Goal: Find contact information: Find contact information

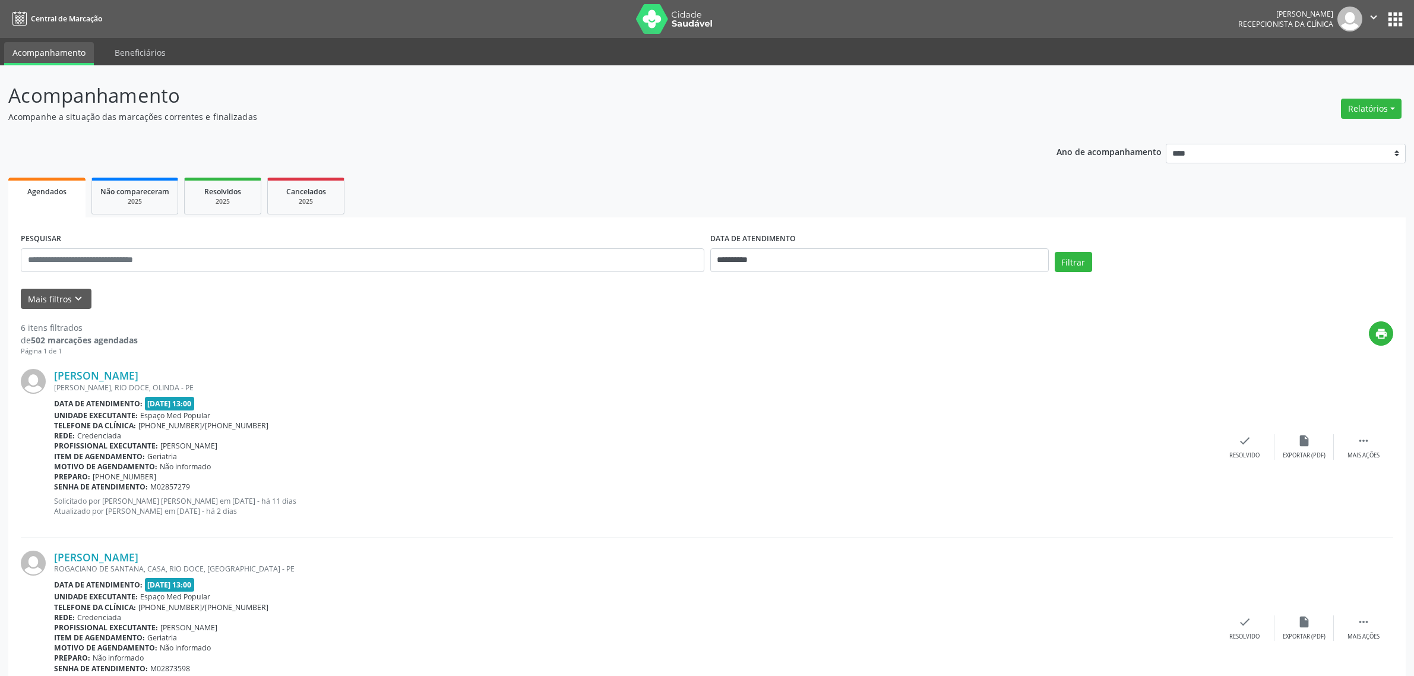
select select "*"
drag, startPoint x: 0, startPoint y: 0, endPoint x: 829, endPoint y: 284, distance: 875.8
click at [883, 256] on input "**********" at bounding box center [879, 260] width 339 height 24
click at [755, 397] on span "18" at bounding box center [749, 392] width 23 height 23
type input "**********"
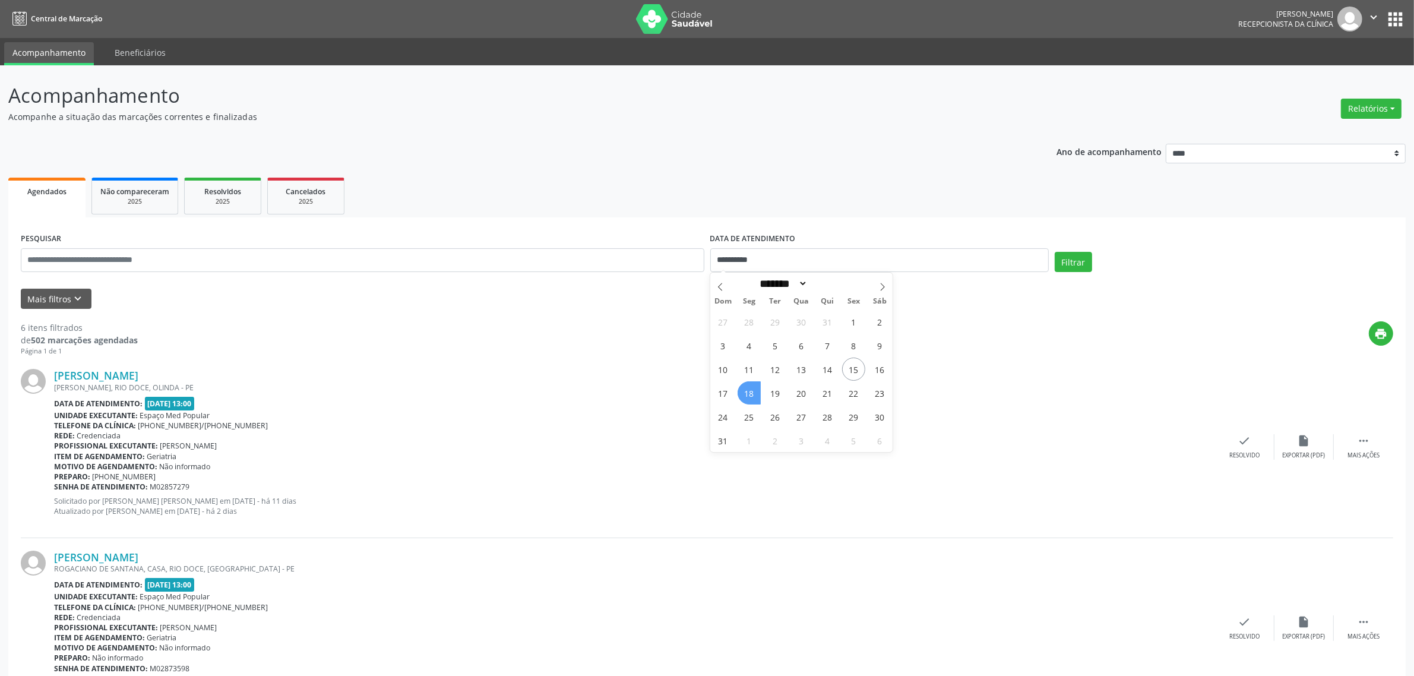
click at [755, 397] on span "18" at bounding box center [749, 392] width 23 height 23
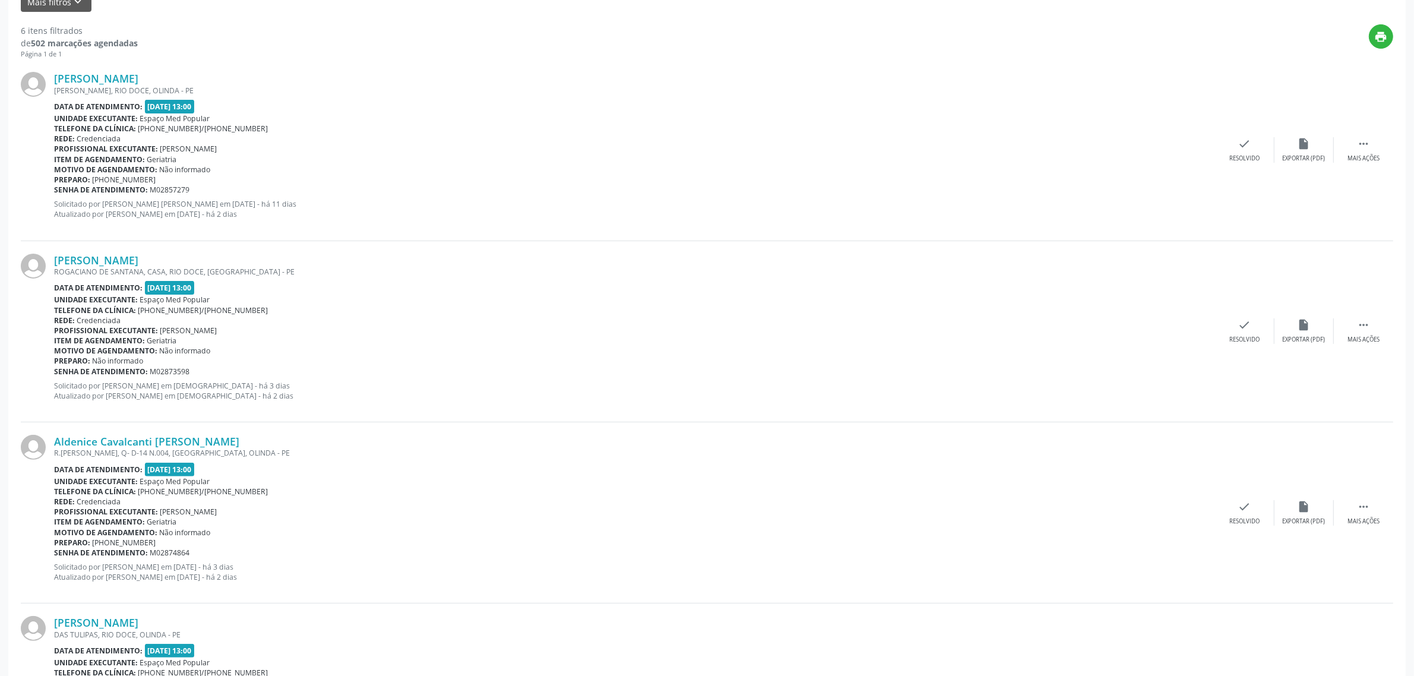
scroll to position [223, 0]
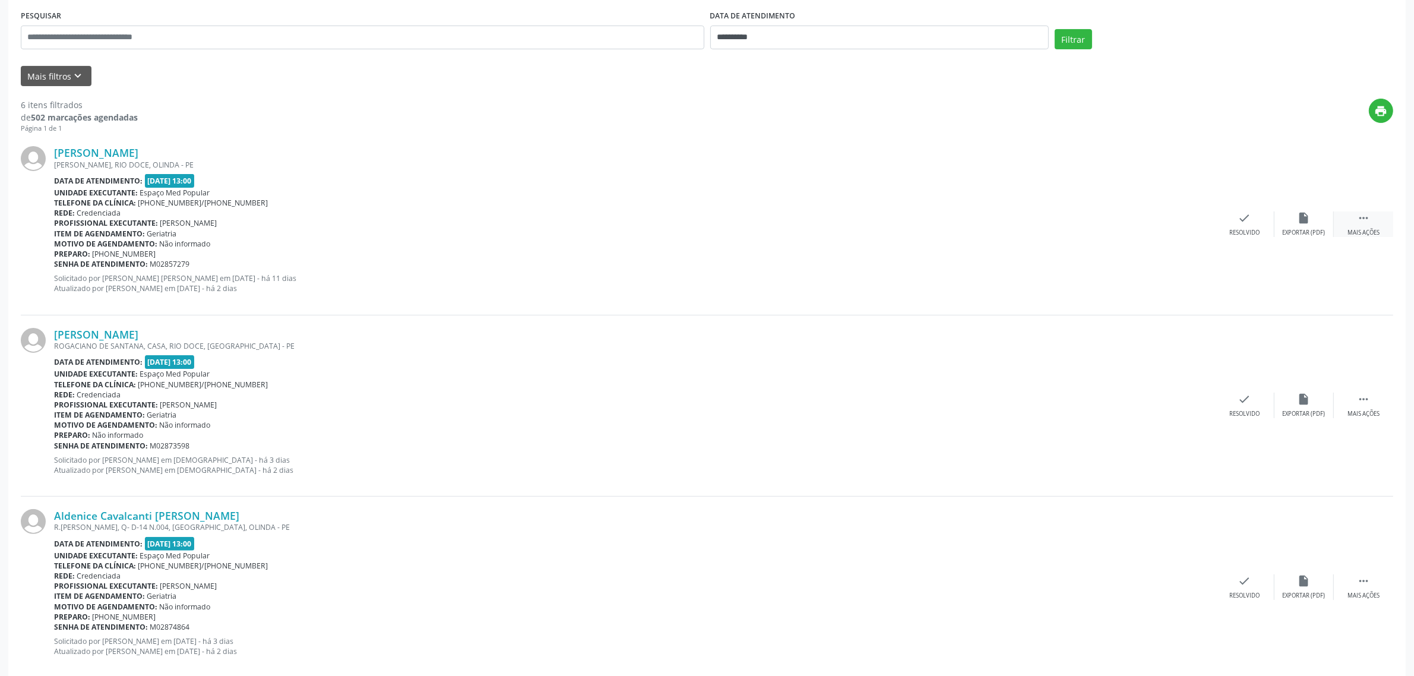
click at [1372, 230] on div "Mais ações" at bounding box center [1364, 233] width 32 height 8
click at [1311, 229] on div "Não compareceu" at bounding box center [1304, 233] width 50 height 8
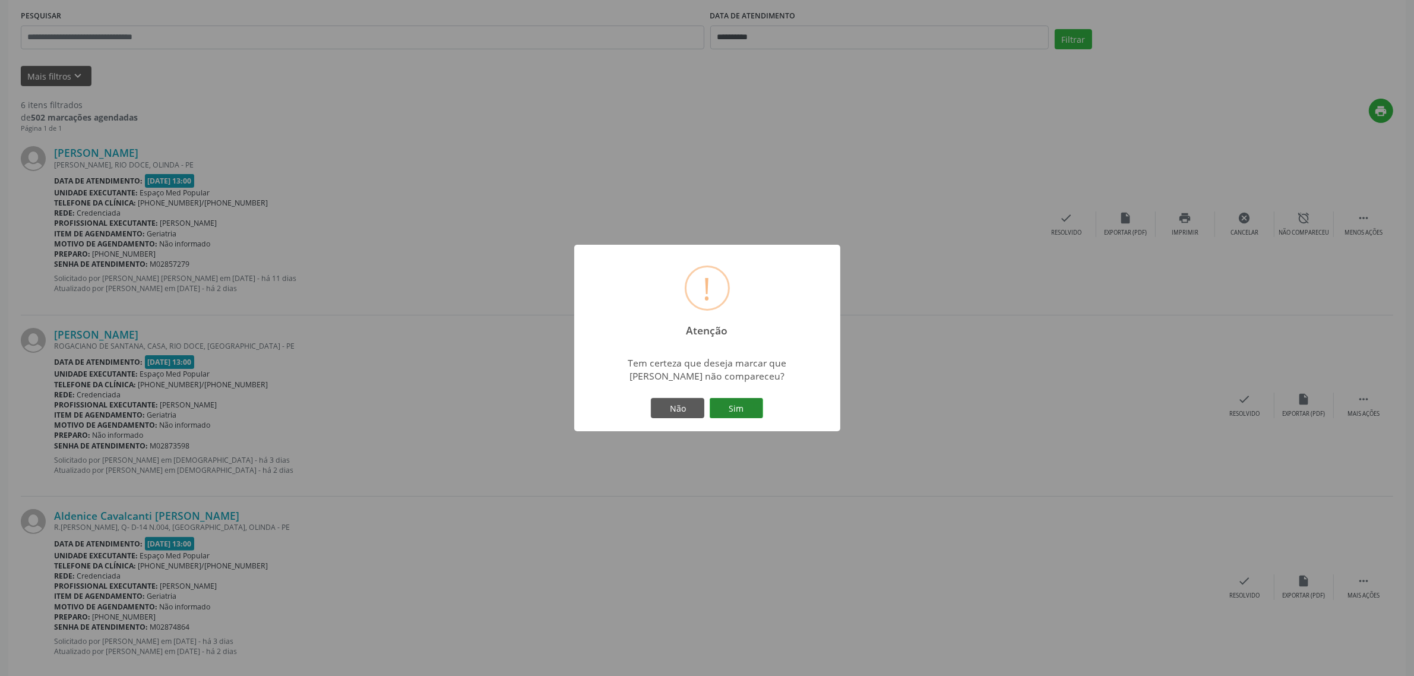
click at [731, 406] on button "Sim" at bounding box center [736, 408] width 53 height 20
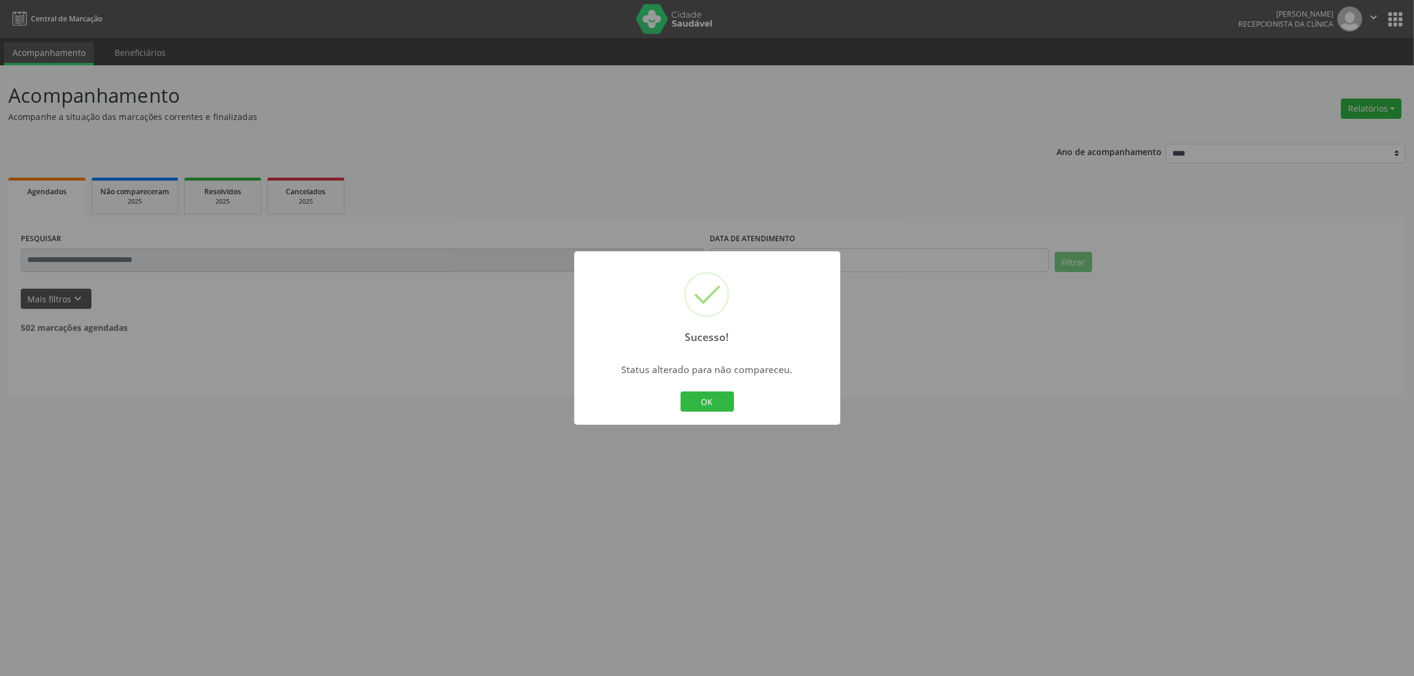
scroll to position [0, 0]
click at [686, 391] on button "OK" at bounding box center [712, 401] width 53 height 20
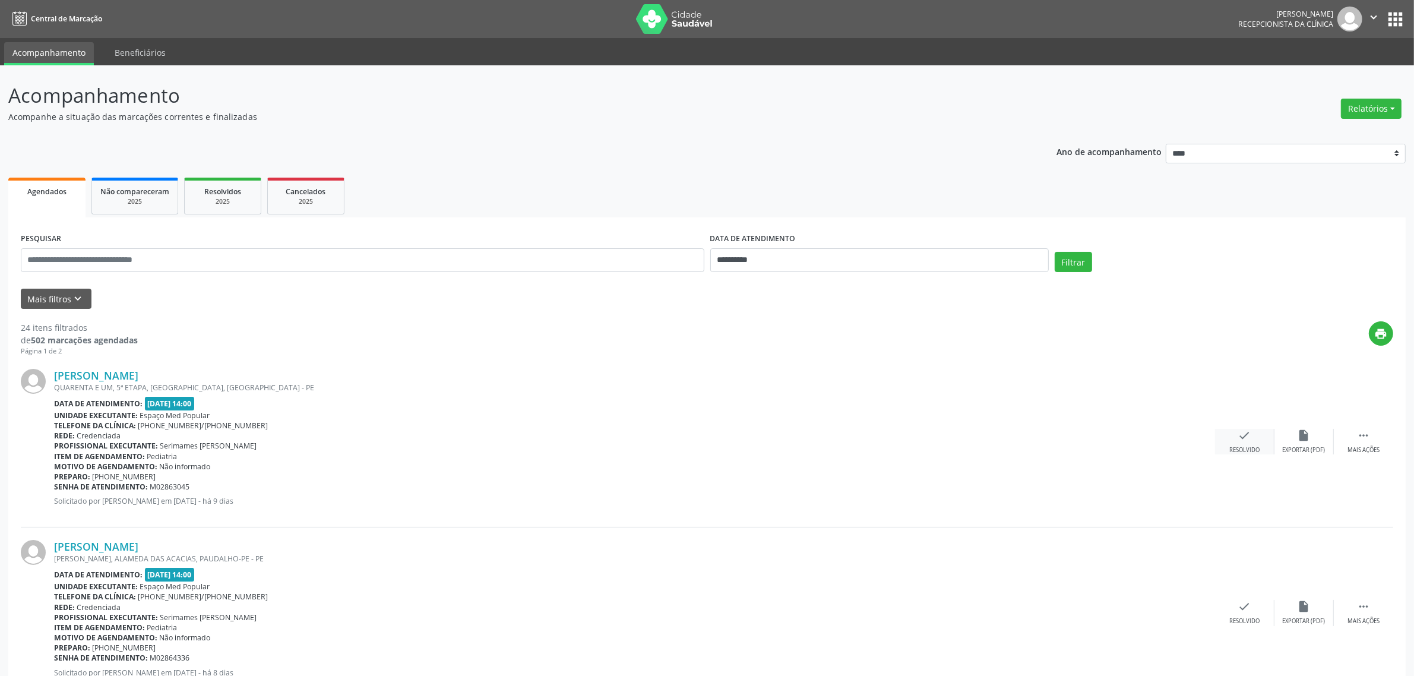
click at [1251, 444] on div "check Resolvido" at bounding box center [1244, 442] width 59 height 26
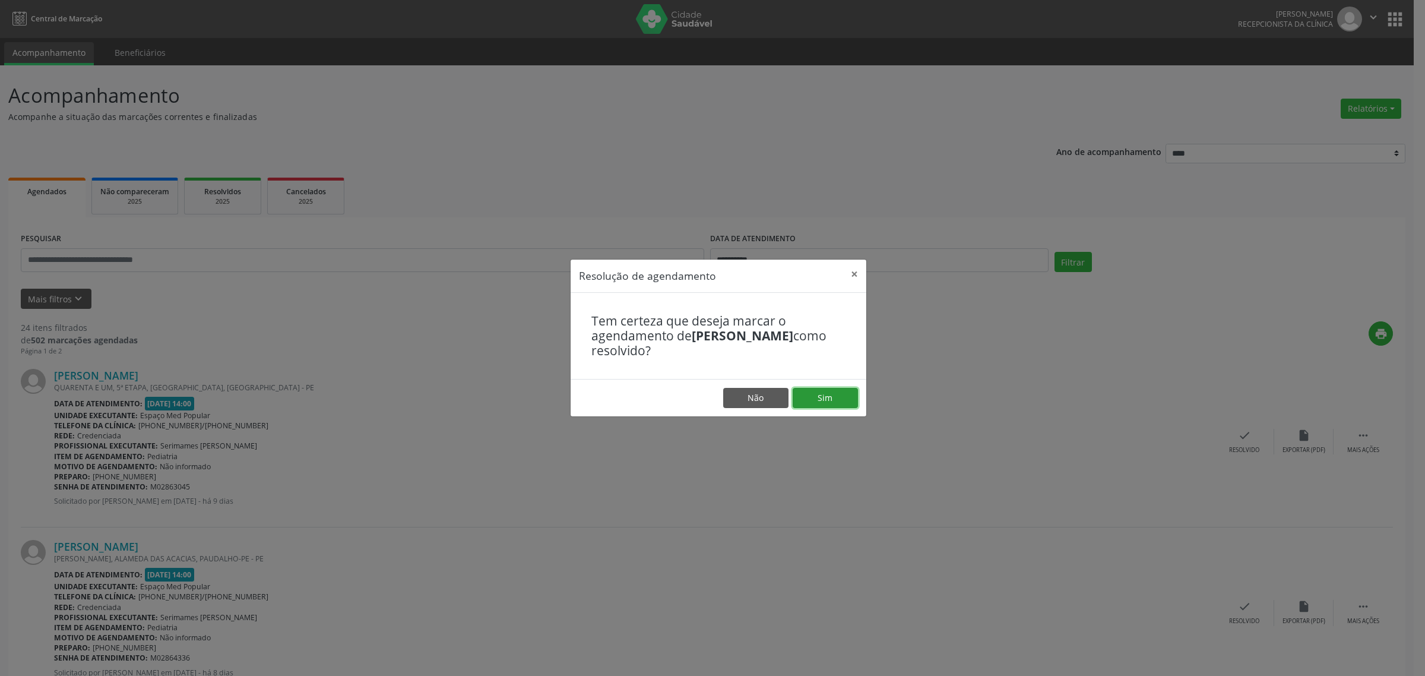
drag, startPoint x: 832, startPoint y: 400, endPoint x: 824, endPoint y: 399, distance: 7.8
click at [829, 400] on button "Sim" at bounding box center [825, 398] width 65 height 20
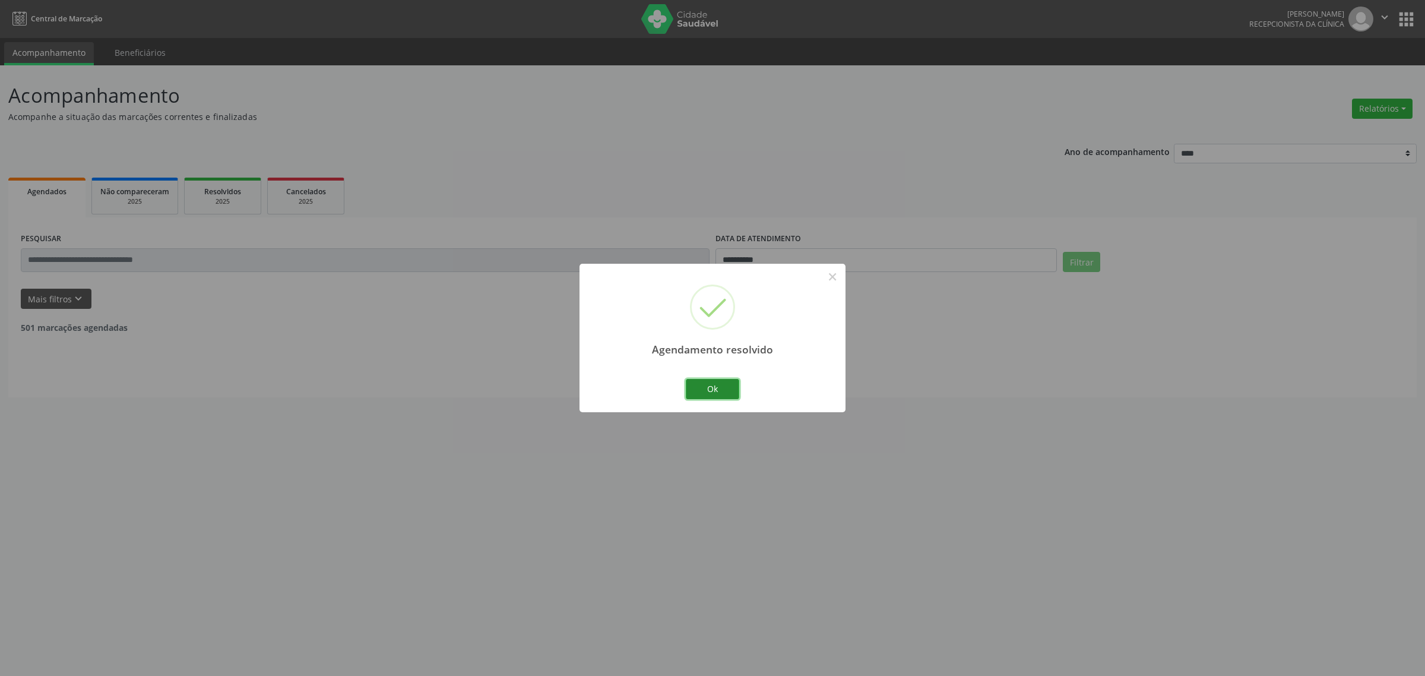
click at [690, 388] on button "Ok" at bounding box center [712, 389] width 53 height 20
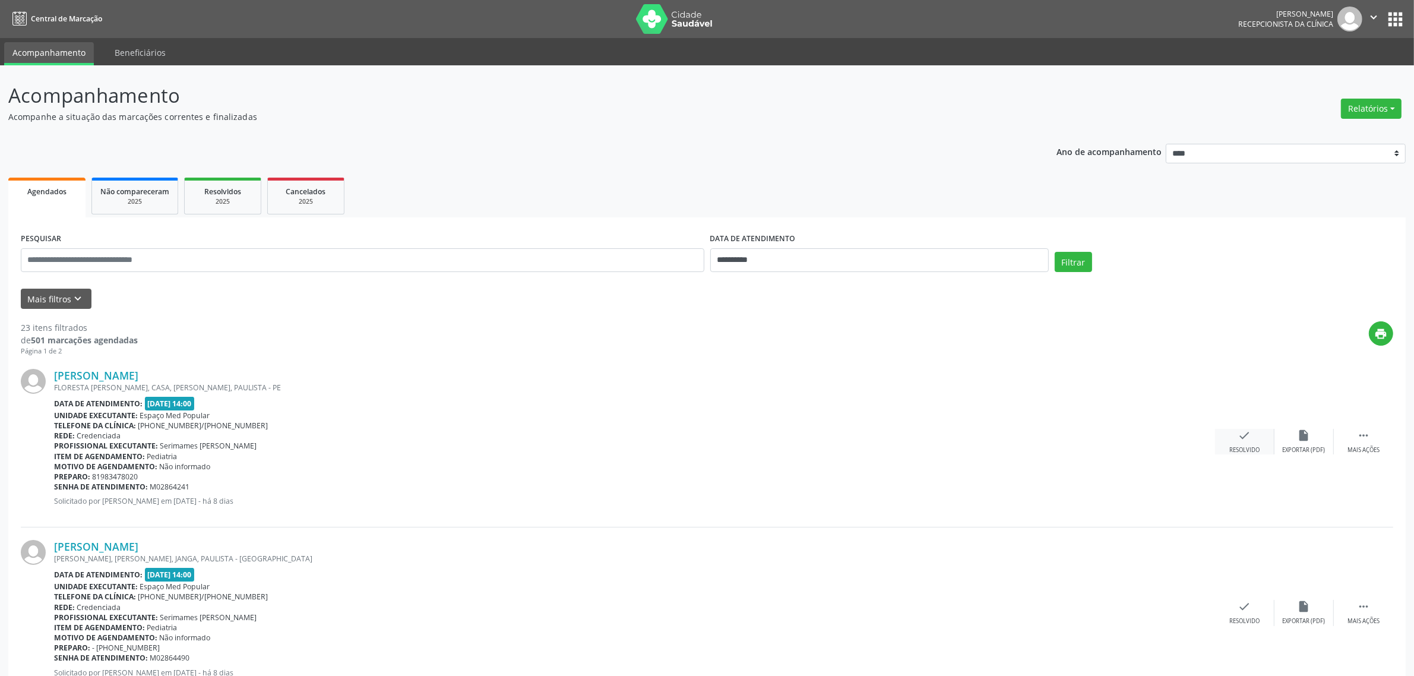
click at [1241, 446] on div "Resolvido" at bounding box center [1244, 450] width 30 height 8
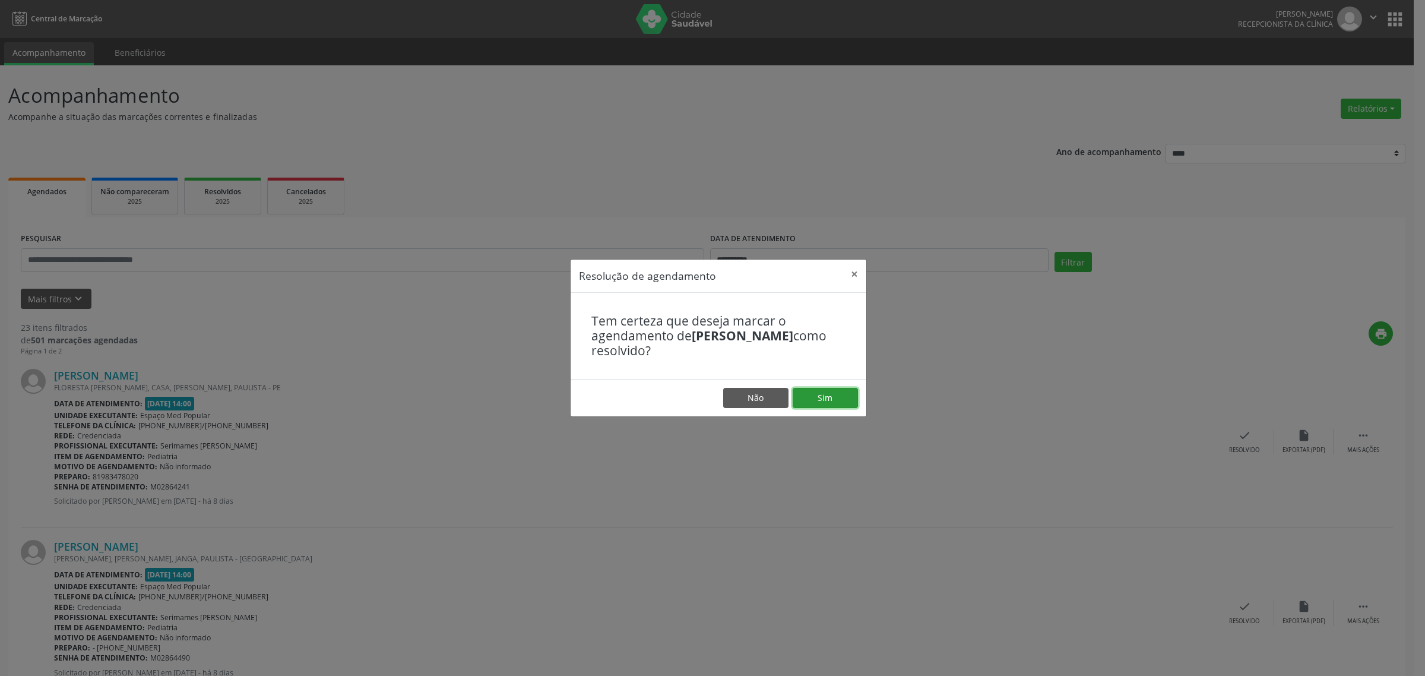
click at [841, 396] on button "Sim" at bounding box center [825, 398] width 65 height 20
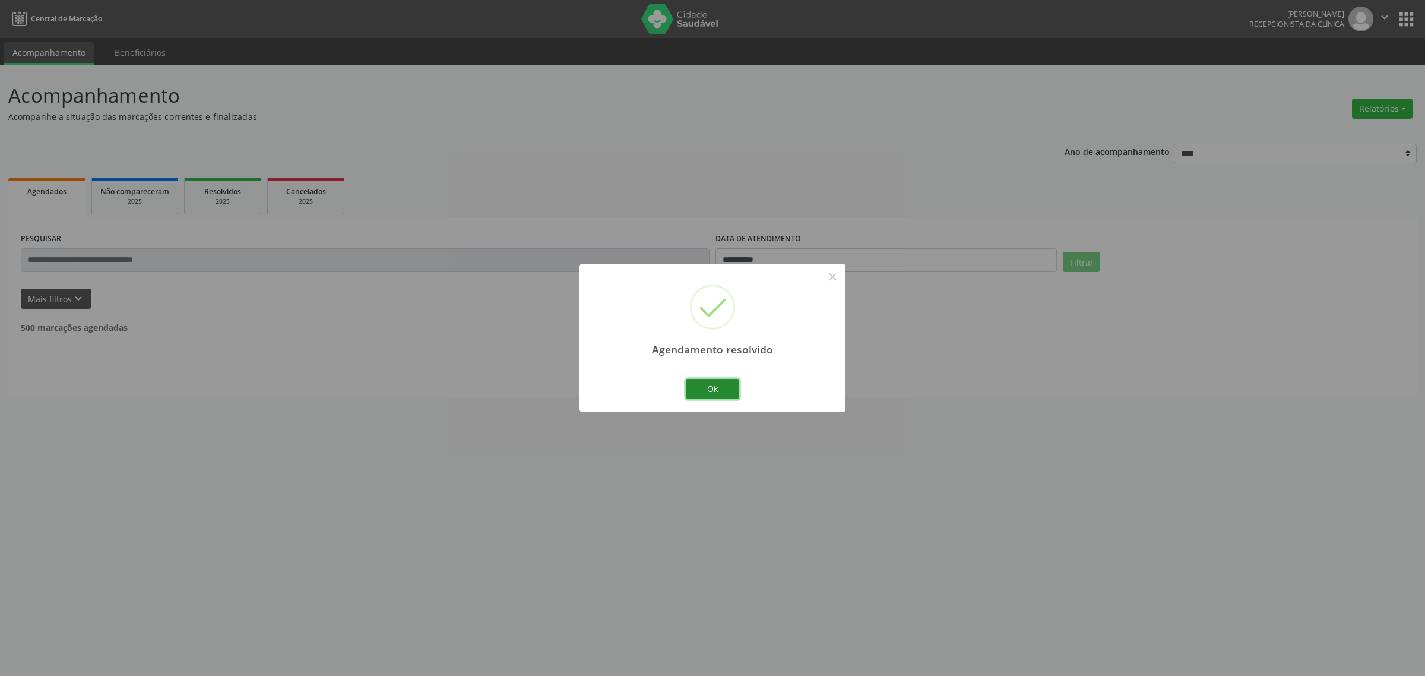
click at [732, 387] on button "Ok" at bounding box center [712, 389] width 53 height 20
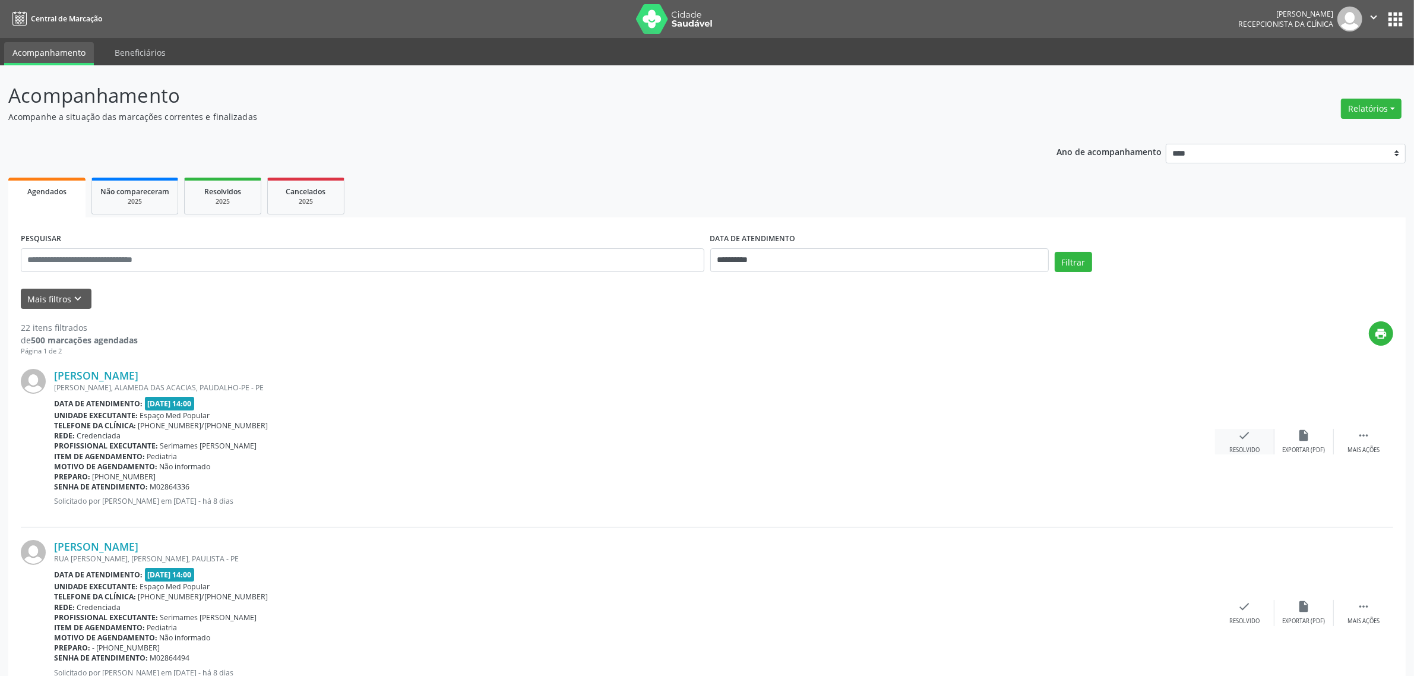
click at [1251, 447] on div "Resolvido" at bounding box center [1244, 450] width 30 height 8
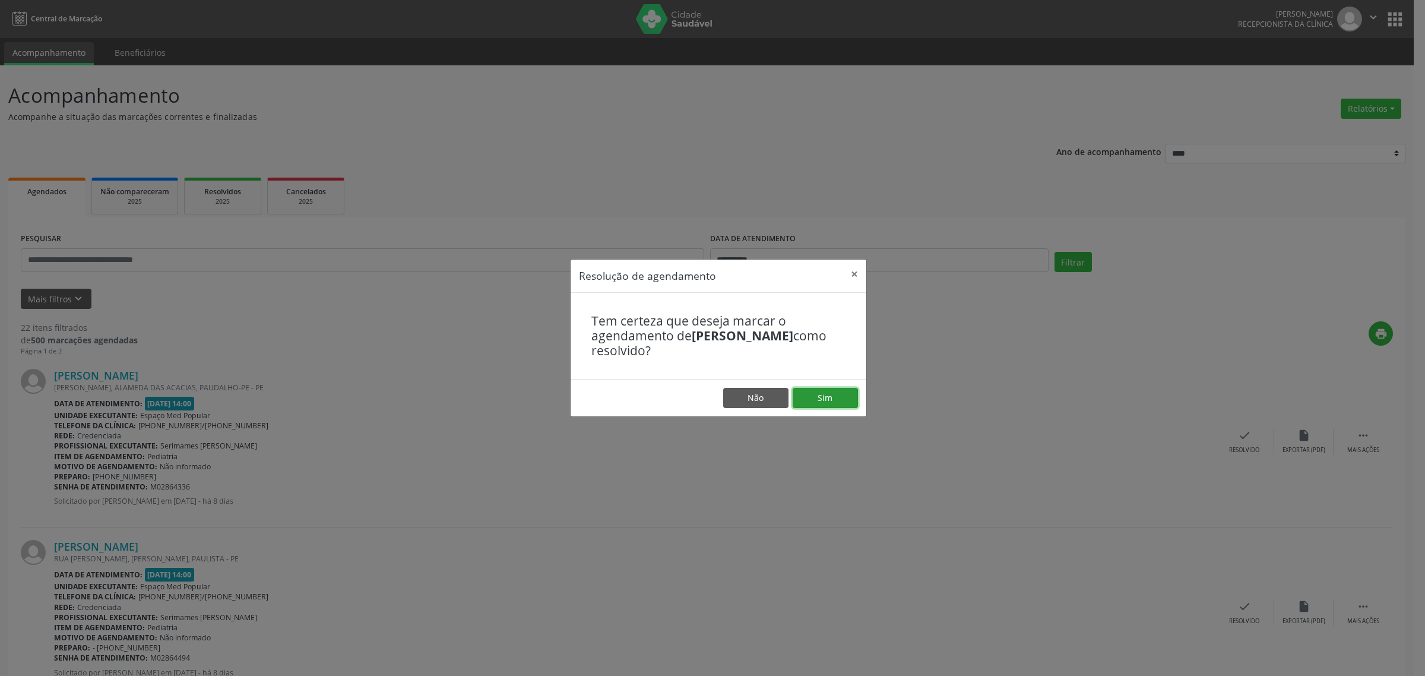
click at [831, 400] on button "Sim" at bounding box center [825, 398] width 65 height 20
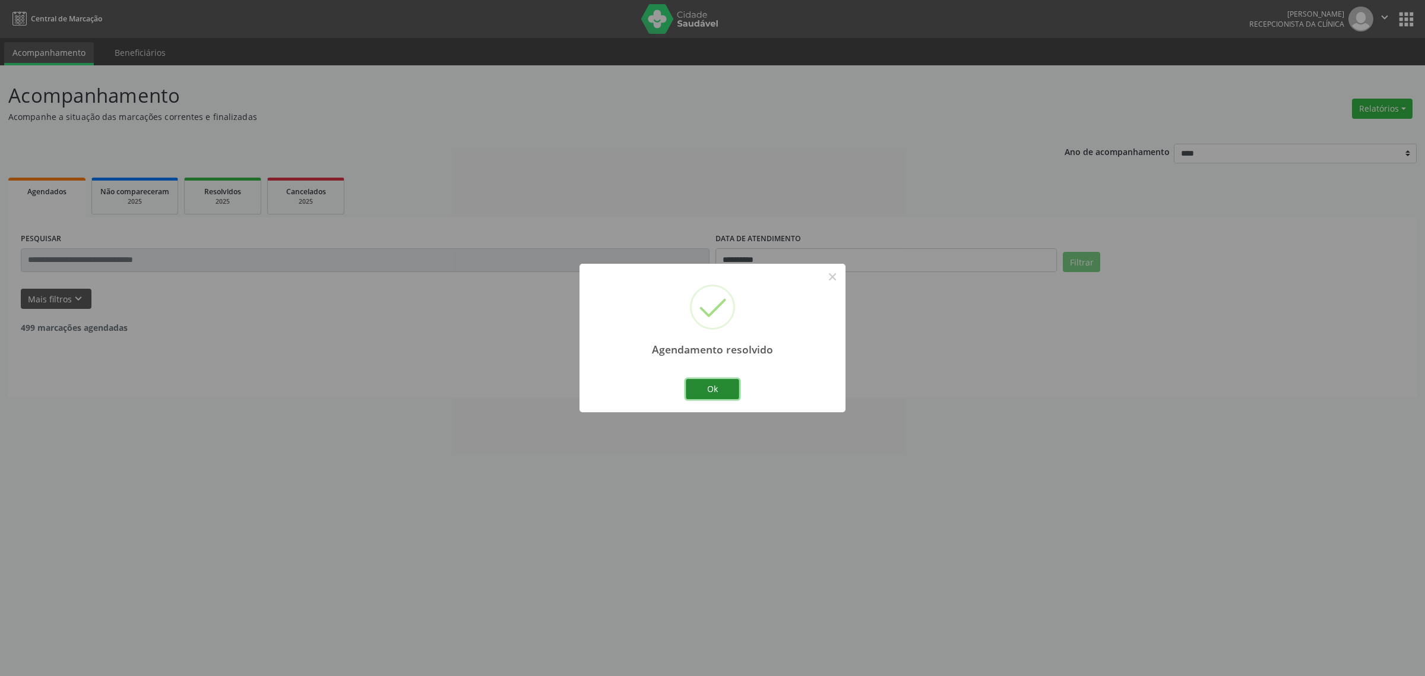
click at [716, 390] on button "Ok" at bounding box center [712, 389] width 53 height 20
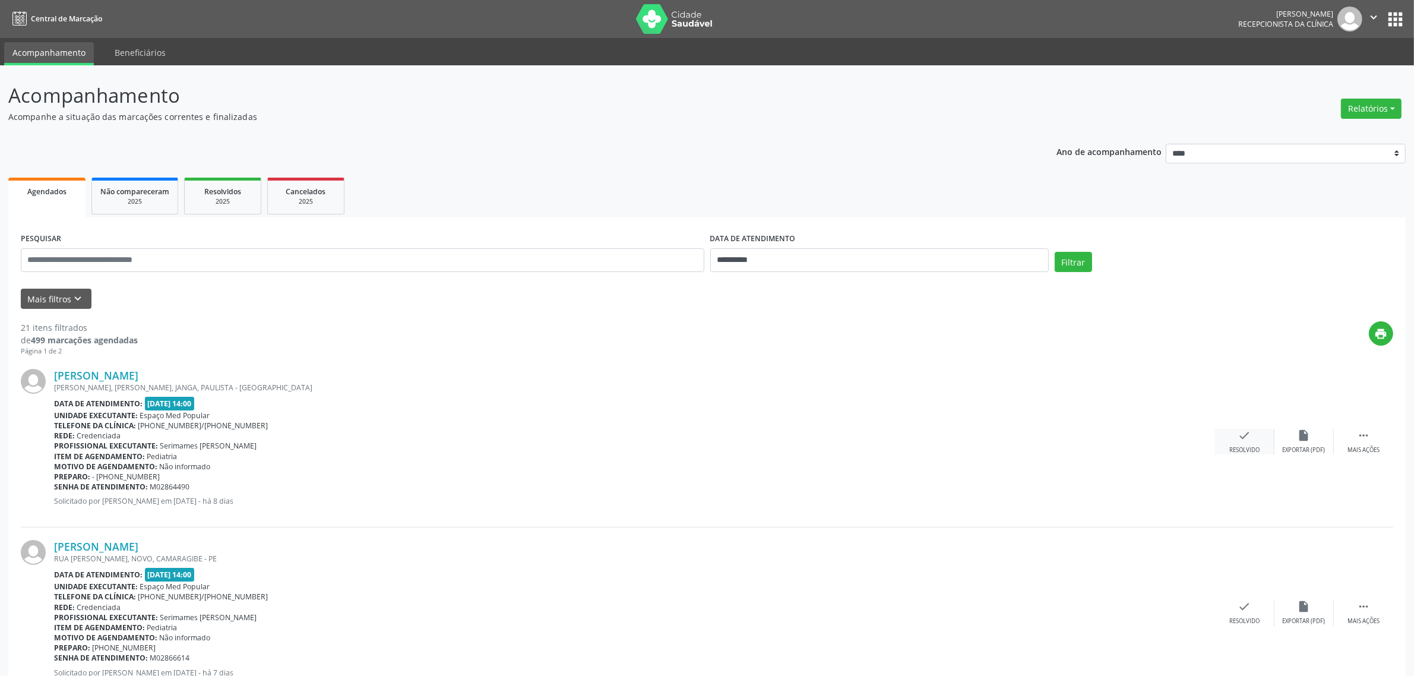
click at [1248, 438] on icon "check" at bounding box center [1244, 435] width 13 height 13
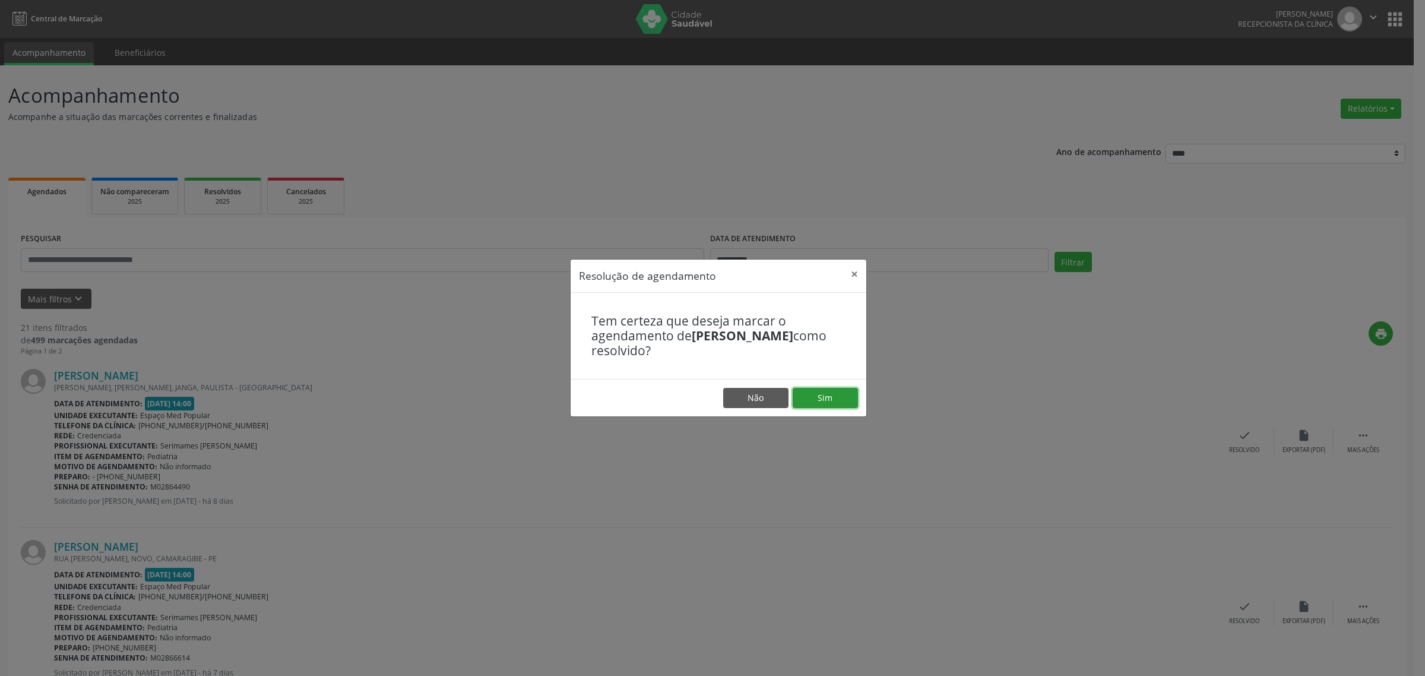
click at [836, 401] on button "Sim" at bounding box center [825, 398] width 65 height 20
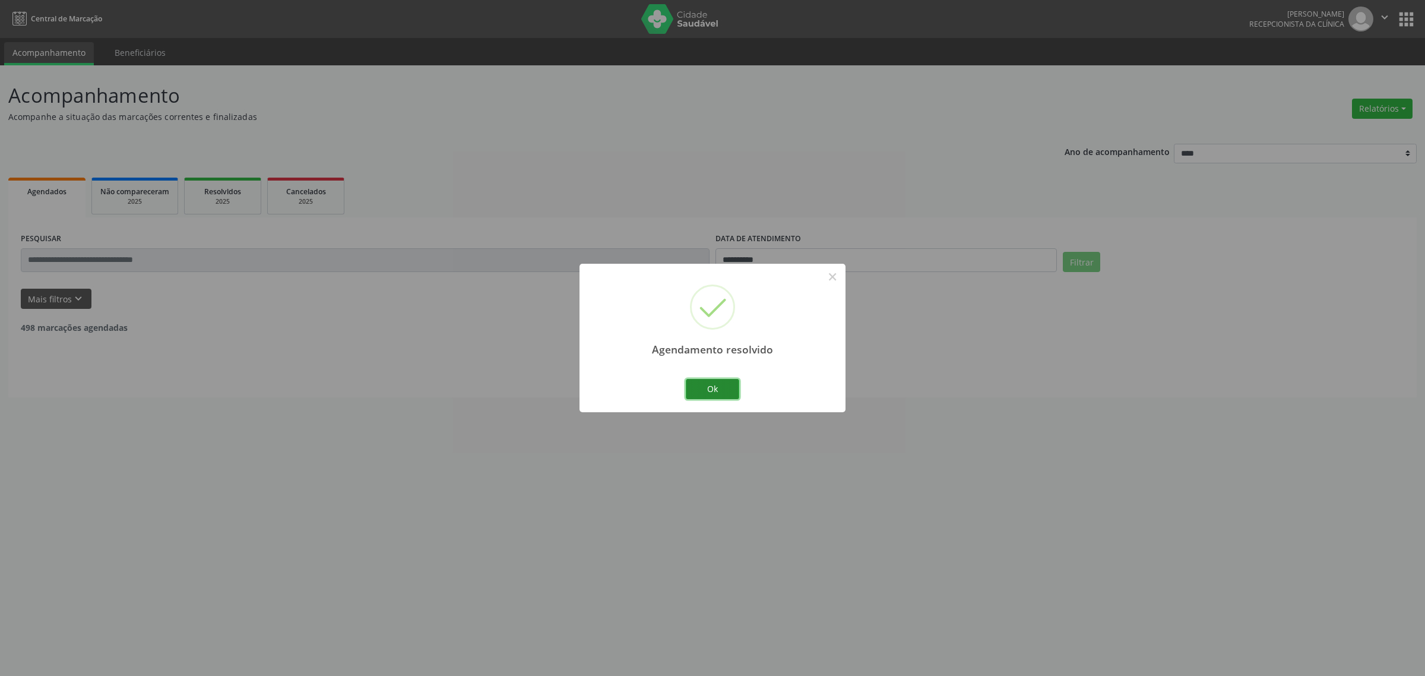
click at [717, 388] on button "Ok" at bounding box center [712, 389] width 53 height 20
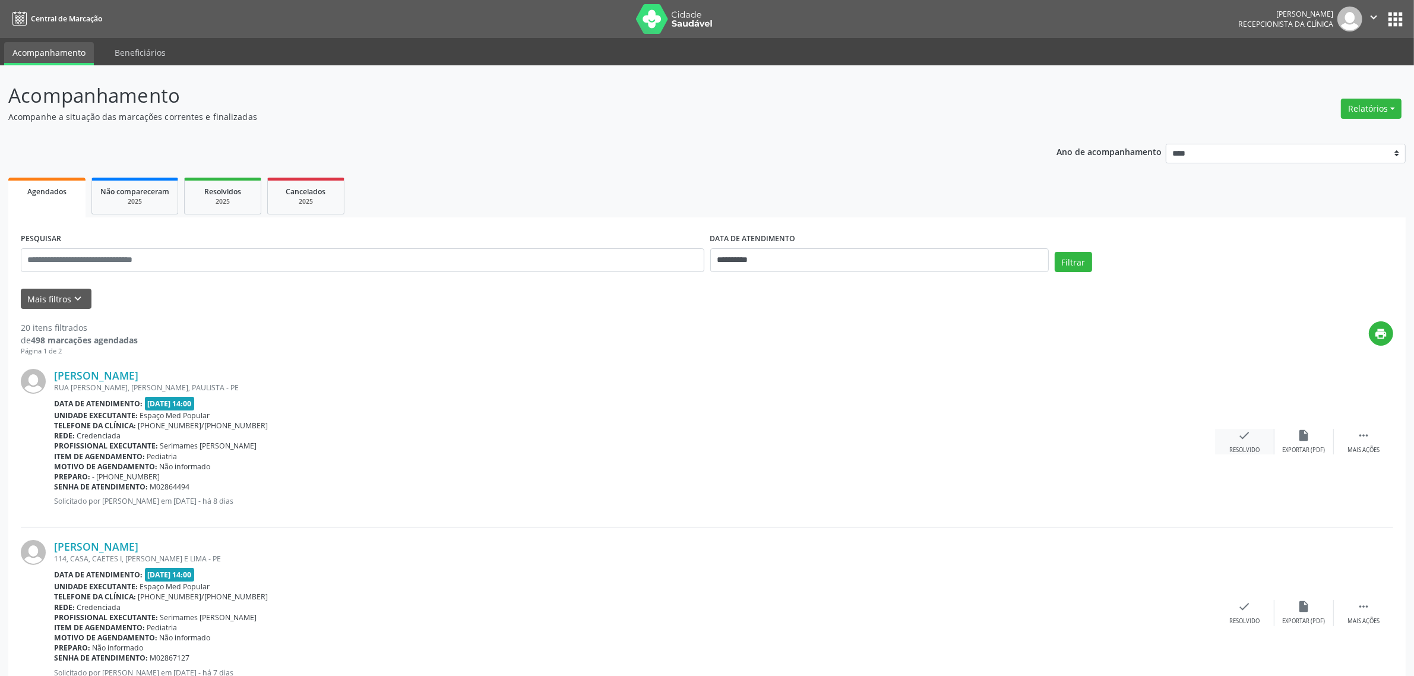
click at [1248, 450] on div "Resolvido" at bounding box center [1244, 450] width 30 height 8
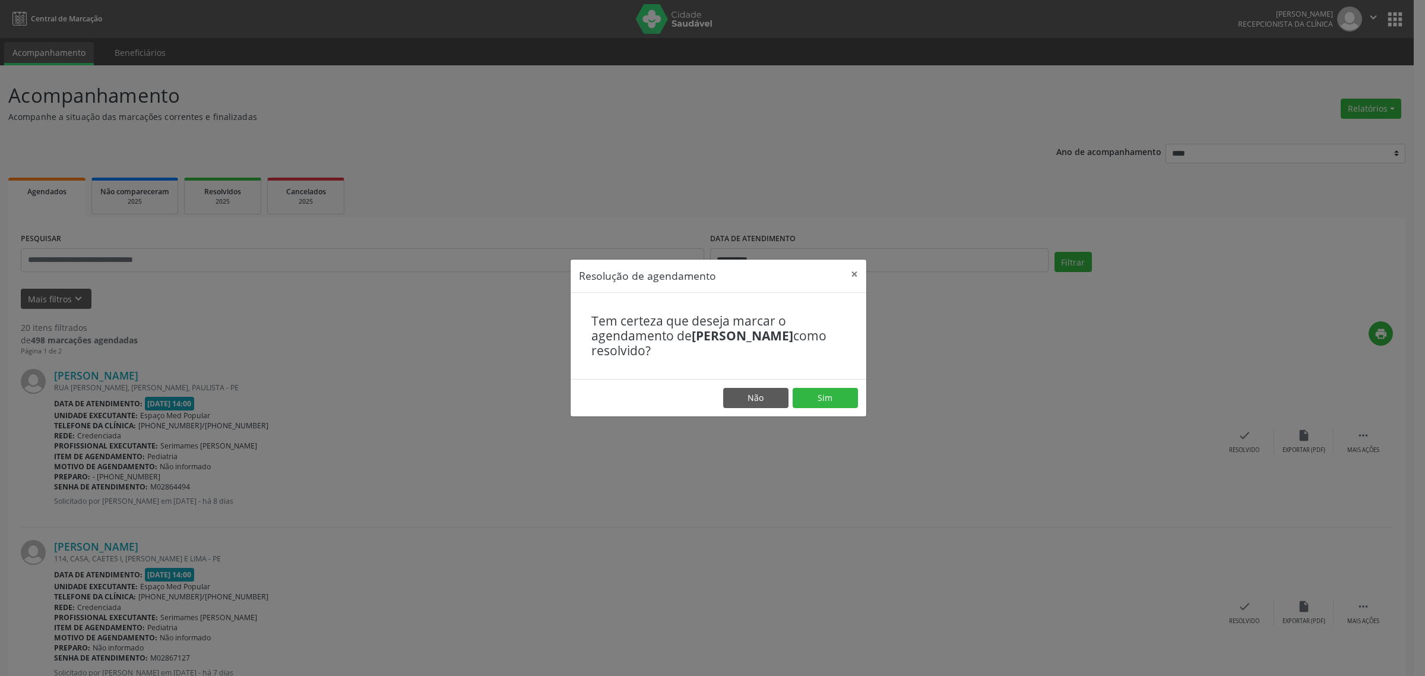
click at [1070, 394] on div "Resolução de agendamento × Tem certeza que deseja marcar o agendamento de [PERS…" at bounding box center [712, 338] width 1425 height 676
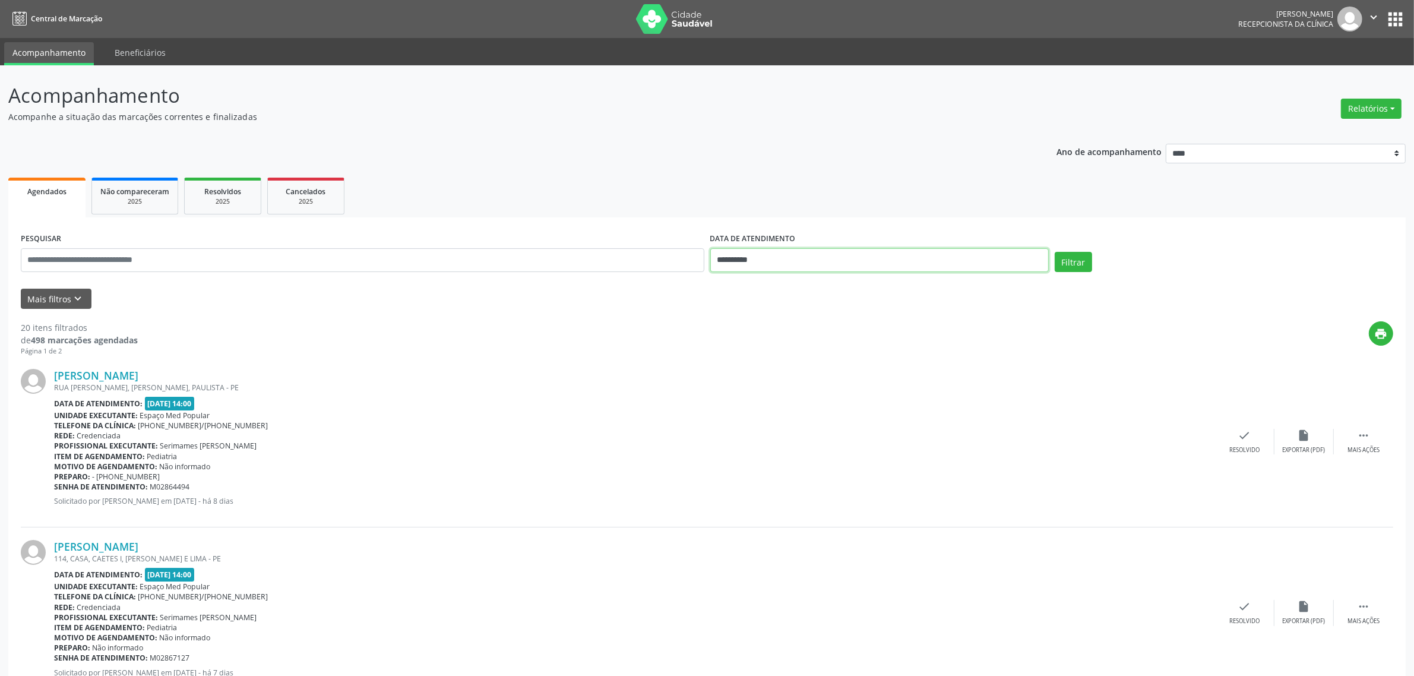
click at [943, 255] on input "**********" at bounding box center [879, 260] width 339 height 24
click at [860, 366] on span "15" at bounding box center [853, 369] width 23 height 23
type input "**********"
click at [859, 366] on span "15" at bounding box center [853, 369] width 23 height 23
click at [1069, 268] on button "Filtrar" at bounding box center [1073, 262] width 37 height 20
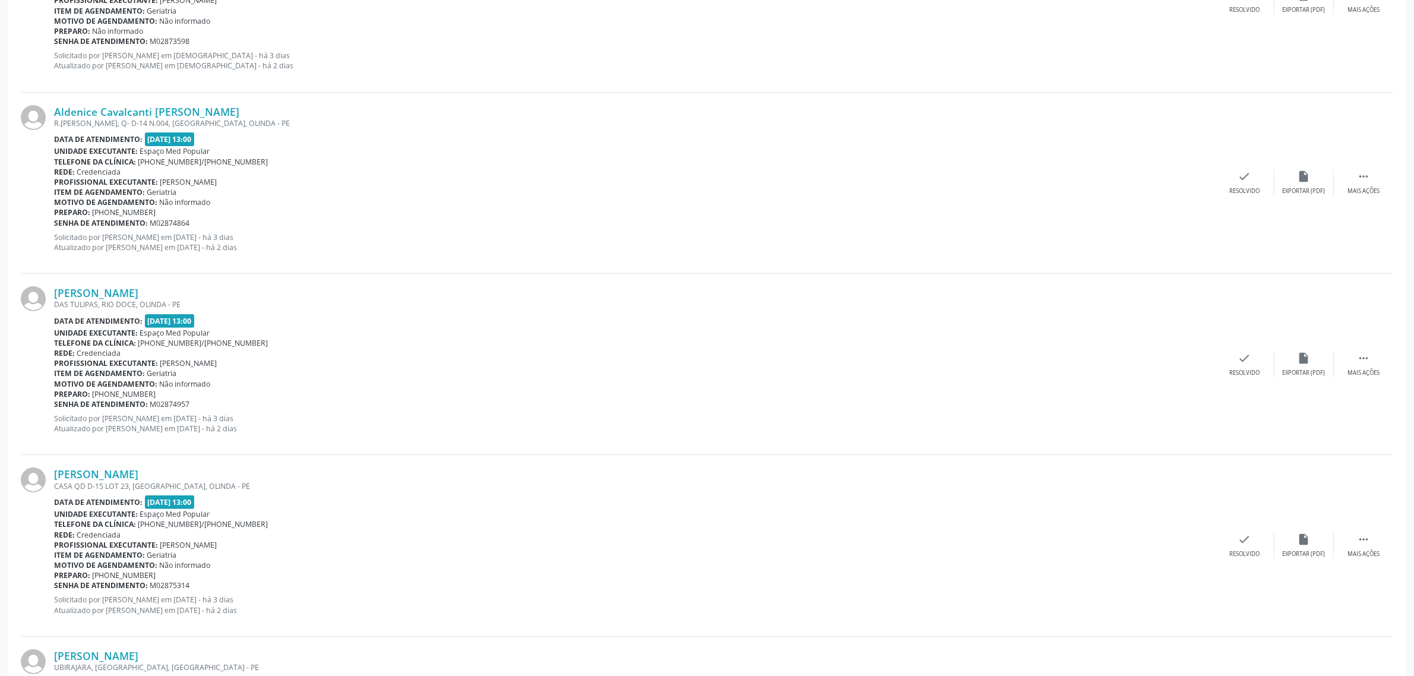
scroll to position [607, 0]
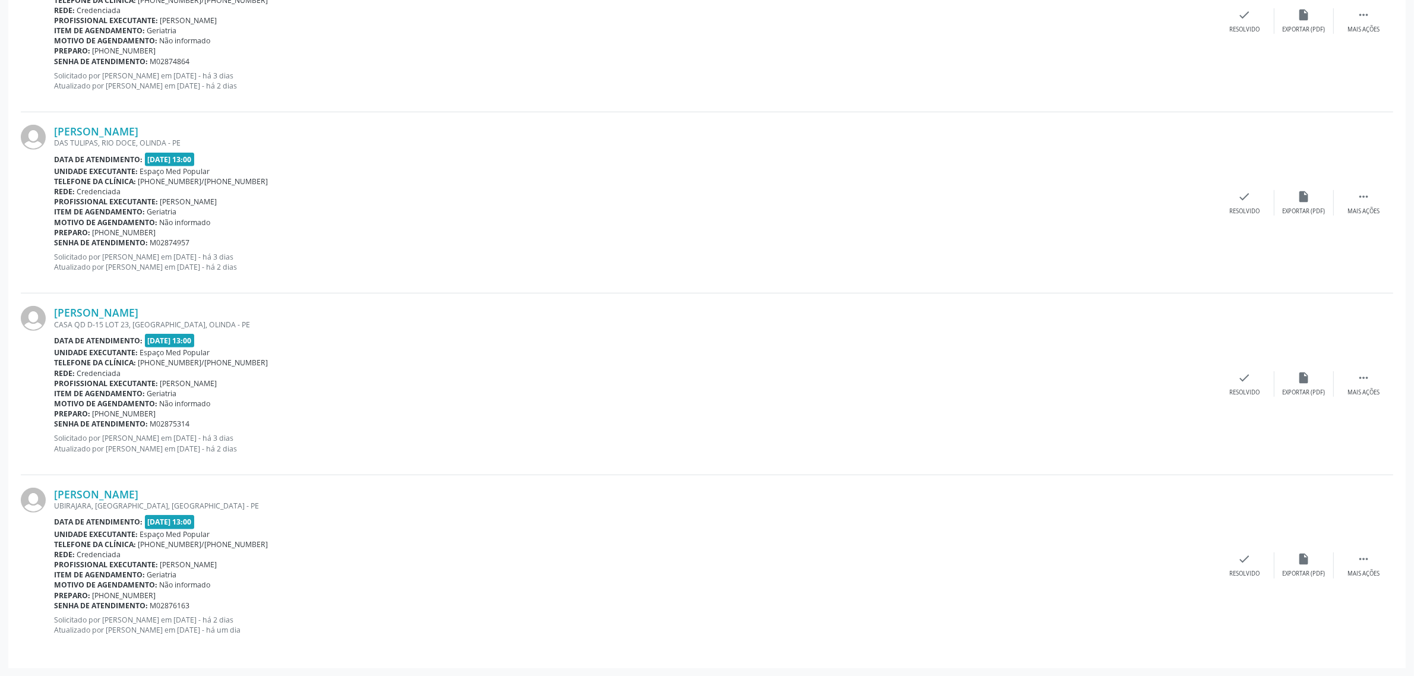
click at [979, 334] on div "Data de atendimento: [DATE] 13:00" at bounding box center [634, 341] width 1161 height 14
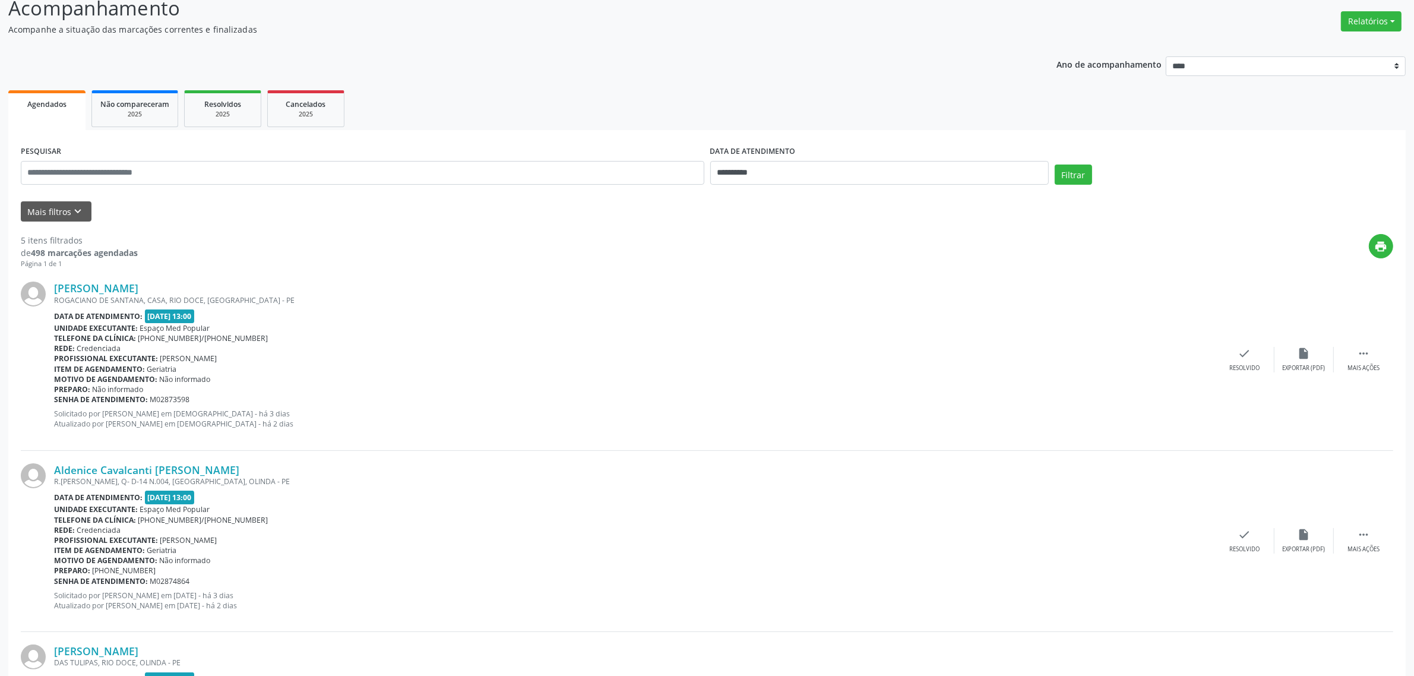
scroll to position [0, 0]
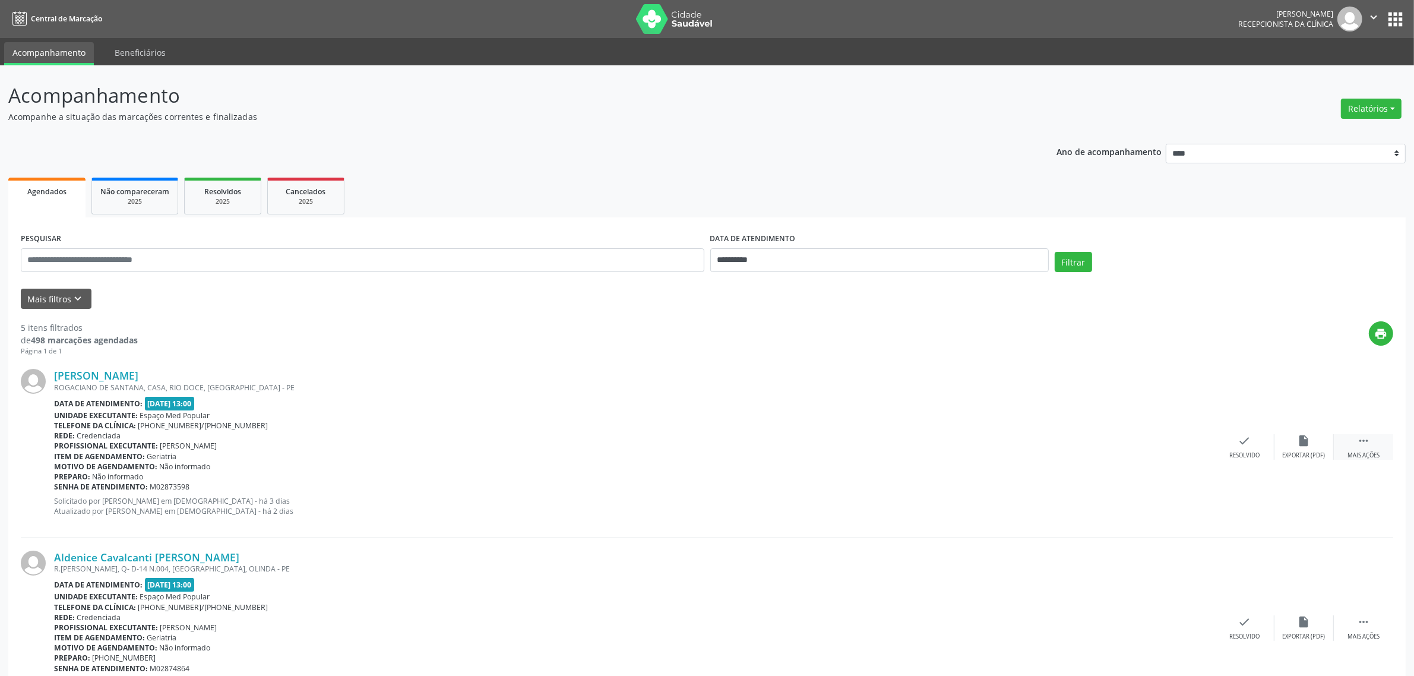
click at [1368, 451] on div "Mais ações" at bounding box center [1364, 455] width 32 height 8
click at [1262, 280] on form "**********" at bounding box center [707, 269] width 1373 height 79
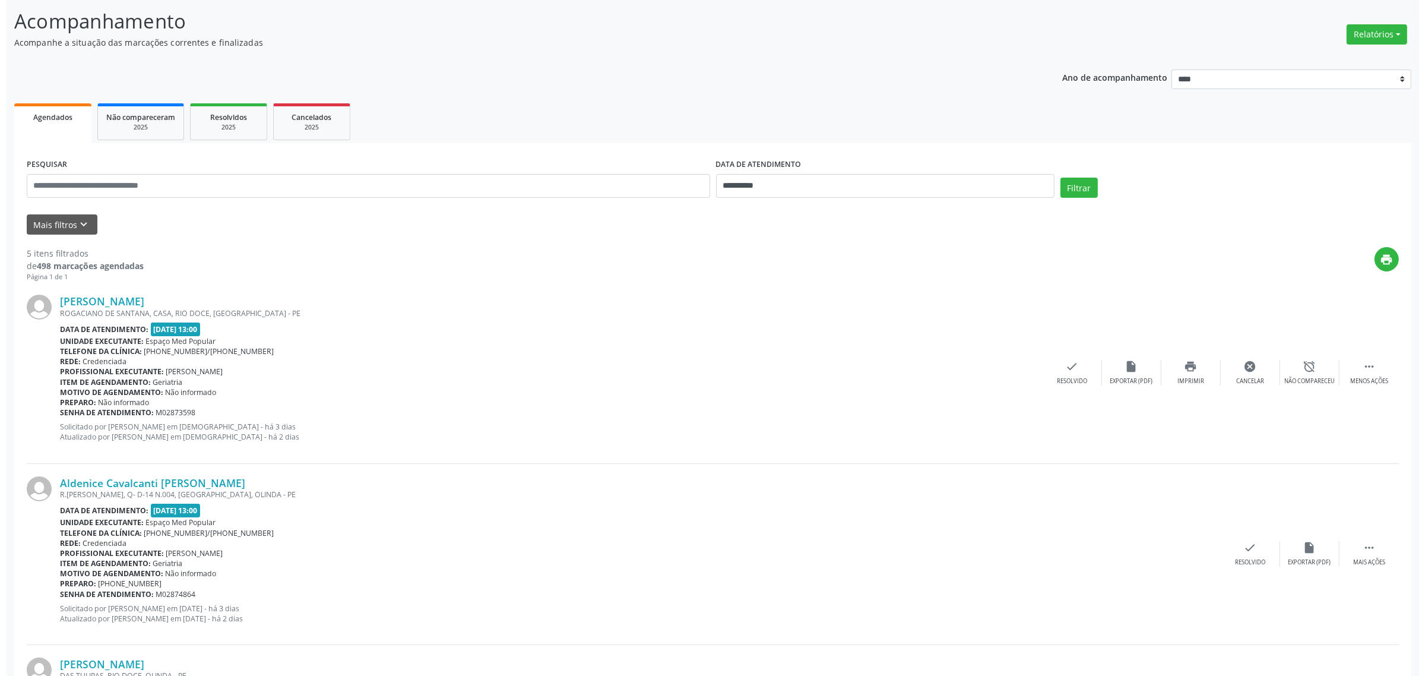
scroll to position [148, 0]
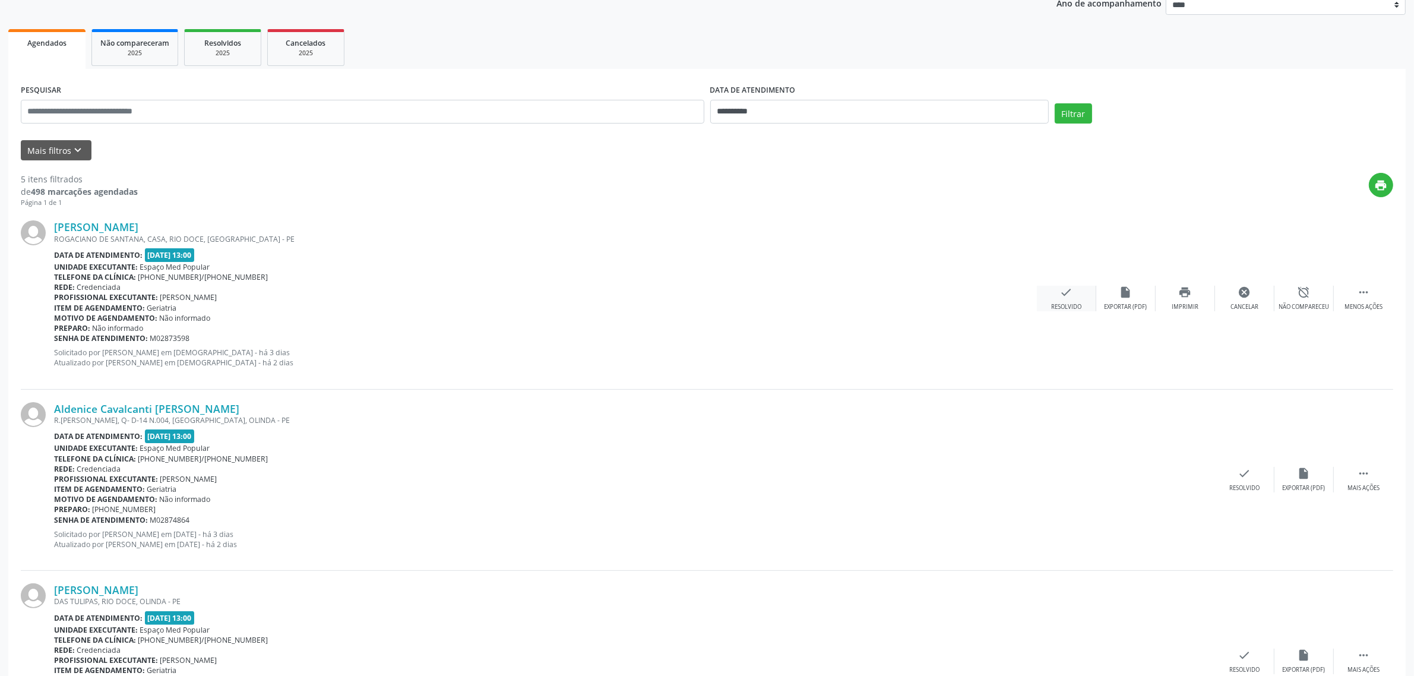
click at [1051, 303] on div "Resolvido" at bounding box center [1066, 307] width 30 height 8
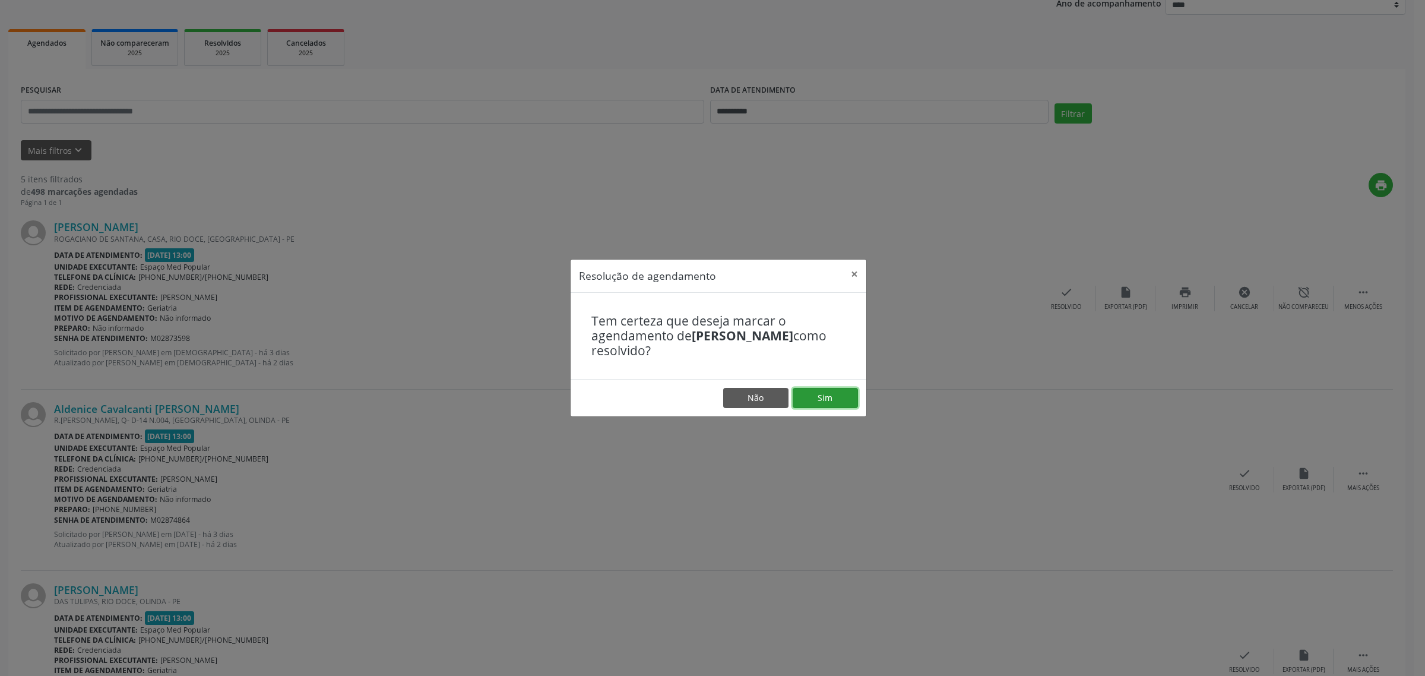
click at [836, 397] on button "Sim" at bounding box center [825, 398] width 65 height 20
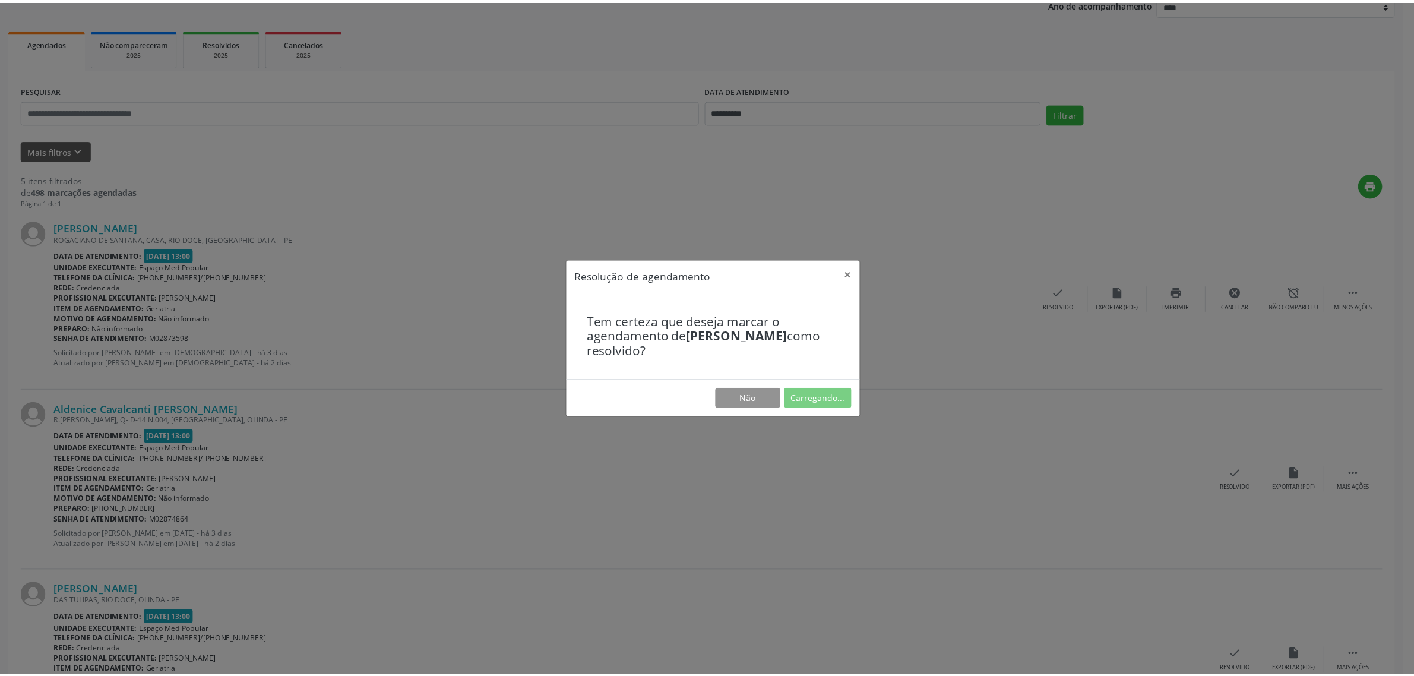
scroll to position [0, 0]
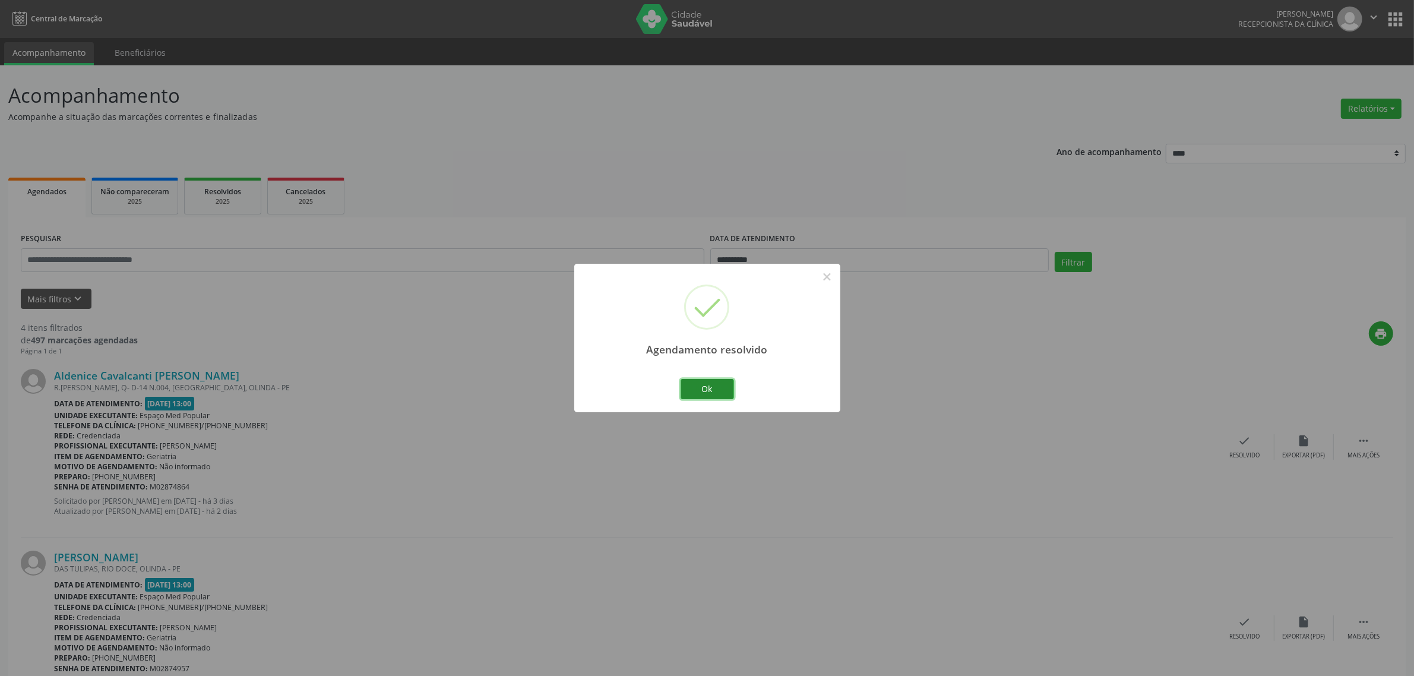
click at [716, 392] on button "Ok" at bounding box center [707, 389] width 53 height 20
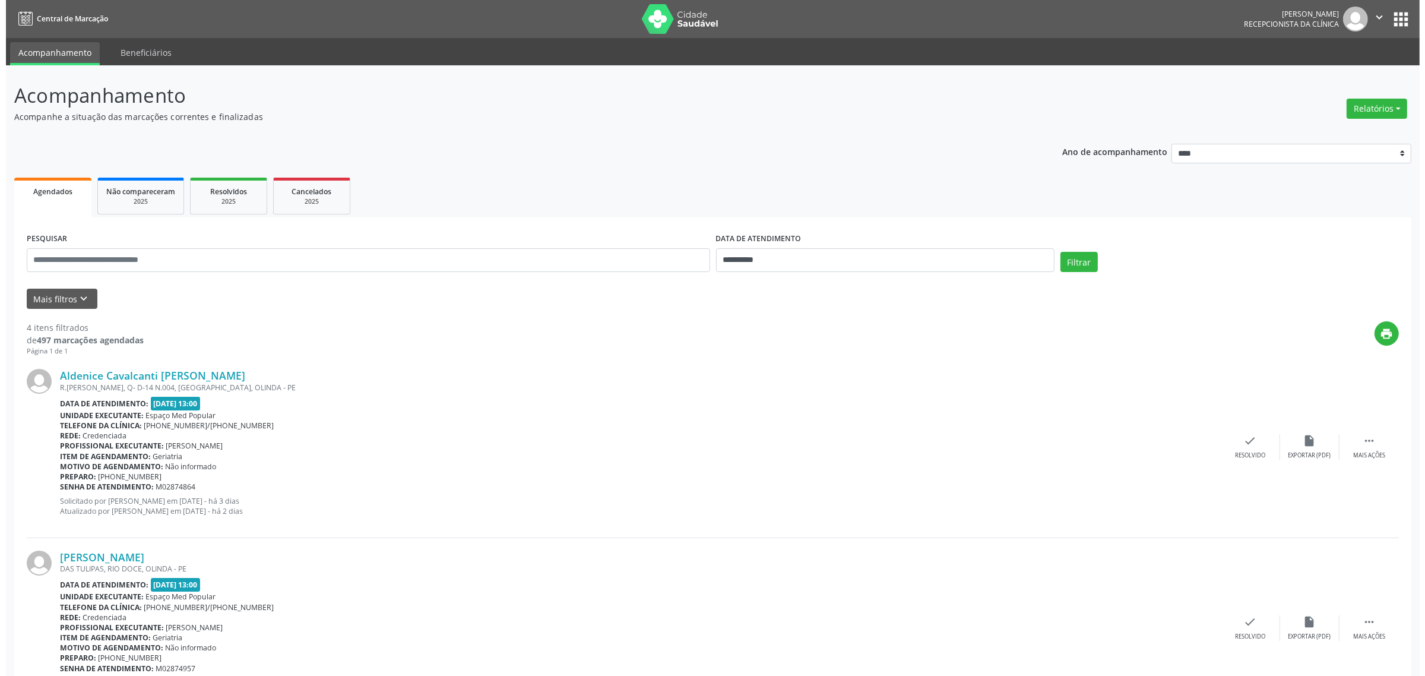
scroll to position [148, 0]
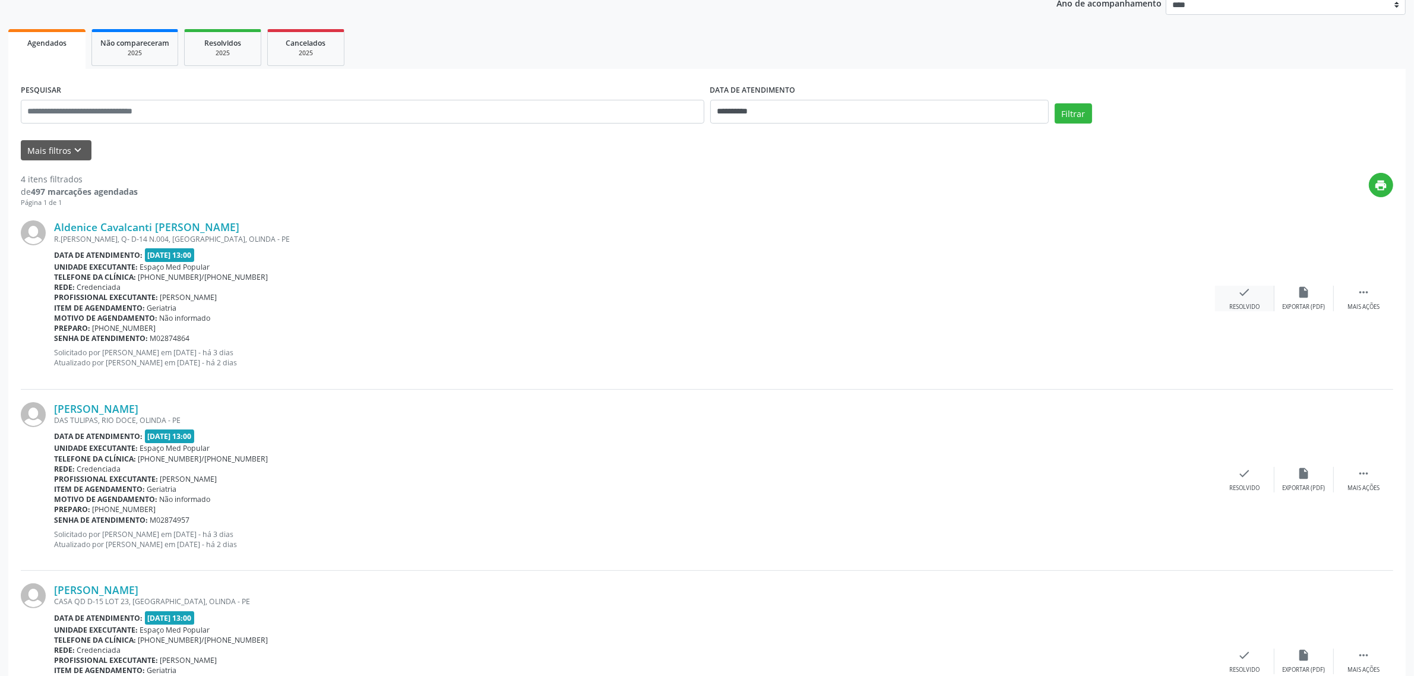
click at [1237, 301] on div "check Resolvido" at bounding box center [1244, 299] width 59 height 26
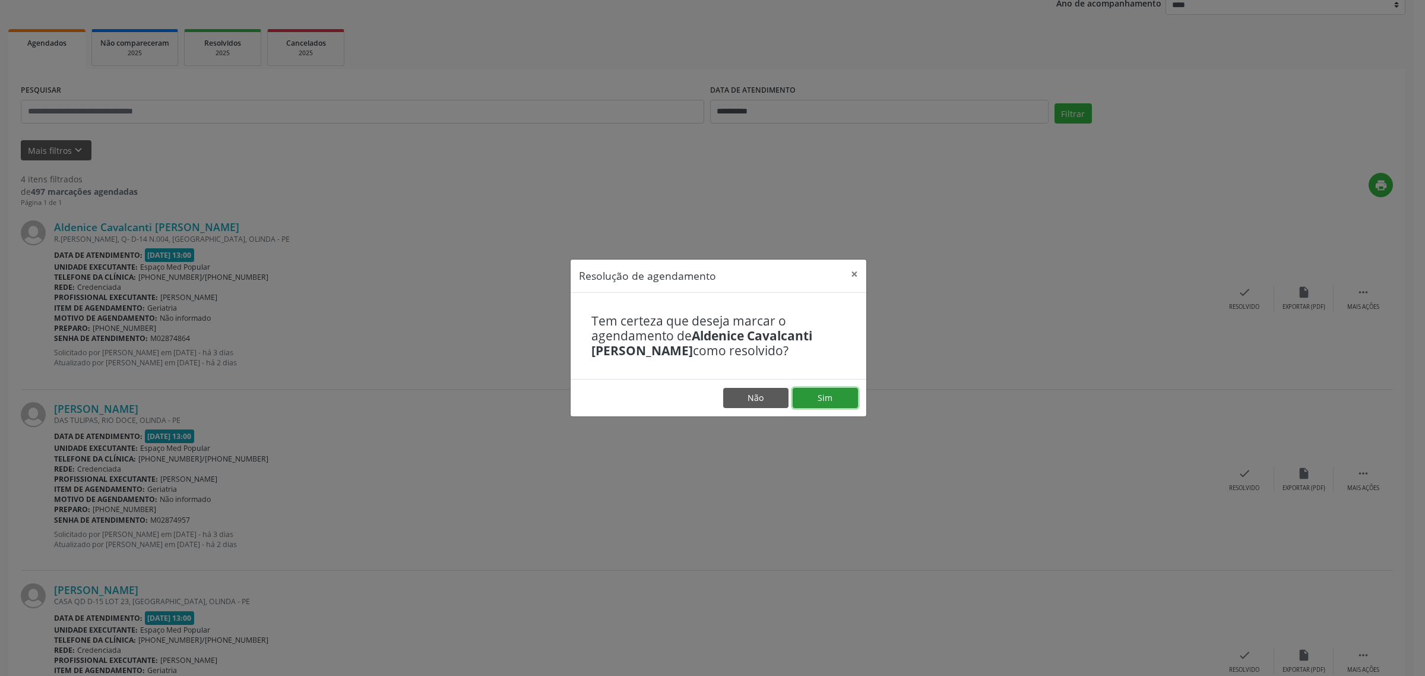
click at [843, 394] on button "Sim" at bounding box center [825, 398] width 65 height 20
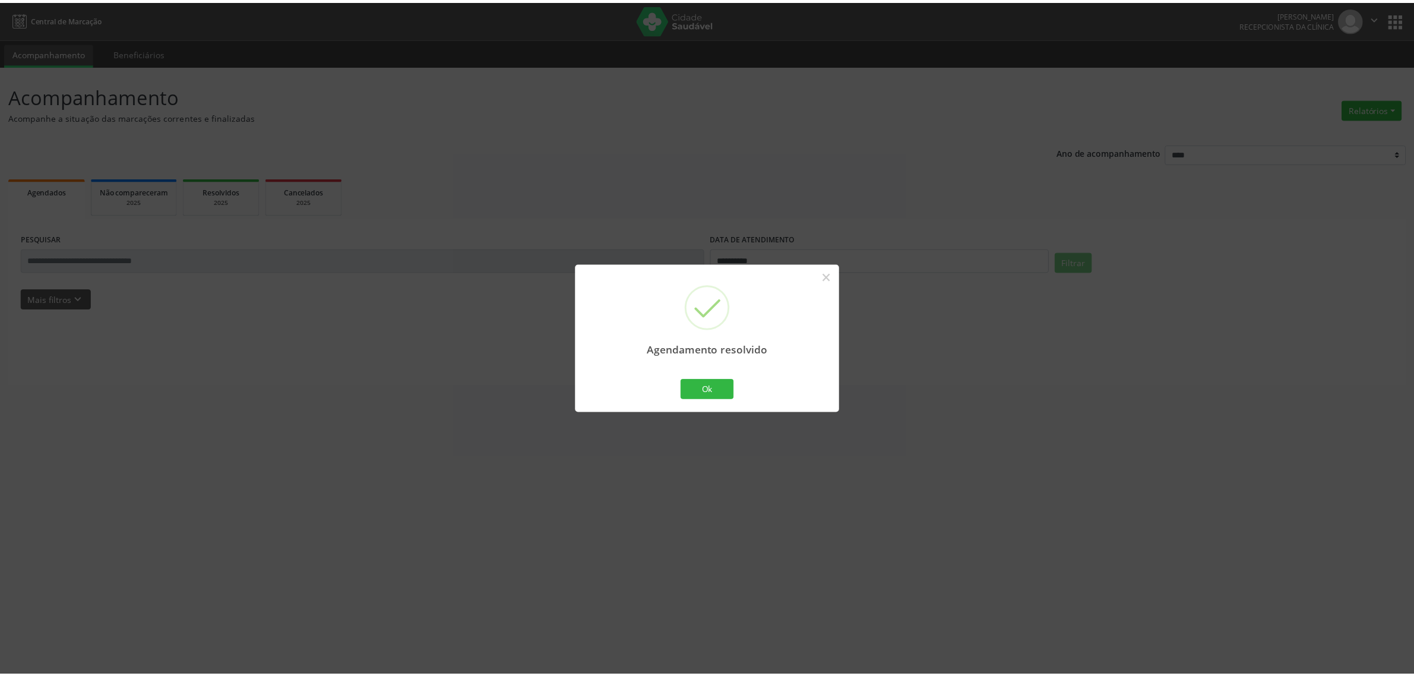
scroll to position [0, 0]
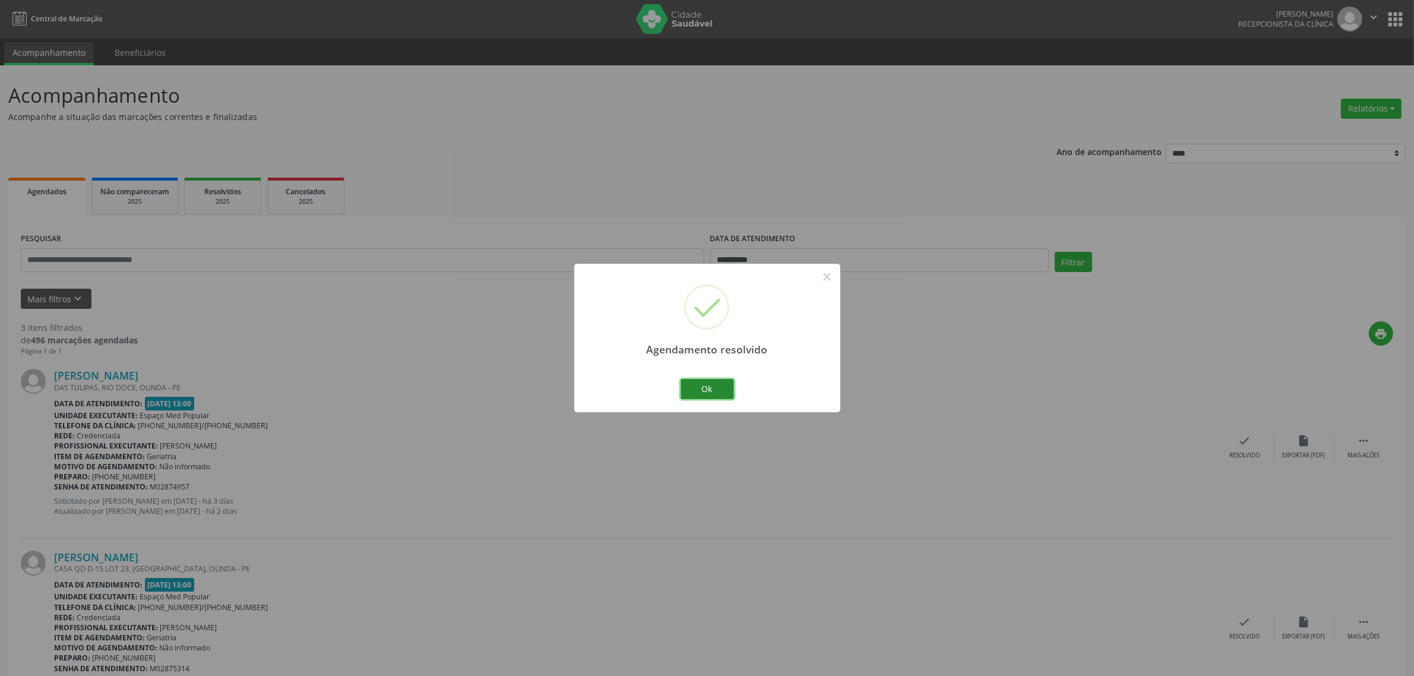
click at [701, 381] on button "Ok" at bounding box center [707, 389] width 53 height 20
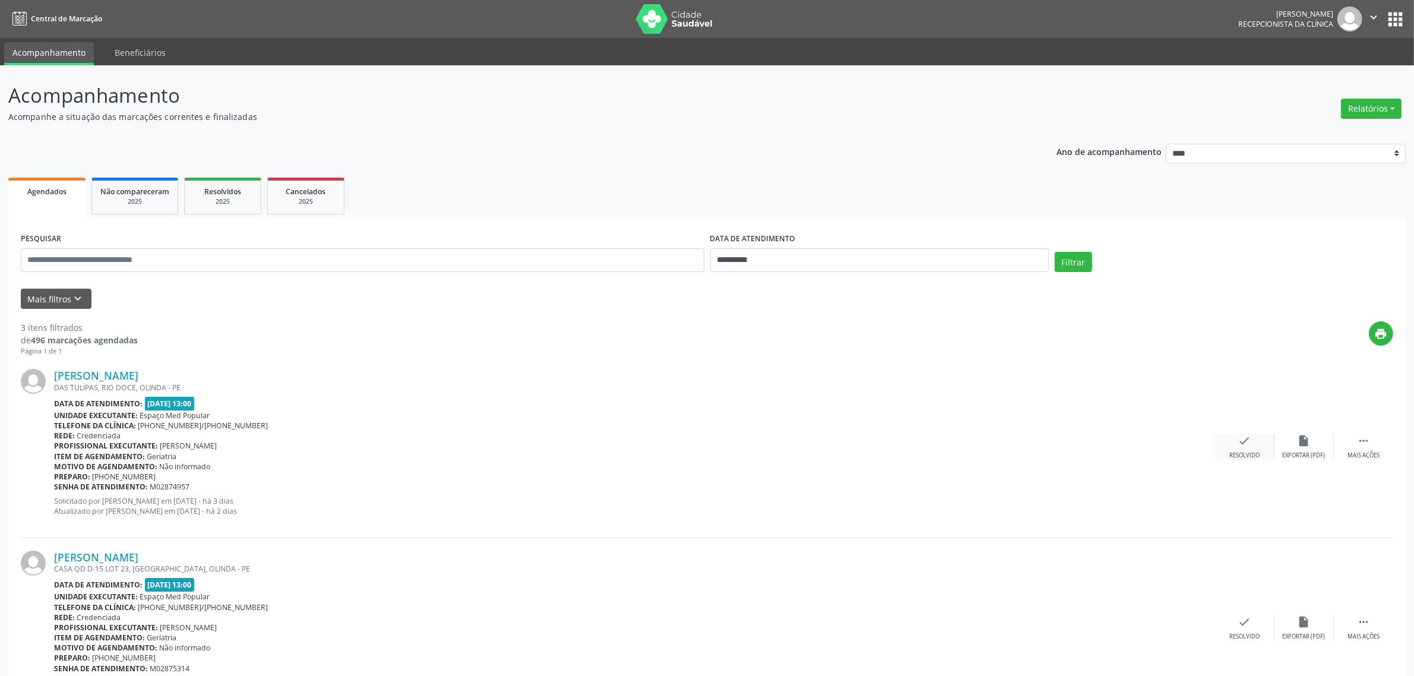
click at [1240, 445] on icon "check" at bounding box center [1244, 440] width 13 height 13
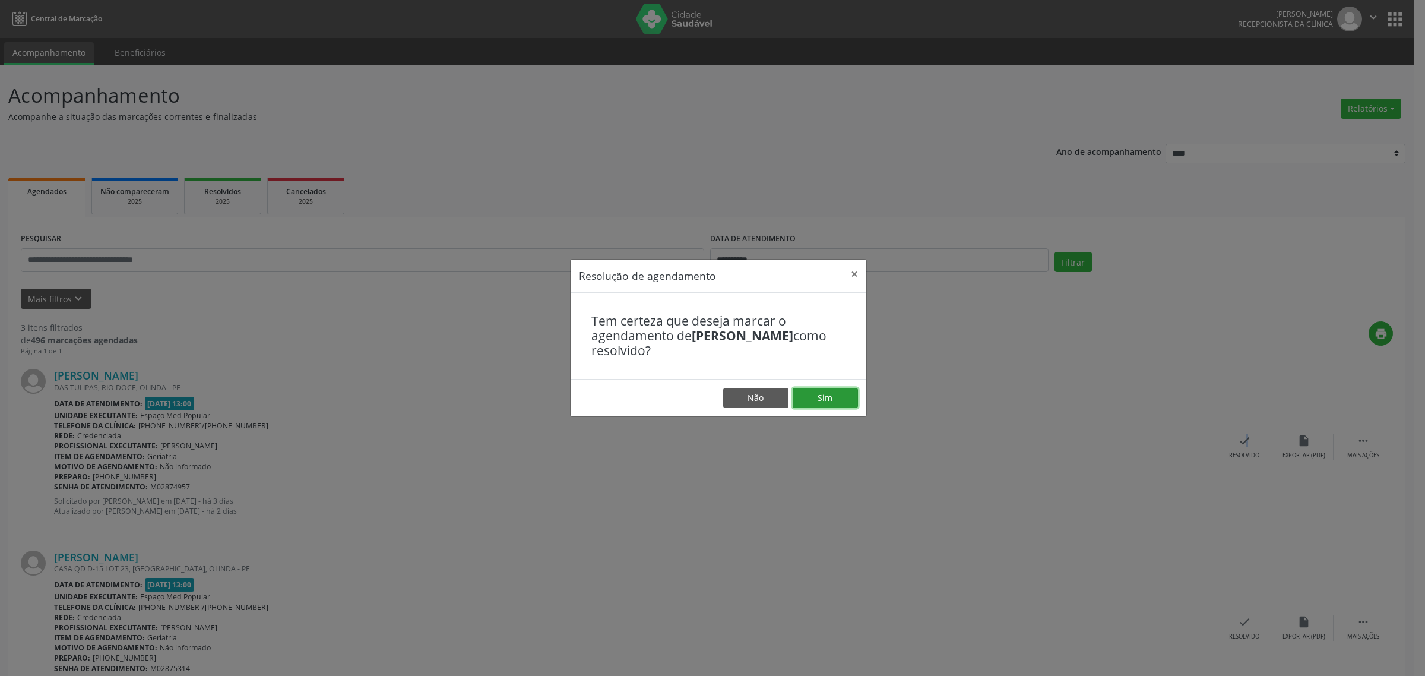
click at [823, 401] on button "Sim" at bounding box center [825, 398] width 65 height 20
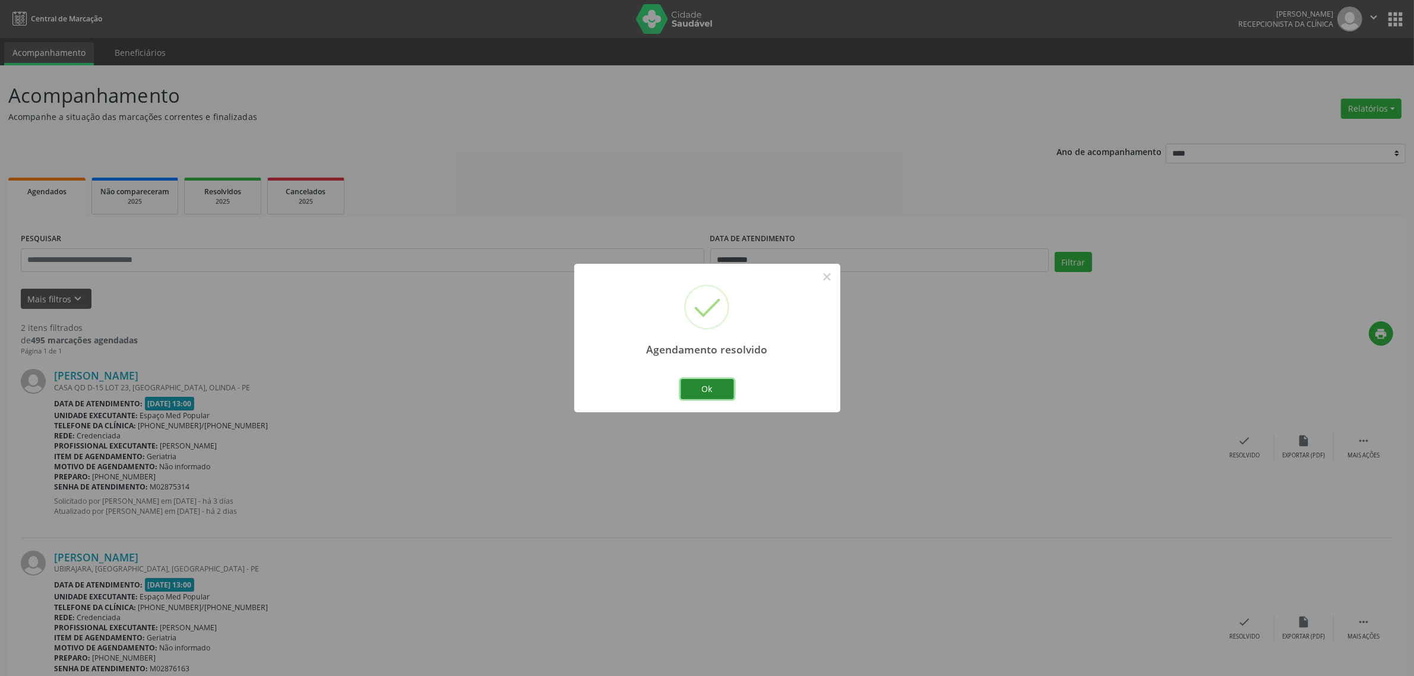
click at [686, 390] on button "Ok" at bounding box center [707, 389] width 53 height 20
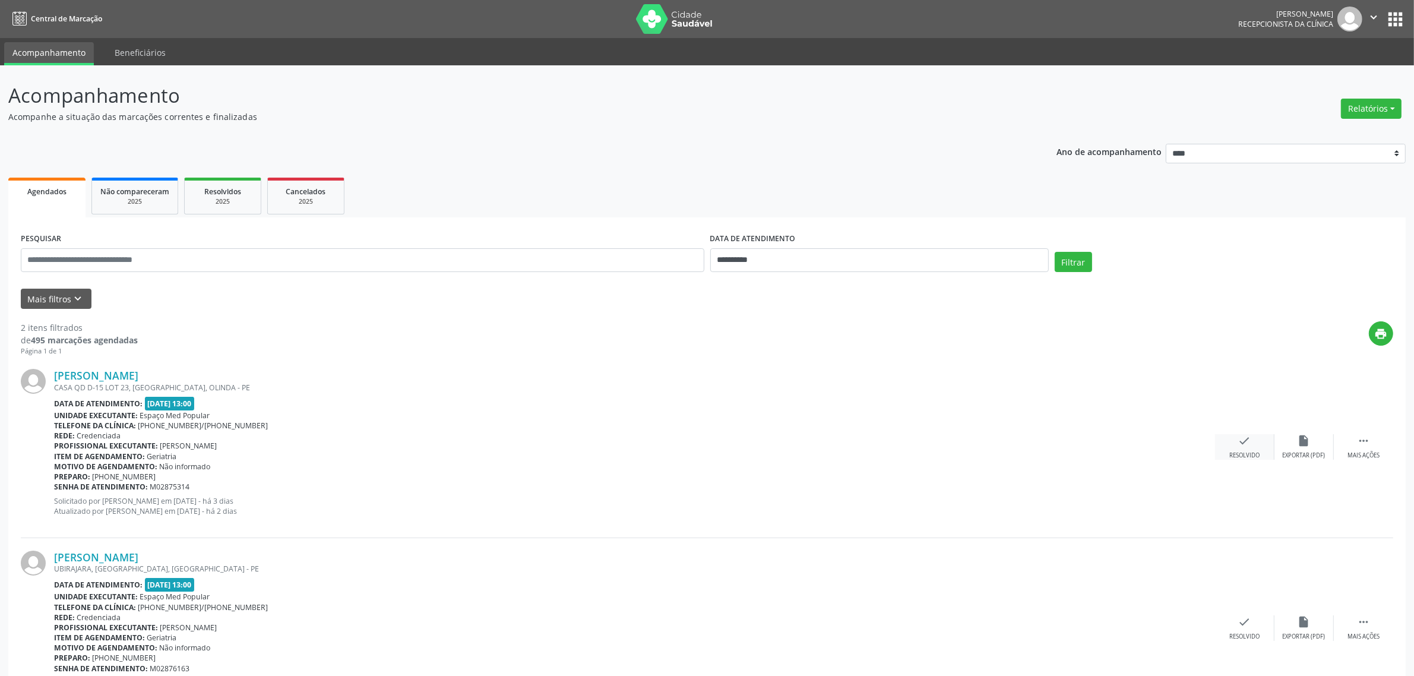
click at [1234, 452] on div "Resolvido" at bounding box center [1244, 455] width 30 height 8
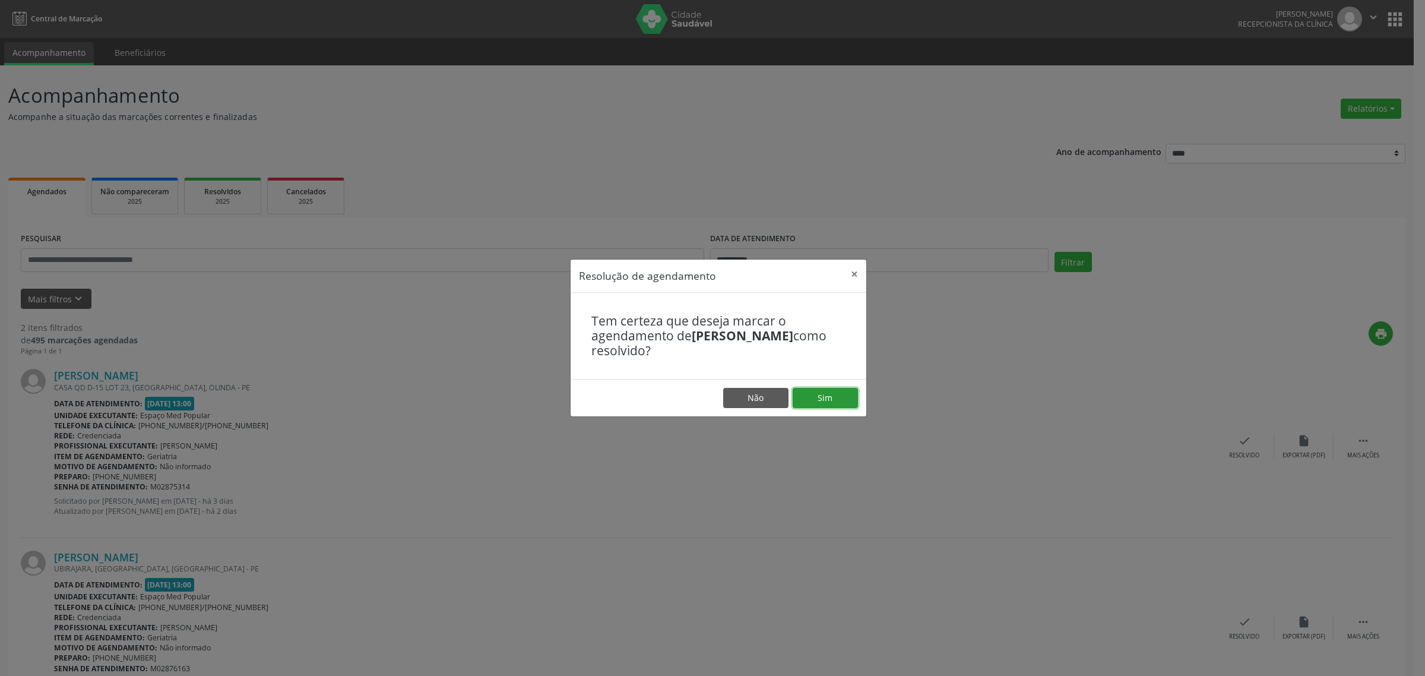
click at [826, 404] on button "Sim" at bounding box center [825, 398] width 65 height 20
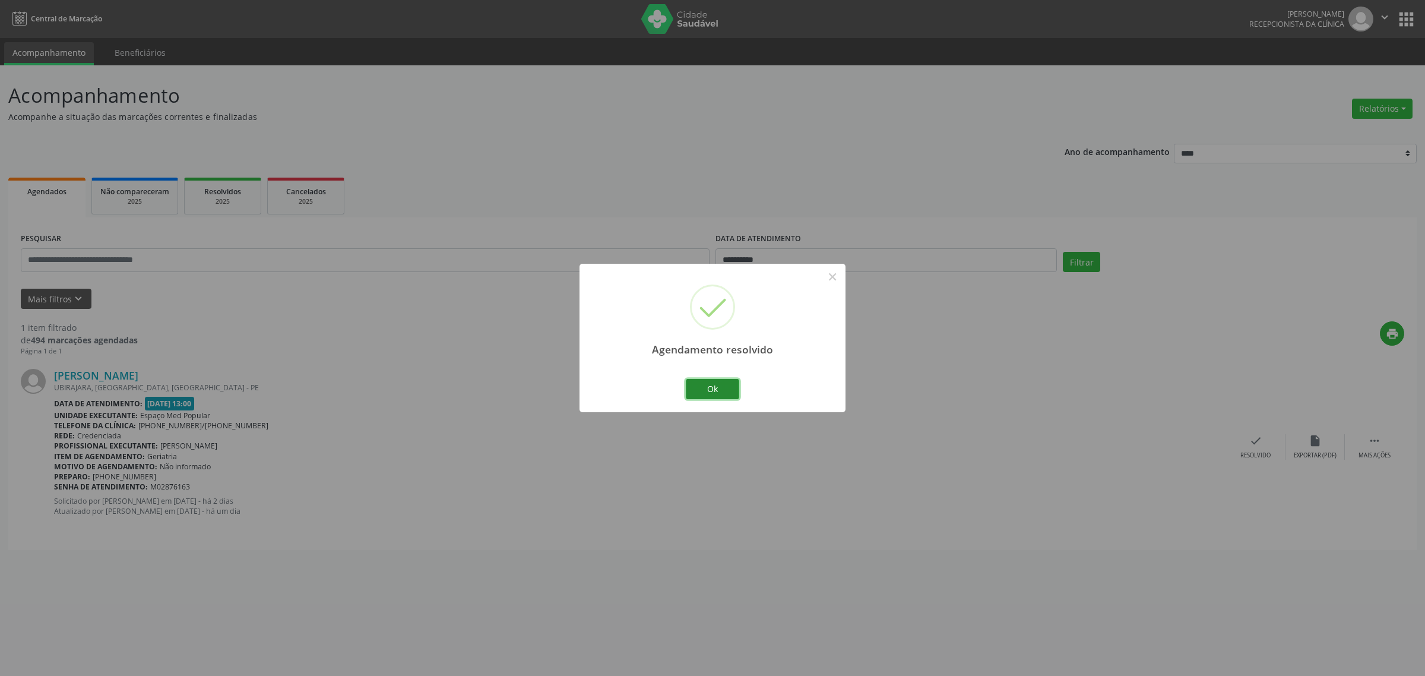
click at [723, 387] on button "Ok" at bounding box center [712, 389] width 53 height 20
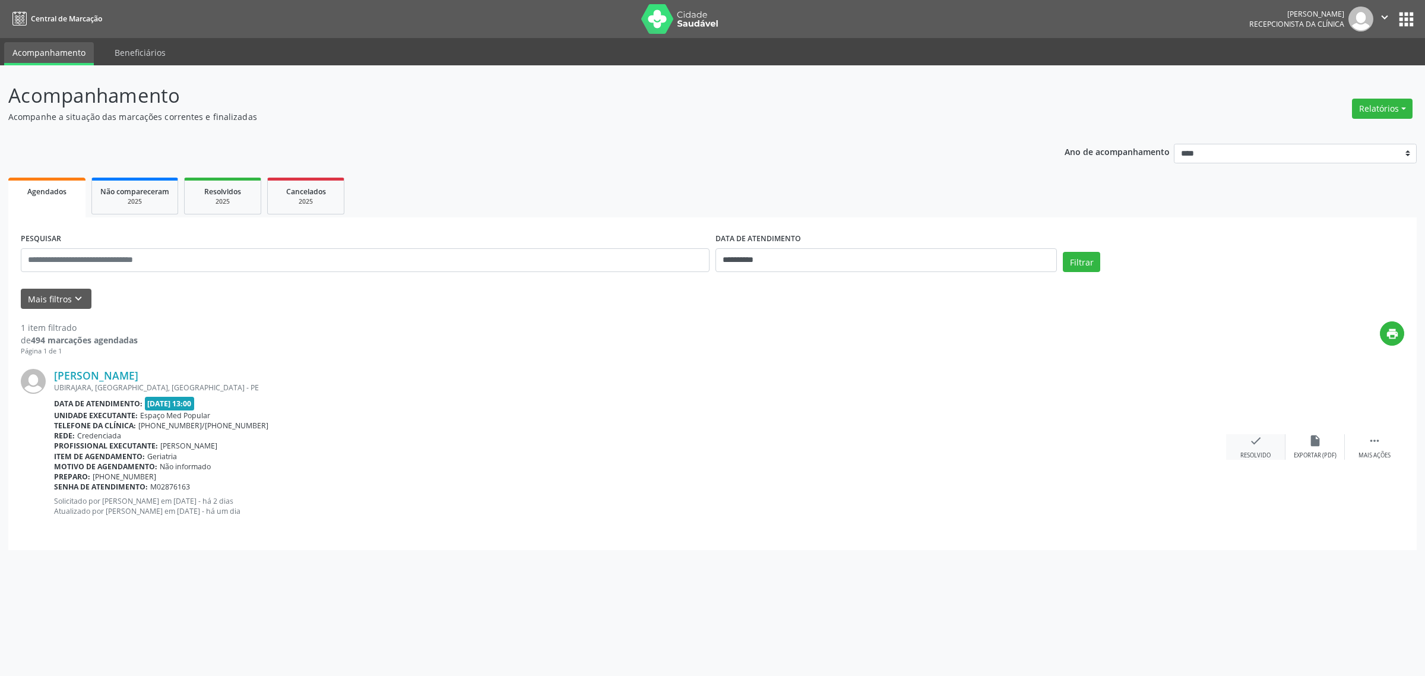
click at [1257, 453] on div "Resolvido" at bounding box center [1256, 455] width 30 height 8
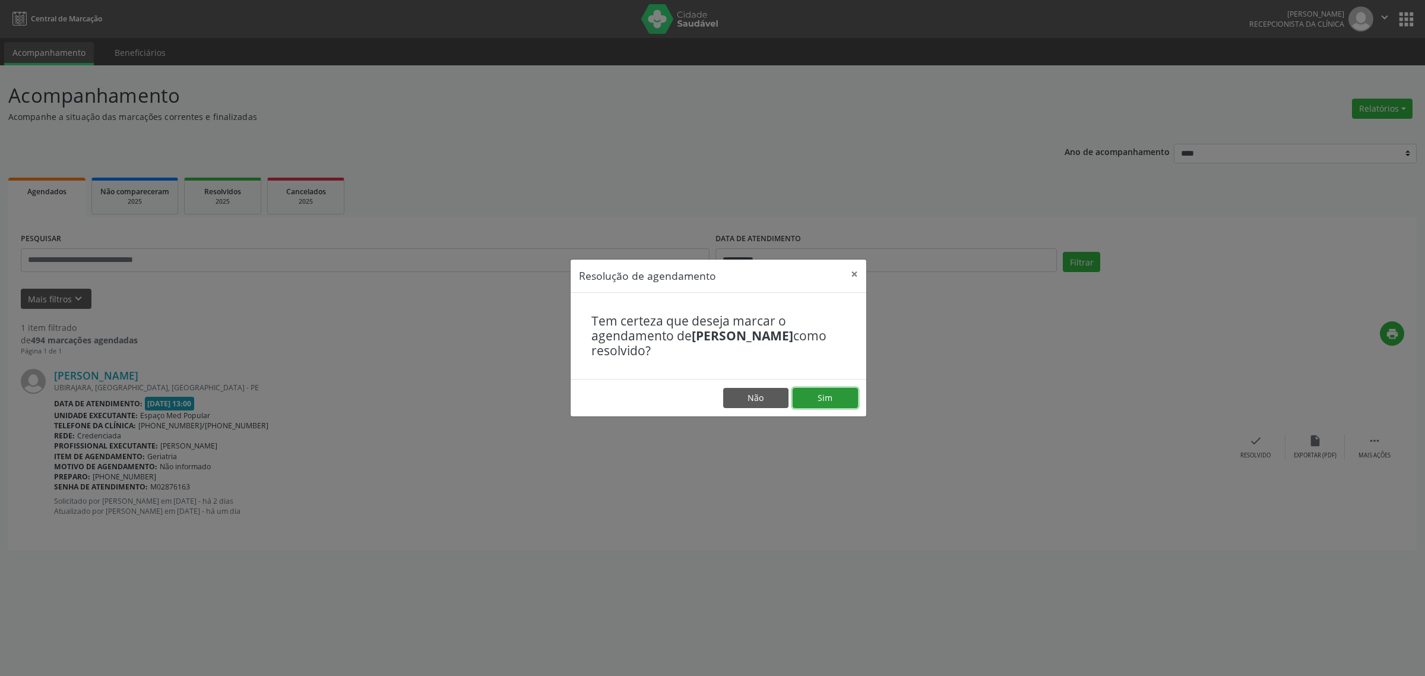
click at [836, 401] on button "Sim" at bounding box center [825, 398] width 65 height 20
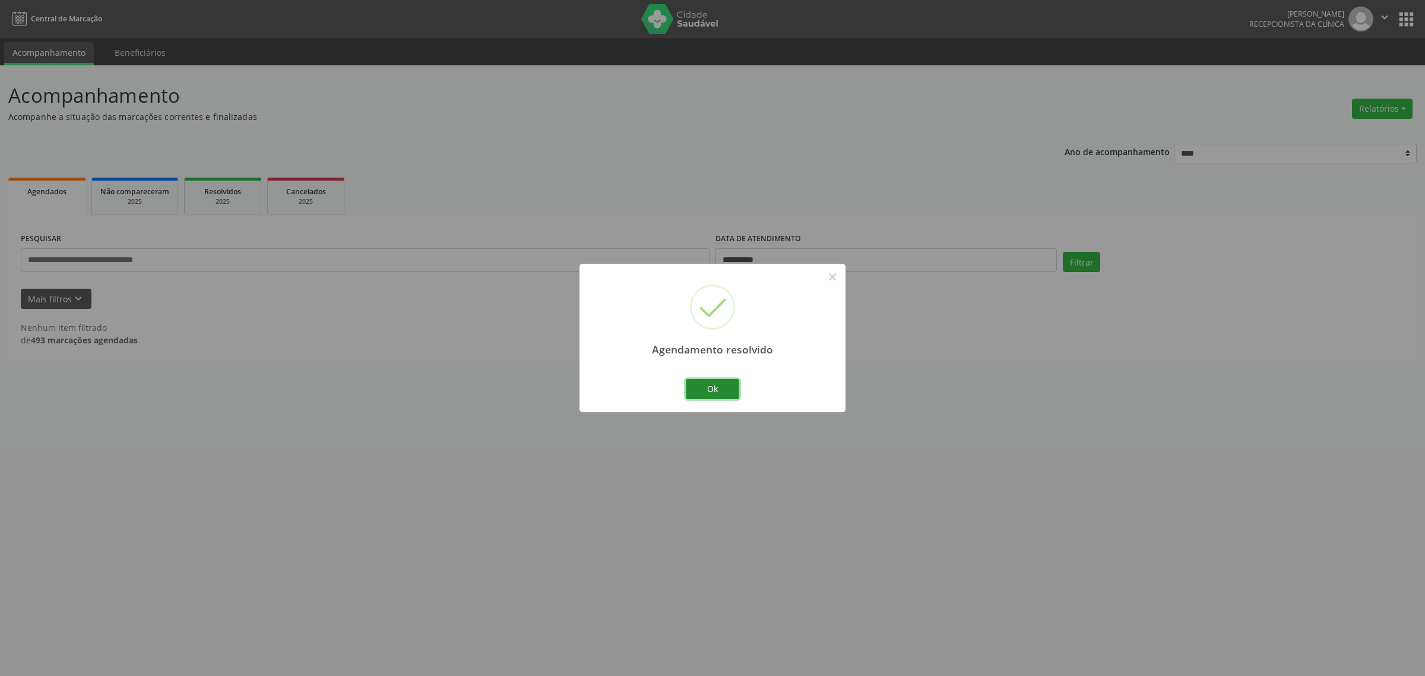
click at [714, 387] on button "Ok" at bounding box center [712, 389] width 53 height 20
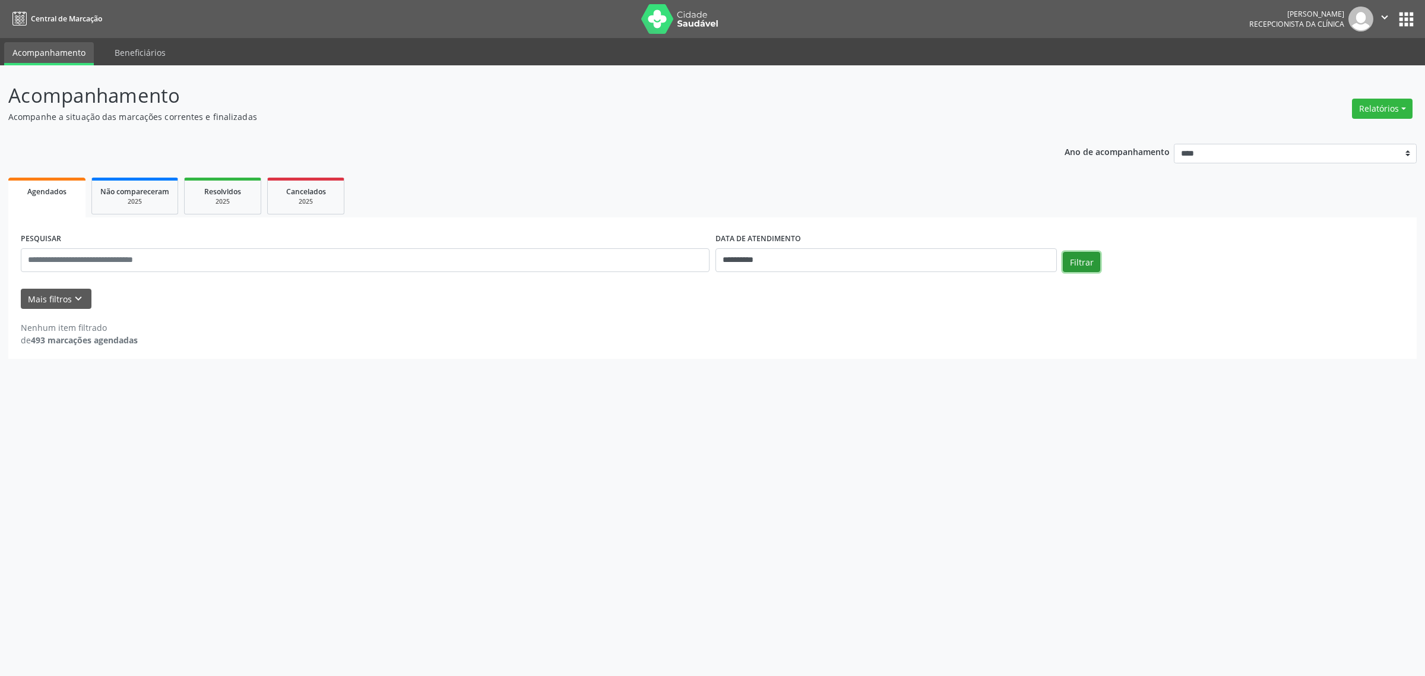
click at [1084, 260] on button "Filtrar" at bounding box center [1081, 262] width 37 height 20
click at [792, 258] on input "**********" at bounding box center [887, 260] width 342 height 24
click at [747, 399] on span "18" at bounding box center [749, 392] width 23 height 23
type input "**********"
click at [747, 399] on span "18" at bounding box center [749, 392] width 23 height 23
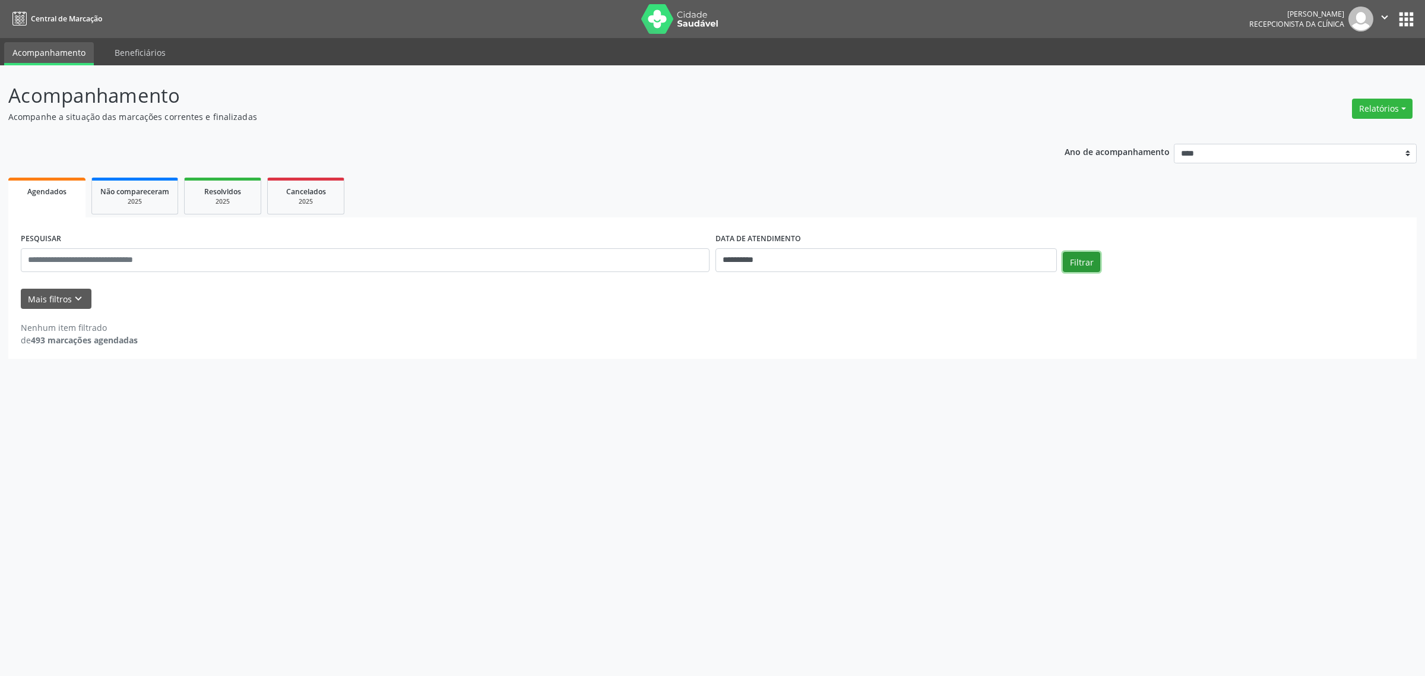
click at [1077, 261] on button "Filtrar" at bounding box center [1081, 262] width 37 height 20
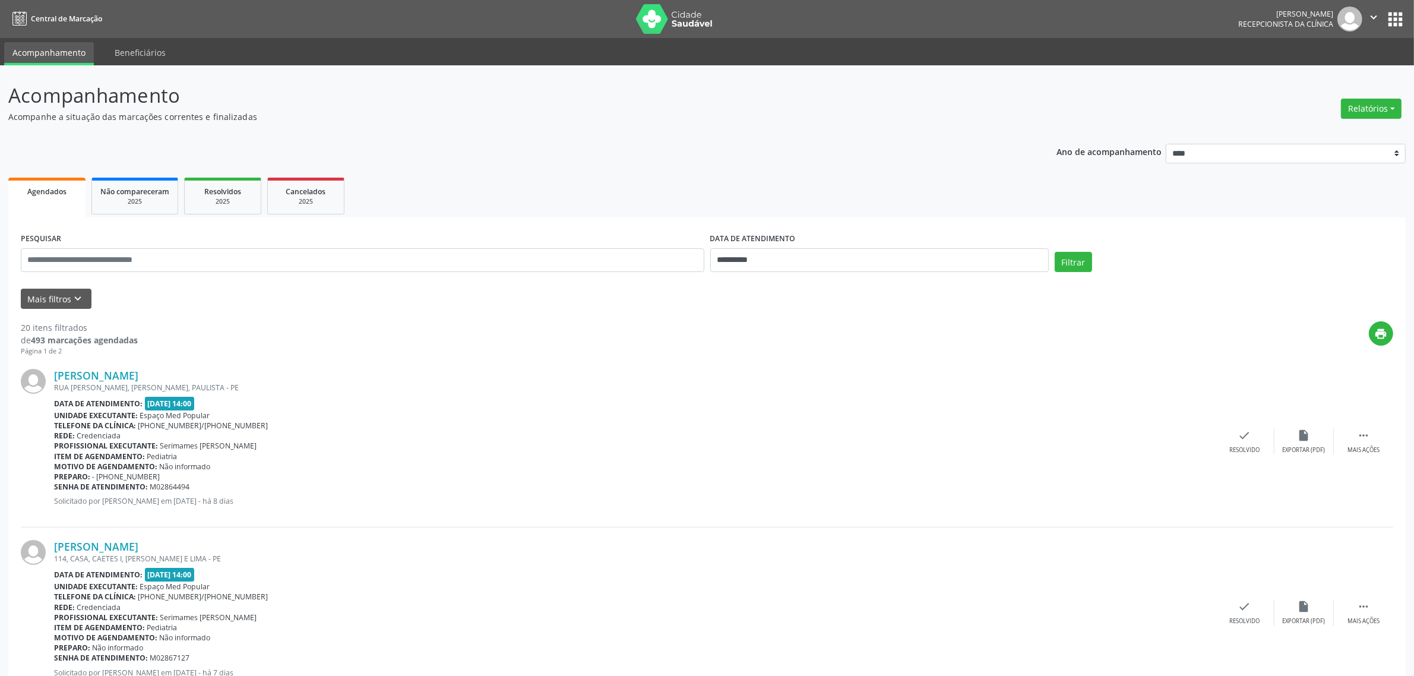
drag, startPoint x: 164, startPoint y: 375, endPoint x: 48, endPoint y: 377, distance: 115.8
click at [48, 377] on div "[PERSON_NAME] RUA [PERSON_NAME], JANGA, PAULISTA - [GEOGRAPHIC_DATA] Data de at…" at bounding box center [707, 441] width 1373 height 171
copy div "[PERSON_NAME]"
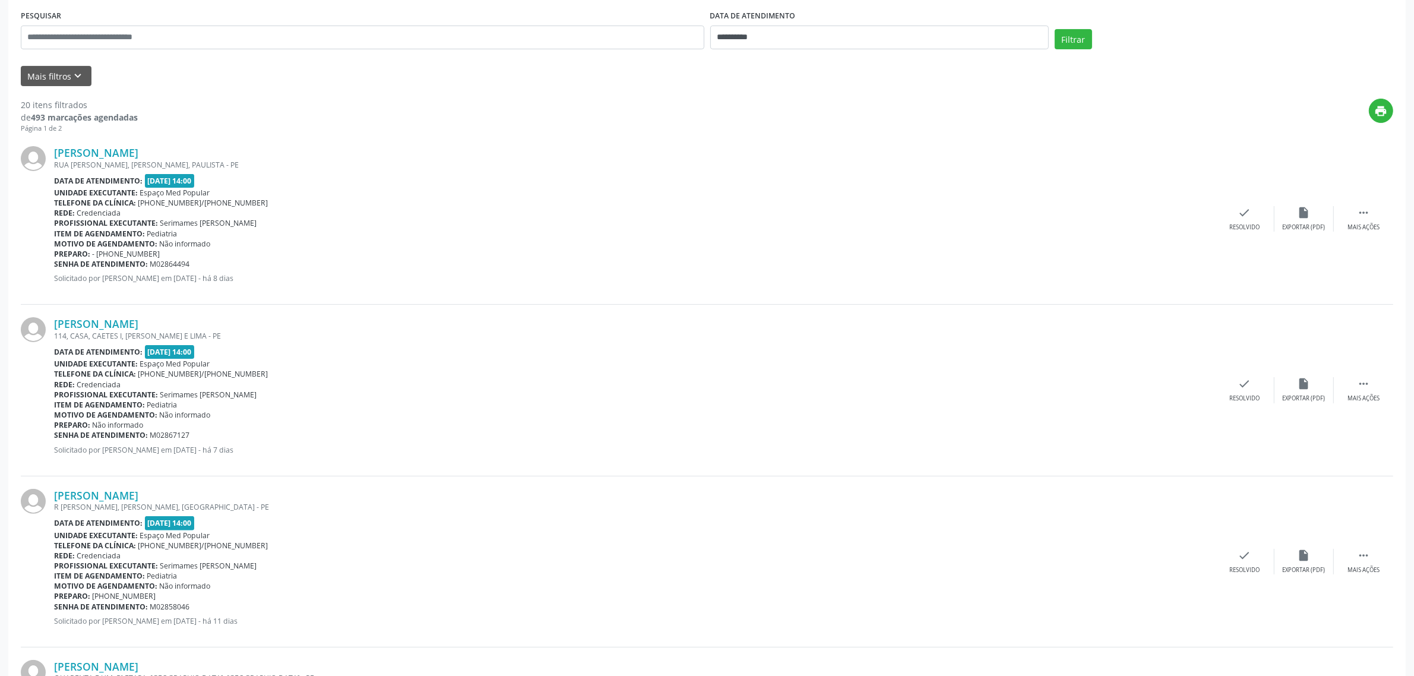
scroll to position [297, 0]
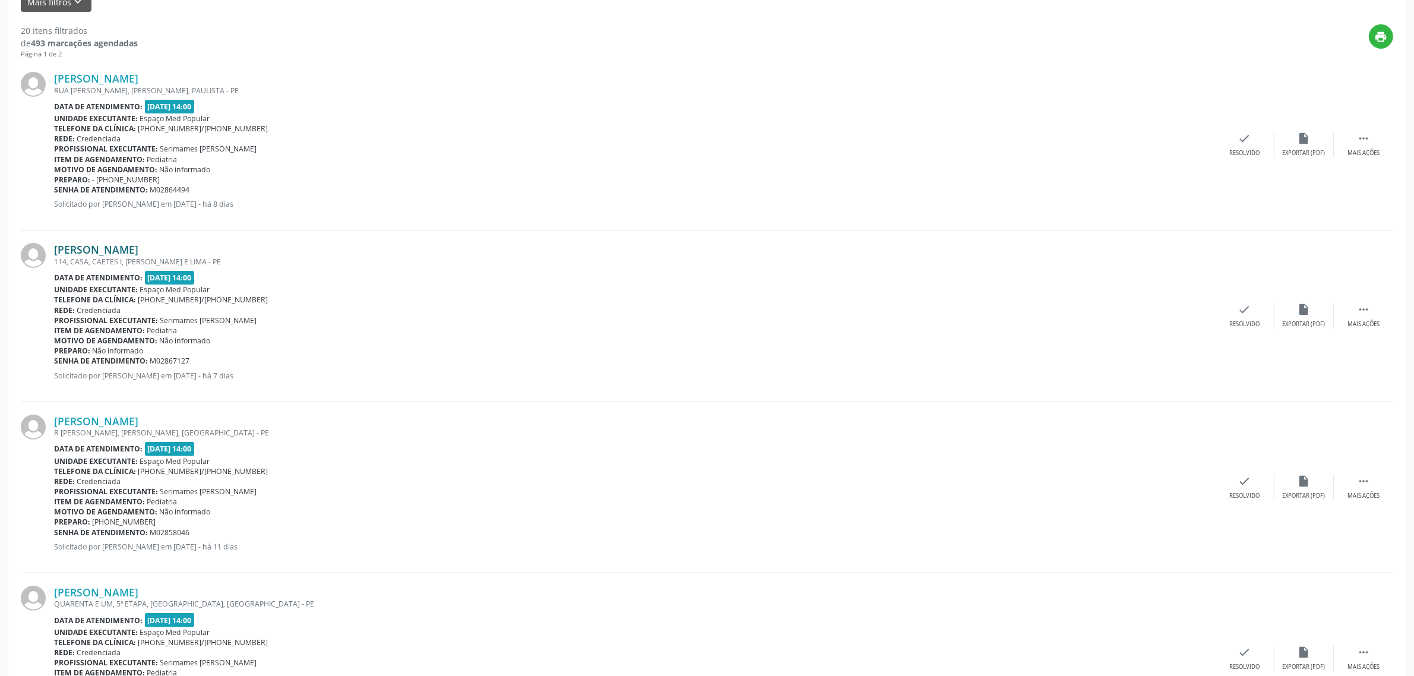
drag, startPoint x: 193, startPoint y: 251, endPoint x: 55, endPoint y: 253, distance: 138.4
click at [55, 253] on div "[PERSON_NAME]" at bounding box center [634, 249] width 1161 height 13
copy link "[PERSON_NAME]"
click at [138, 244] on link "[PERSON_NAME]" at bounding box center [96, 249] width 84 height 13
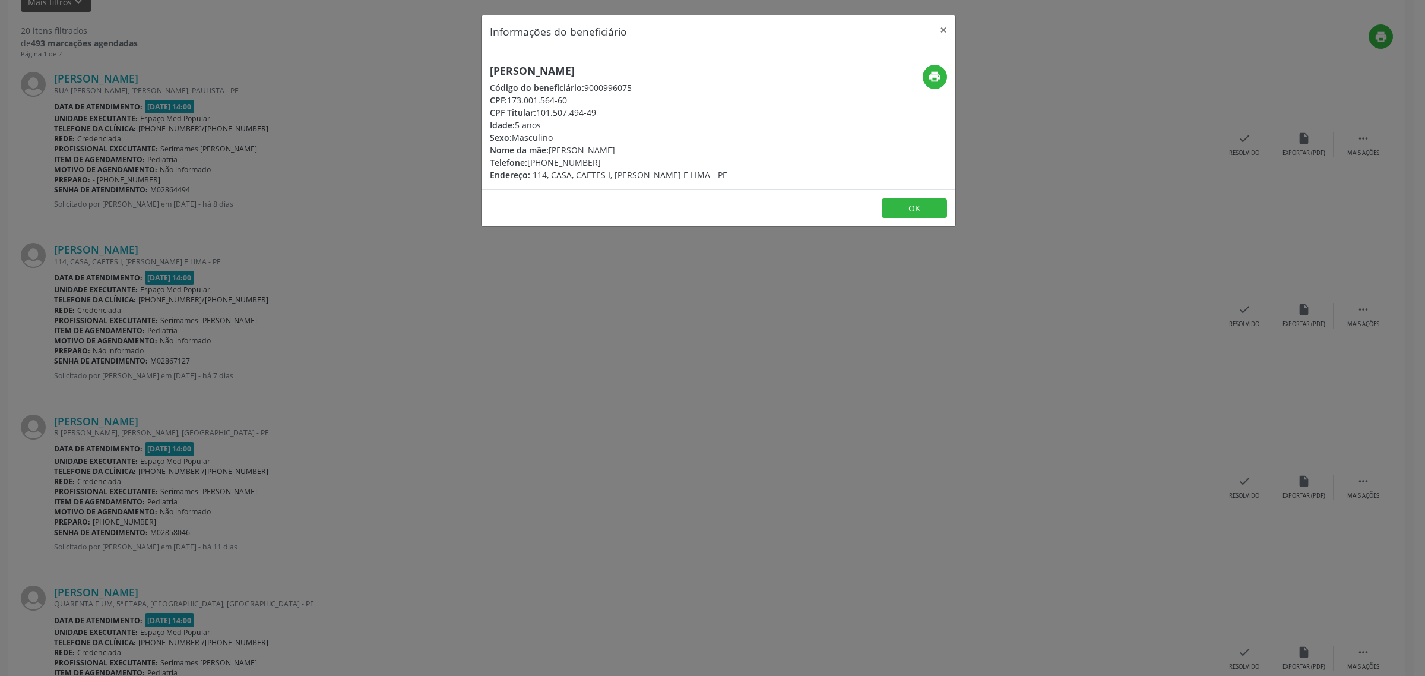
drag, startPoint x: 593, startPoint y: 159, endPoint x: 526, endPoint y: 165, distance: 67.4
click at [526, 165] on div "Telefone: [PHONE_NUMBER]" at bounding box center [609, 162] width 238 height 12
copy div "[PHONE_NUMBER]"
click at [550, 277] on div "Informações do beneficiário × [PERSON_NAME] Código do beneficiário: 9000996075 …" at bounding box center [712, 338] width 1425 height 676
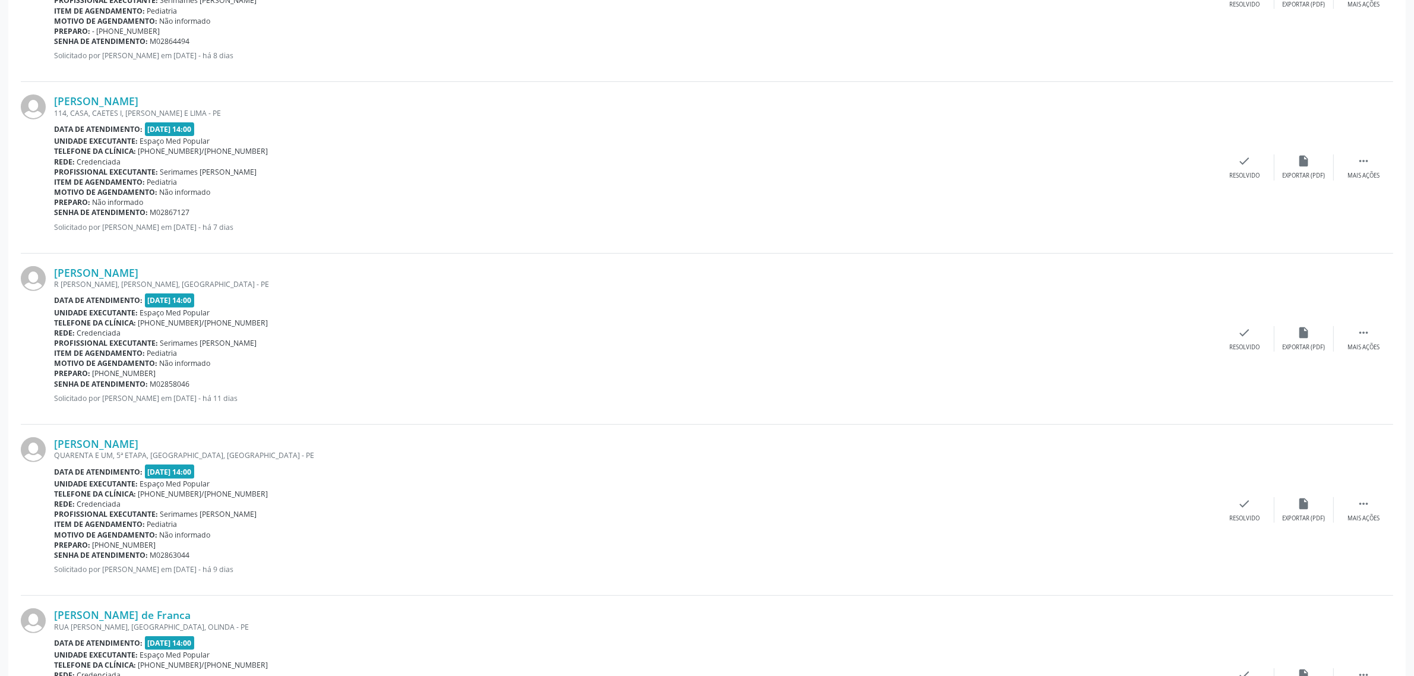
scroll to position [520, 0]
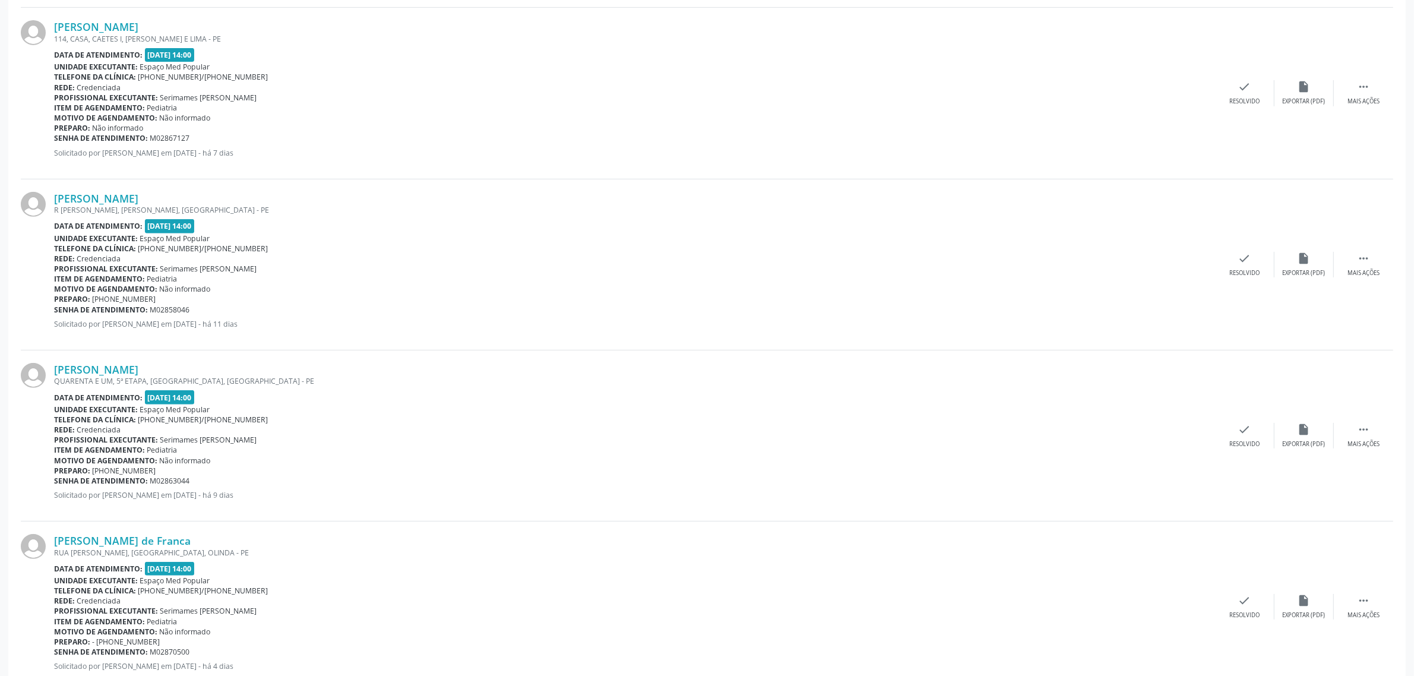
click at [105, 205] on div "R [PERSON_NAME], [PERSON_NAME], [GEOGRAPHIC_DATA] - PE" at bounding box center [634, 210] width 1161 height 10
click at [109, 190] on div "[PERSON_NAME] R [PERSON_NAME], CORDEIRO, RECIFE - PE Data de atendimento: [DATE…" at bounding box center [707, 264] width 1373 height 171
click at [113, 196] on link "[PERSON_NAME]" at bounding box center [96, 198] width 84 height 13
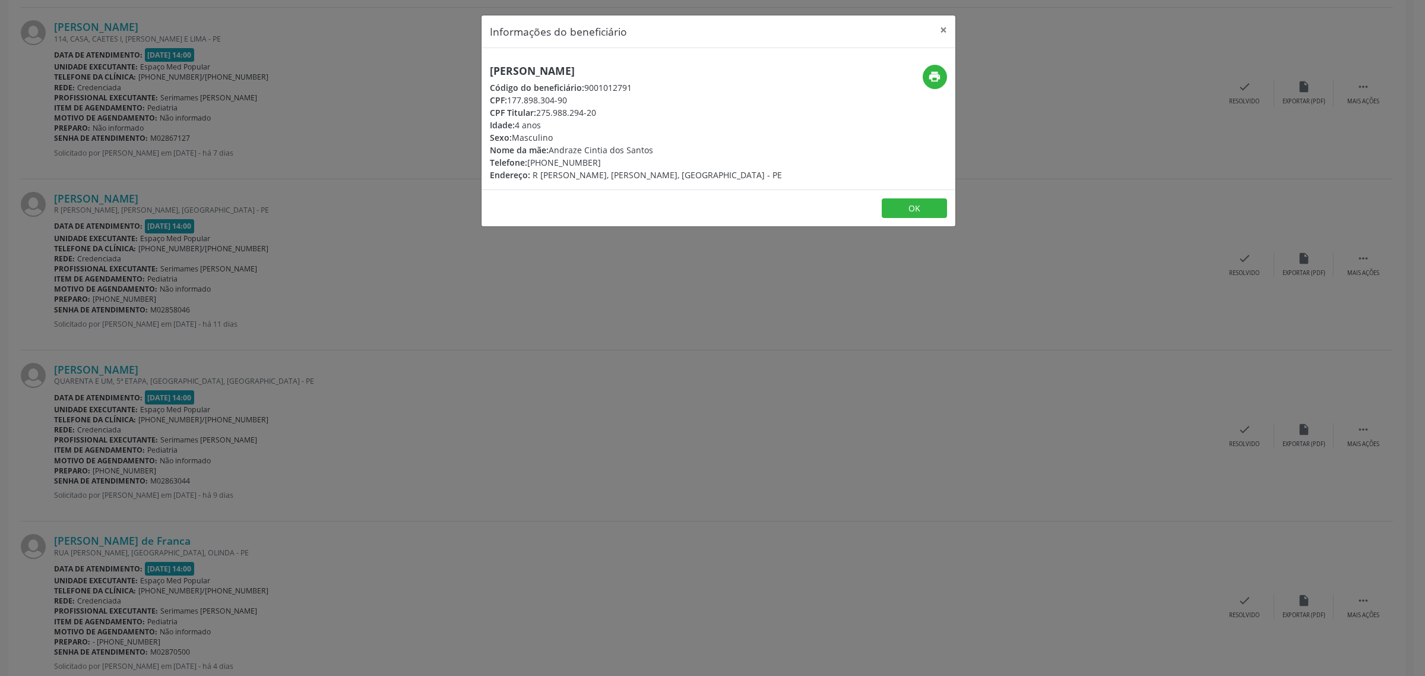
drag, startPoint x: 673, startPoint y: 69, endPoint x: 487, endPoint y: 76, distance: 186.0
click at [487, 76] on div "[PERSON_NAME] Código do beneficiário: 9001012791 CPF: 177.898.304-90 CPF Titula…" at bounding box center [640, 123] width 316 height 116
copy h5 "[PERSON_NAME]"
drag, startPoint x: 594, startPoint y: 162, endPoint x: 530, endPoint y: 167, distance: 64.3
click at [530, 167] on div "Telefone: [PHONE_NUMBER]" at bounding box center [636, 162] width 292 height 12
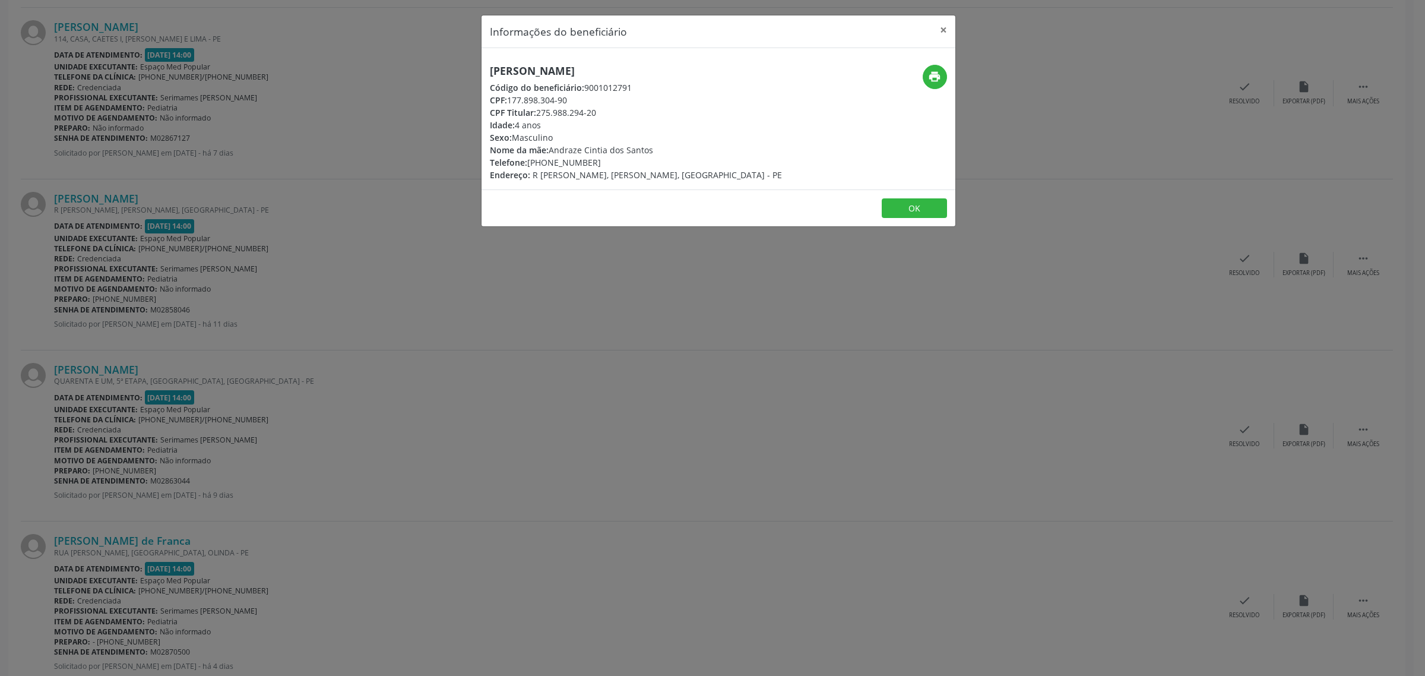
copy div "81) 99639-4527"
click at [401, 286] on div "Informações do beneficiário × [PERSON_NAME] Código do beneficiário: 9001012791 …" at bounding box center [712, 338] width 1425 height 676
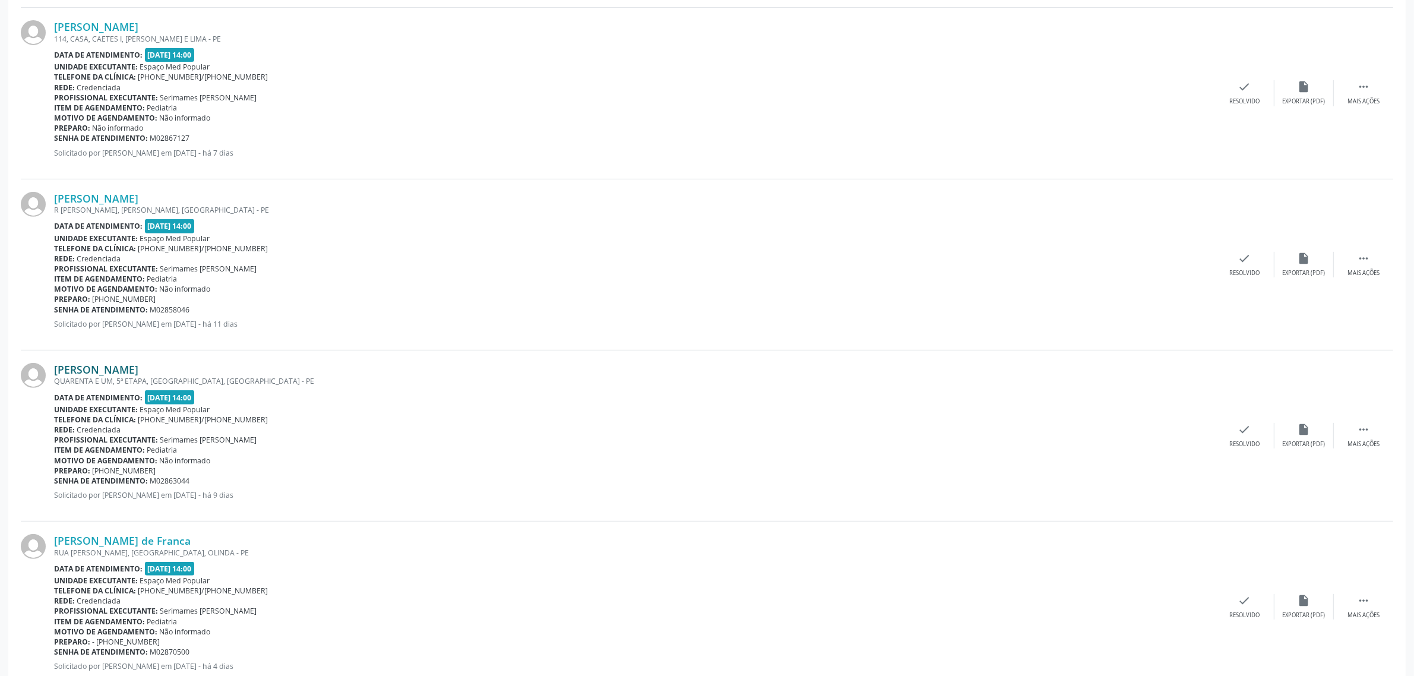
click at [129, 370] on link "[PERSON_NAME]" at bounding box center [96, 369] width 84 height 13
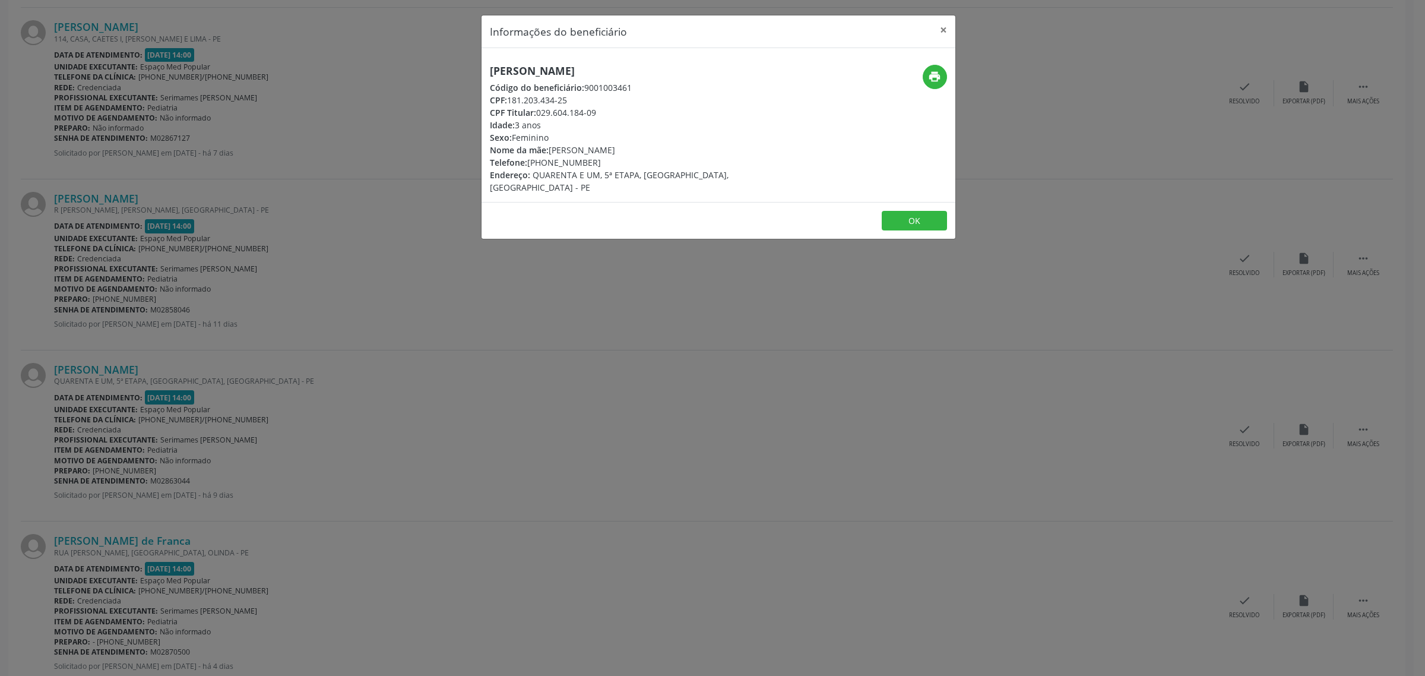
drag, startPoint x: 628, startPoint y: 68, endPoint x: 485, endPoint y: 72, distance: 142.6
click at [485, 72] on div "[PERSON_NAME] Código do beneficiário: 9001003461 CPF: 181.203.434-25 CPF Titula…" at bounding box center [640, 129] width 316 height 129
copy h5 "[PERSON_NAME]"
drag, startPoint x: 589, startPoint y: 164, endPoint x: 529, endPoint y: 165, distance: 60.0
click at [529, 165] on div "Telefone: [PHONE_NUMBER]" at bounding box center [639, 162] width 299 height 12
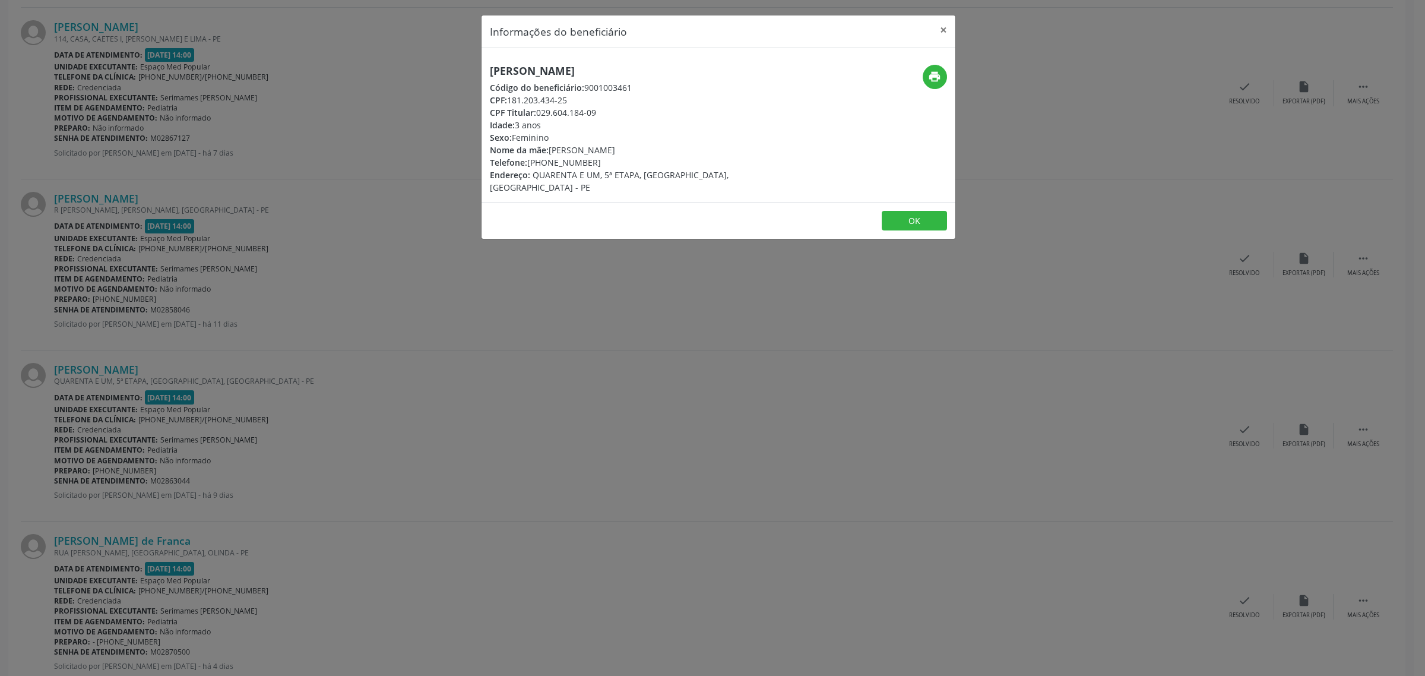
copy div "81) 98603-9535"
click at [546, 257] on div "Informações do beneficiário × [PERSON_NAME] Código do beneficiário: 9001003461 …" at bounding box center [712, 338] width 1425 height 676
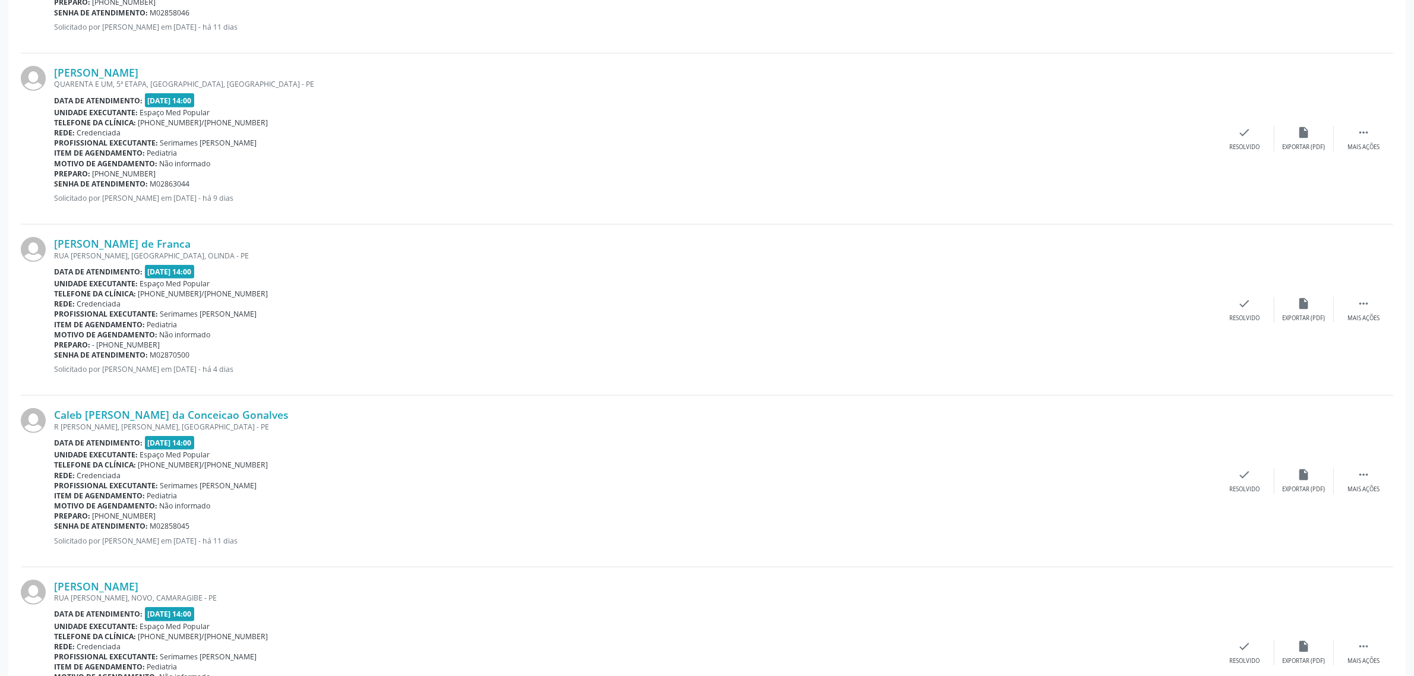
scroll to position [891, 0]
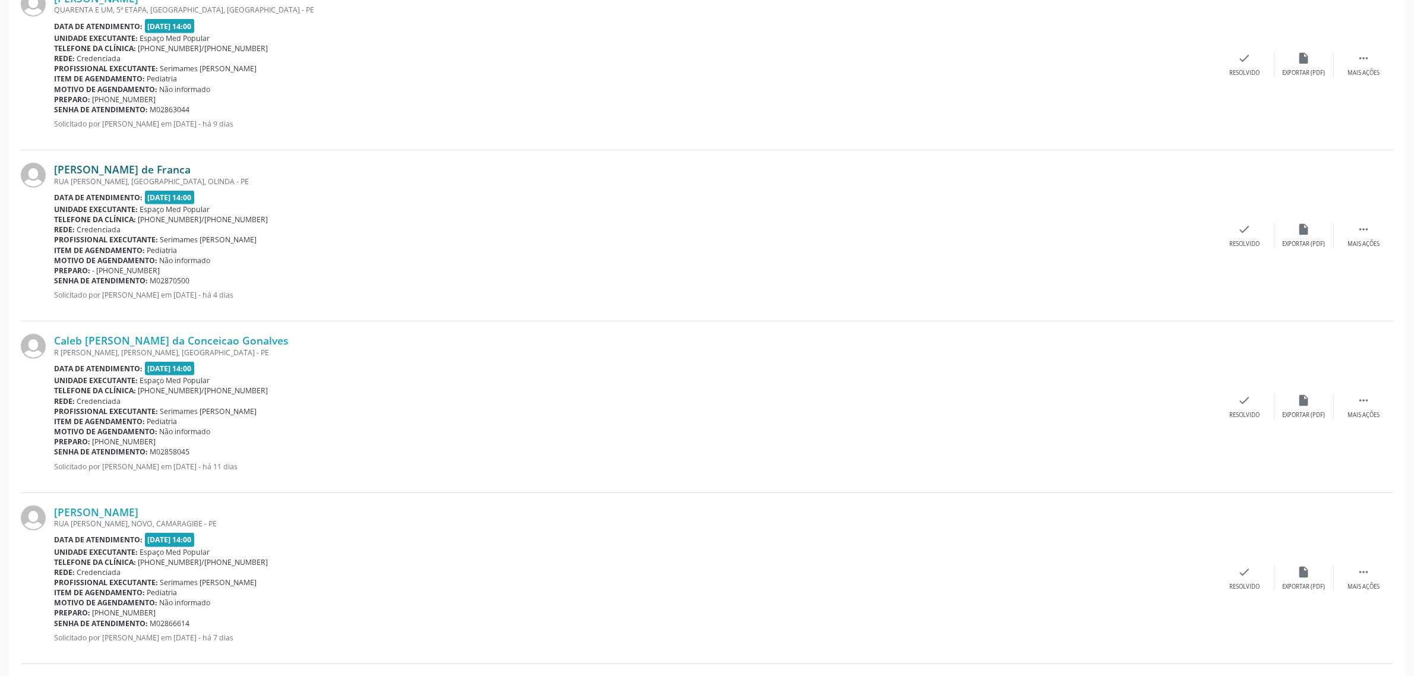
click at [143, 170] on link "[PERSON_NAME] de Franca" at bounding box center [122, 169] width 137 height 13
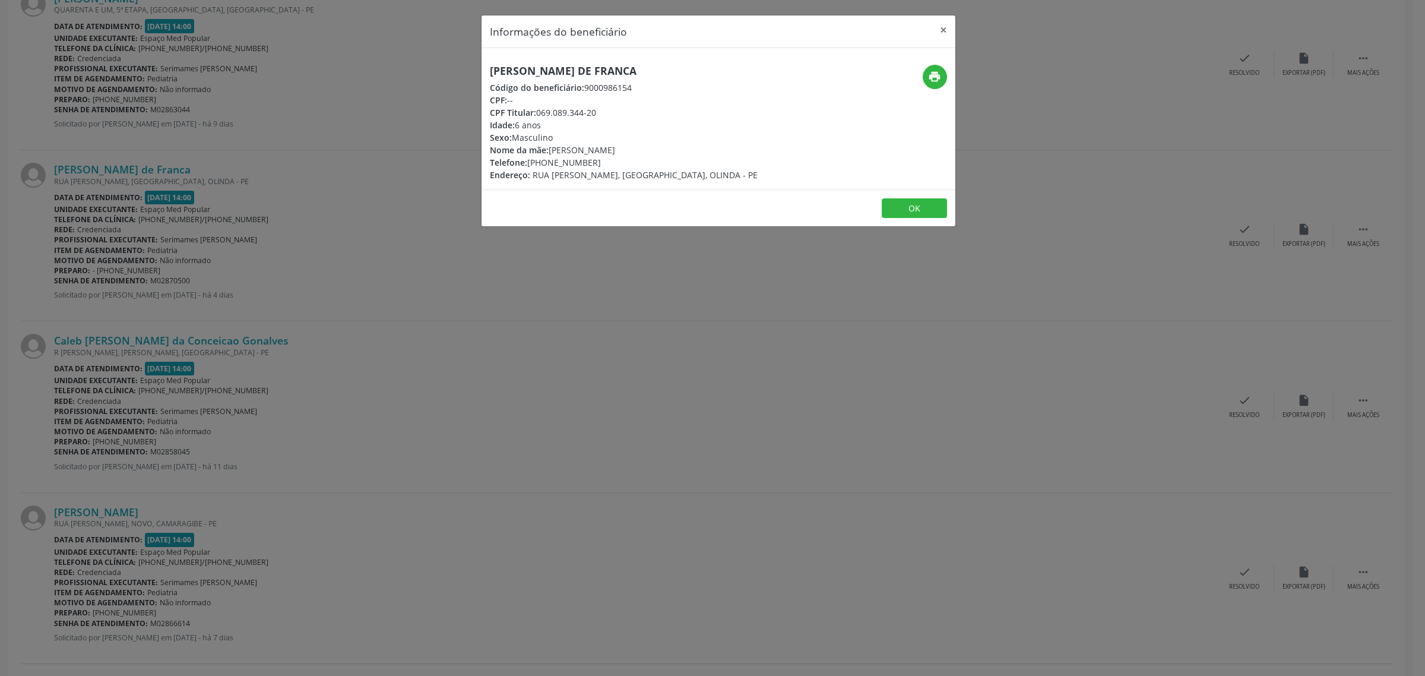
drag, startPoint x: 720, startPoint y: 69, endPoint x: 491, endPoint y: 75, distance: 229.3
click at [491, 75] on div "[PERSON_NAME] de Franca Código do beneficiário: 9000986154 CPF: -- CPF Titular:…" at bounding box center [640, 123] width 316 height 116
copy h5 "[PERSON_NAME] de Franca"
click at [305, 286] on div "Informações do beneficiário × [PERSON_NAME] de Franca Código do beneficiário: 9…" at bounding box center [712, 338] width 1425 height 676
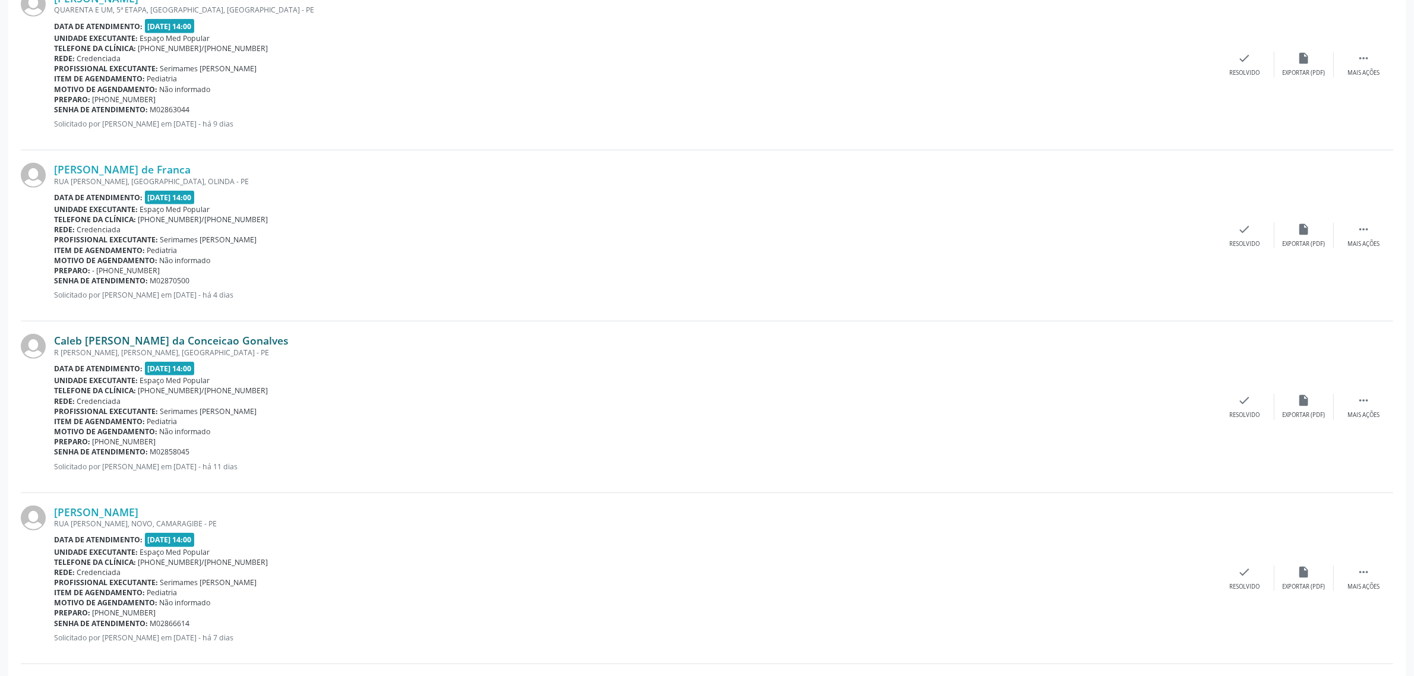
click at [208, 340] on link "Caleb [PERSON_NAME] da Conceicao Gonalves" at bounding box center [171, 340] width 235 height 13
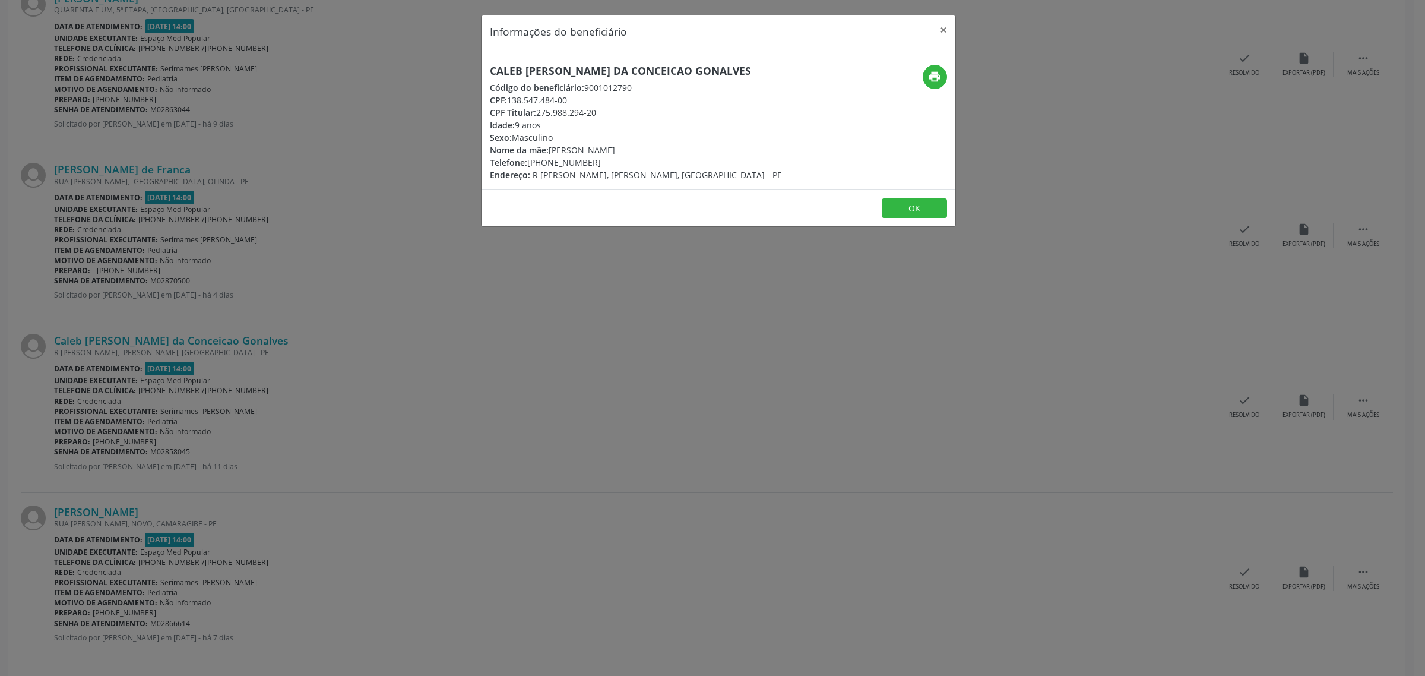
drag, startPoint x: 782, startPoint y: 72, endPoint x: 489, endPoint y: 72, distance: 292.8
click at [489, 72] on div "Caleb [PERSON_NAME] da Conceicao Gonalves Código do beneficiário: 9001012790 CP…" at bounding box center [640, 123] width 316 height 116
copy h5 "Caleb [PERSON_NAME] da Conceicao Gonalves"
drag, startPoint x: 588, startPoint y: 162, endPoint x: 530, endPoint y: 166, distance: 58.4
click at [530, 166] on div "Telefone: [PHONE_NUMBER]" at bounding box center [636, 162] width 292 height 12
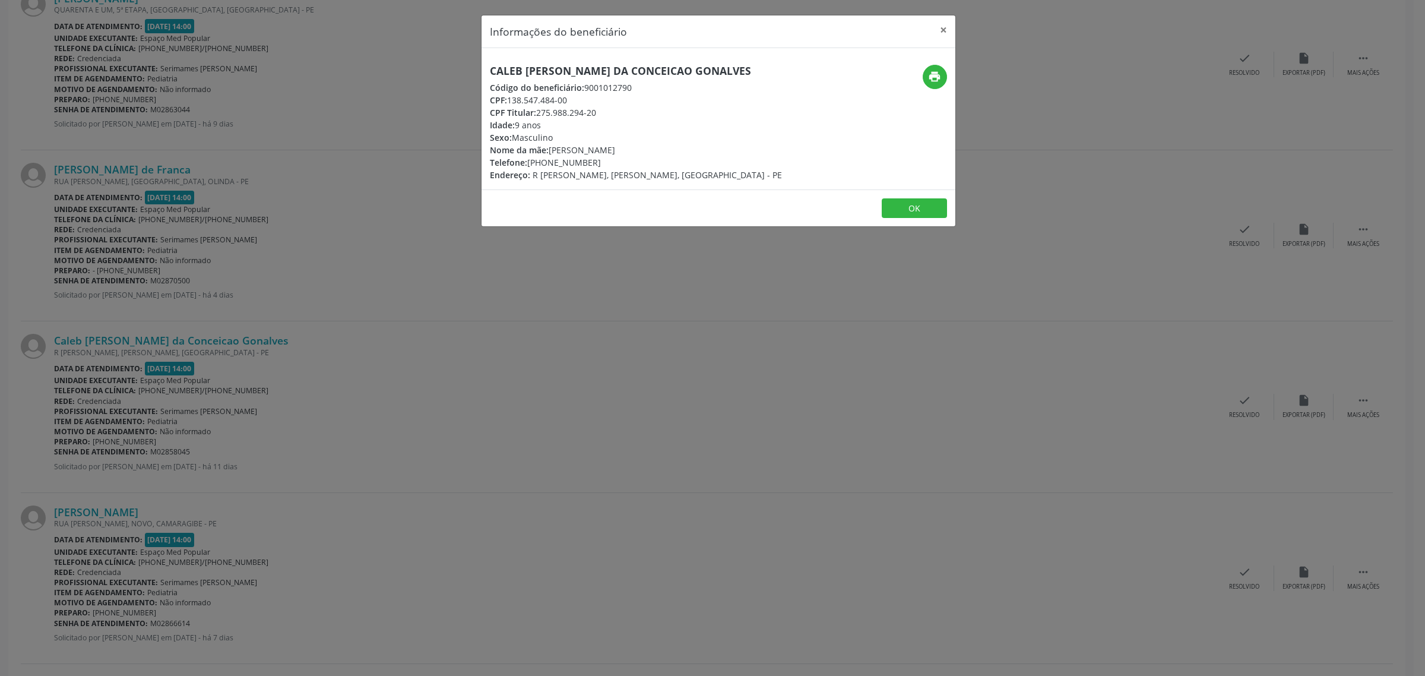
copy div "81) 99639-4527"
click at [544, 278] on div "Informações do beneficiário × [PERSON_NAME] da Conceicao Gonalves Código do ben…" at bounding box center [712, 338] width 1425 height 676
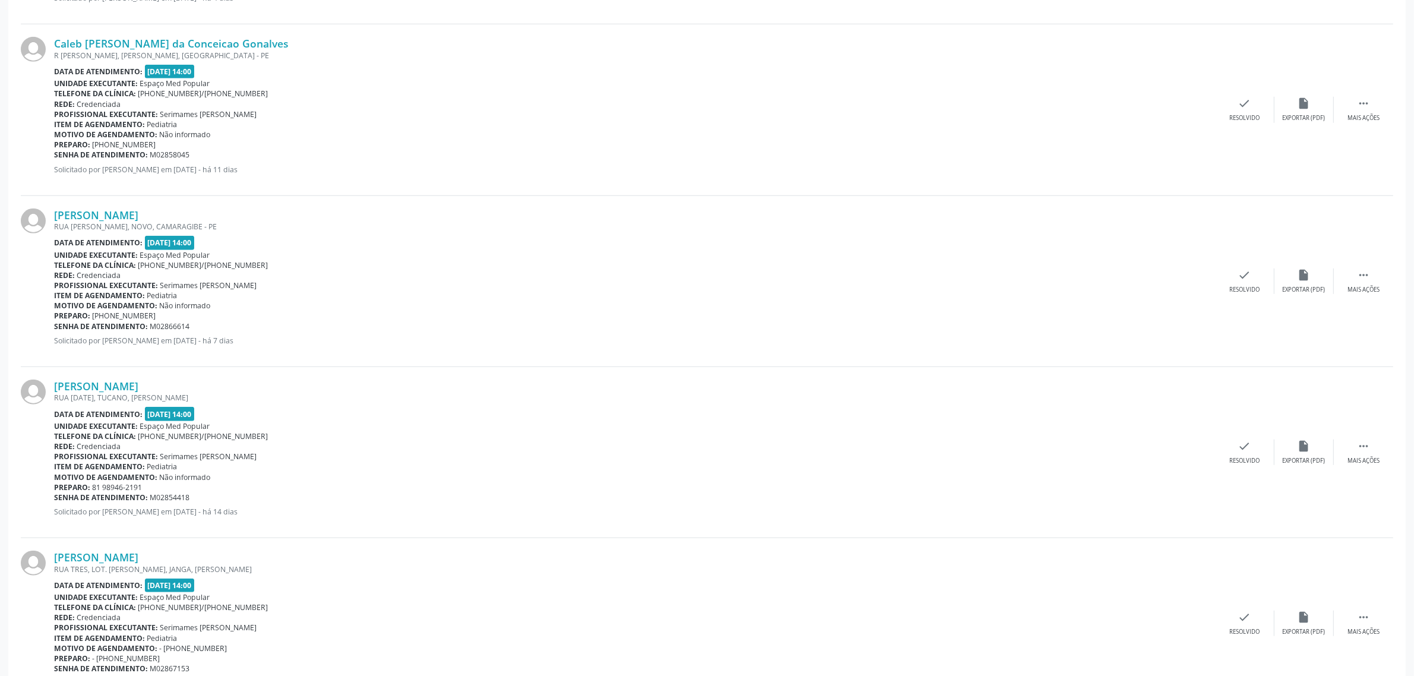
scroll to position [1262, 0]
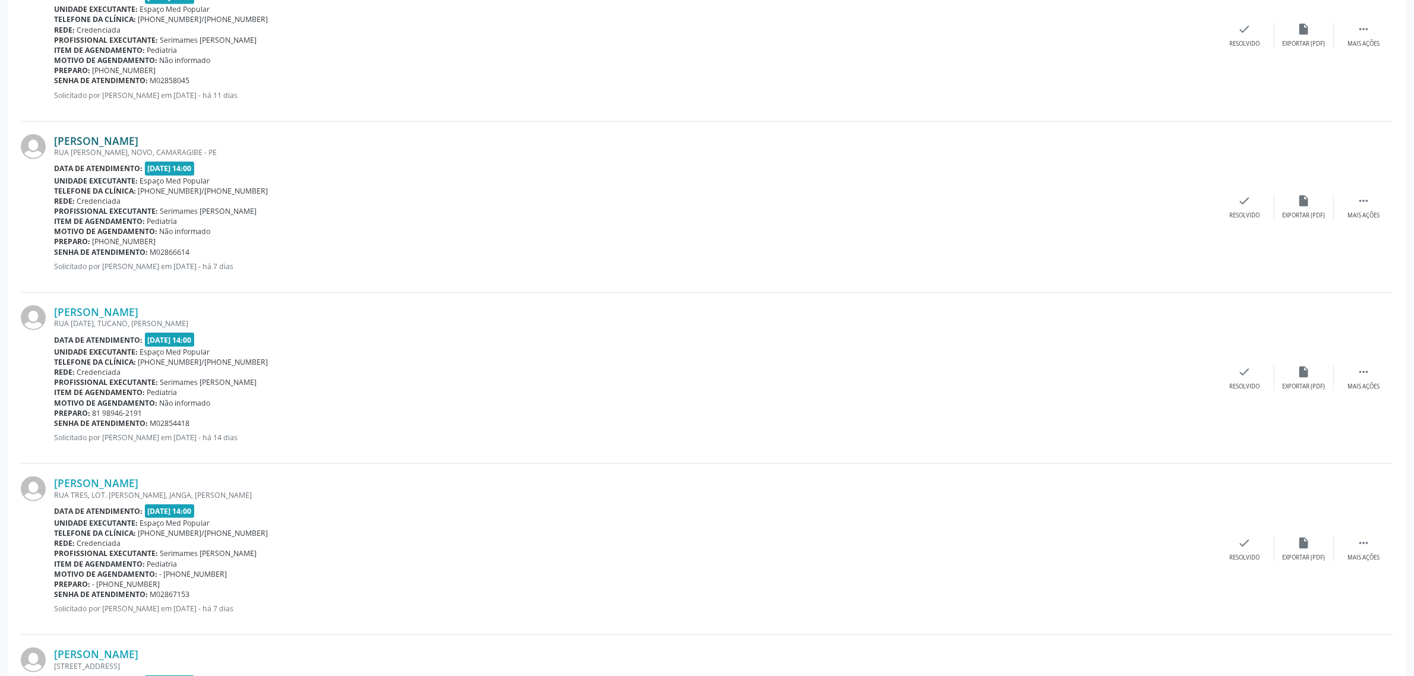
click at [138, 141] on link "[PERSON_NAME]" at bounding box center [96, 140] width 84 height 13
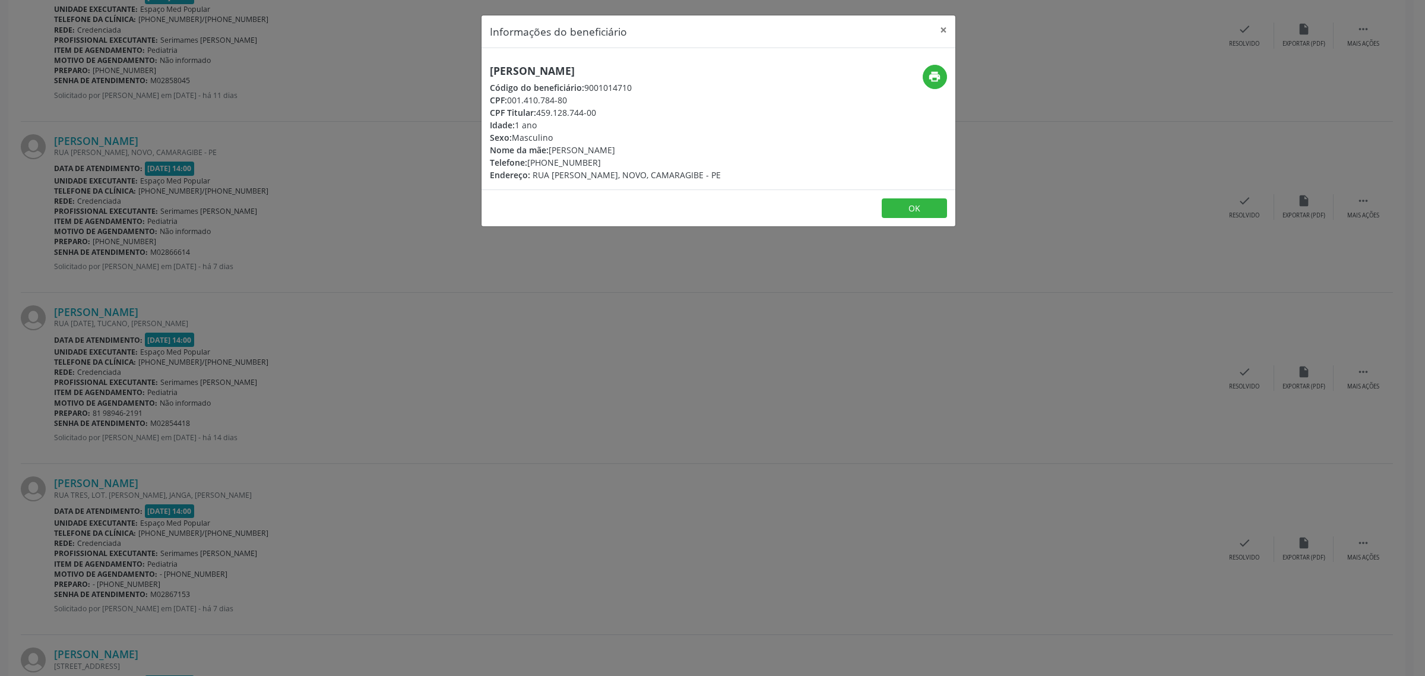
drag, startPoint x: 704, startPoint y: 69, endPoint x: 485, endPoint y: 74, distance: 218.6
click at [485, 74] on div "[PERSON_NAME] Código do beneficiário: 9001014710 CPF: 001.410.784-80 CPF Titula…" at bounding box center [640, 123] width 316 height 116
drag, startPoint x: 586, startPoint y: 165, endPoint x: 529, endPoint y: 166, distance: 57.0
click at [529, 166] on div "Telefone: [PHONE_NUMBER]" at bounding box center [605, 162] width 231 height 12
click at [422, 360] on div "Informações do beneficiário × [PERSON_NAME] Código do beneficiário: 9001014710 …" at bounding box center [712, 338] width 1425 height 676
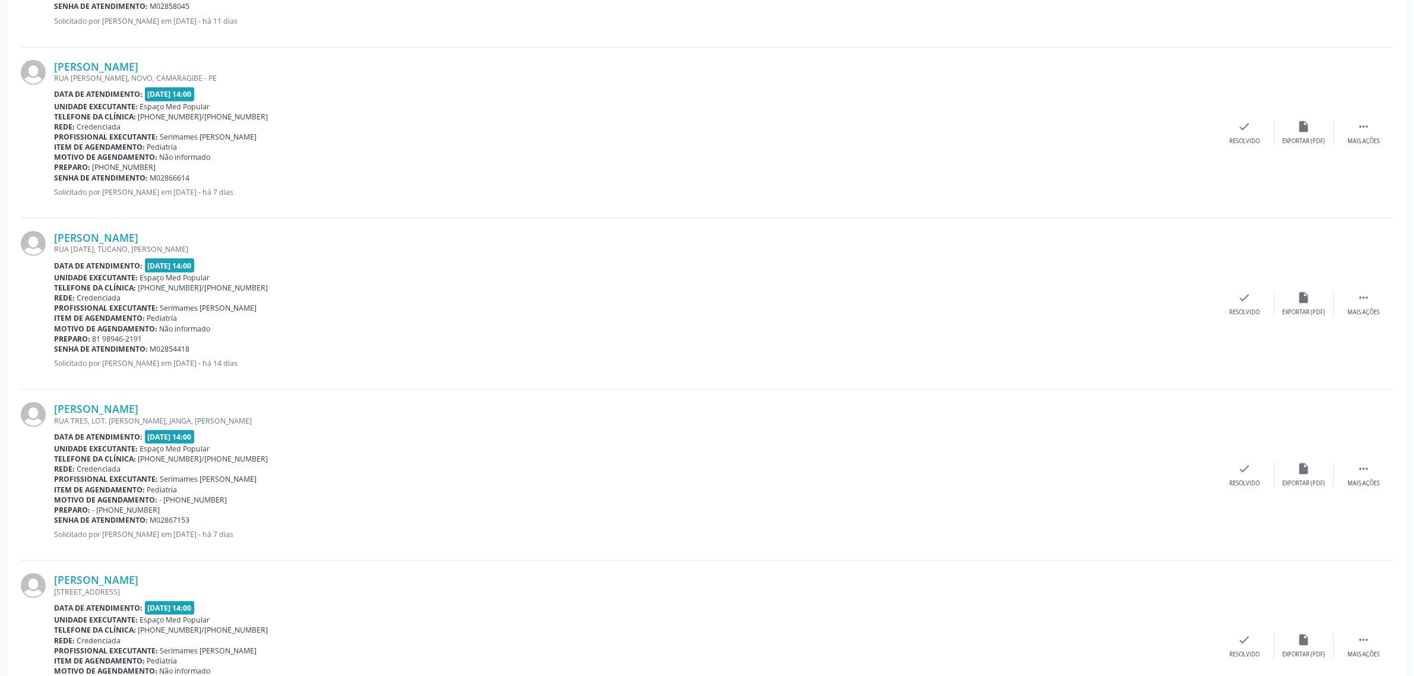
scroll to position [1485, 0]
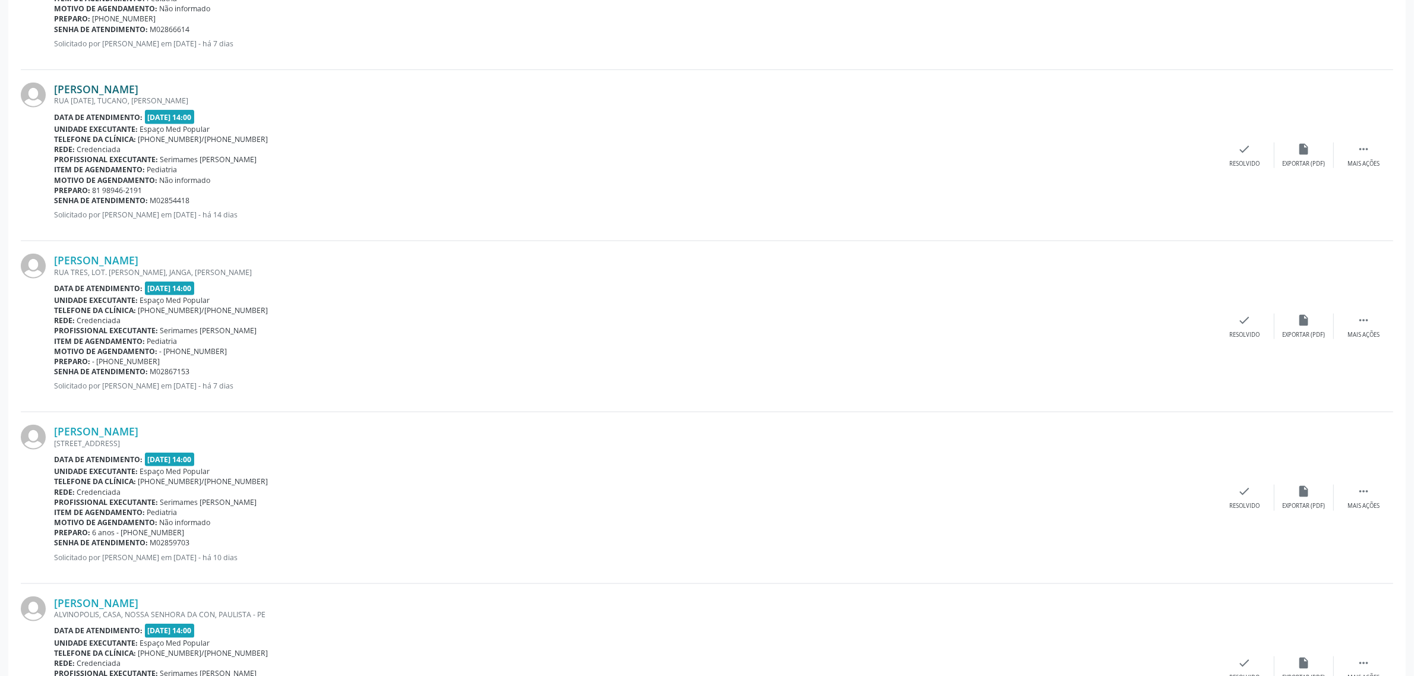
click at [121, 93] on link "[PERSON_NAME]" at bounding box center [96, 89] width 84 height 13
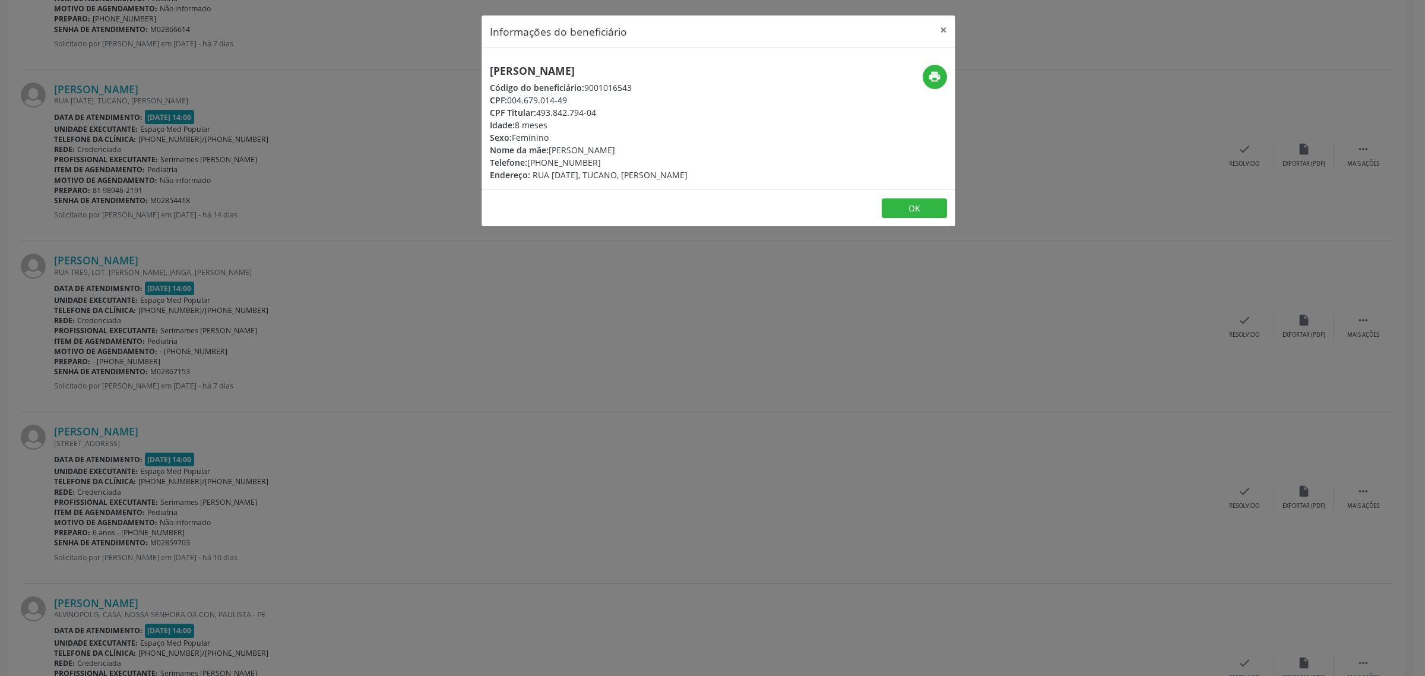
drag, startPoint x: 681, startPoint y: 71, endPoint x: 491, endPoint y: 77, distance: 190.1
click at [491, 77] on h5 "[PERSON_NAME]" at bounding box center [589, 71] width 198 height 12
drag, startPoint x: 589, startPoint y: 162, endPoint x: 530, endPoint y: 162, distance: 58.8
click at [530, 162] on div "Telefone: [PHONE_NUMBER]" at bounding box center [589, 162] width 198 height 12
click at [485, 328] on div "Informações do beneficiário × [PERSON_NAME] Código do beneficiário: 9001016543 …" at bounding box center [712, 338] width 1425 height 676
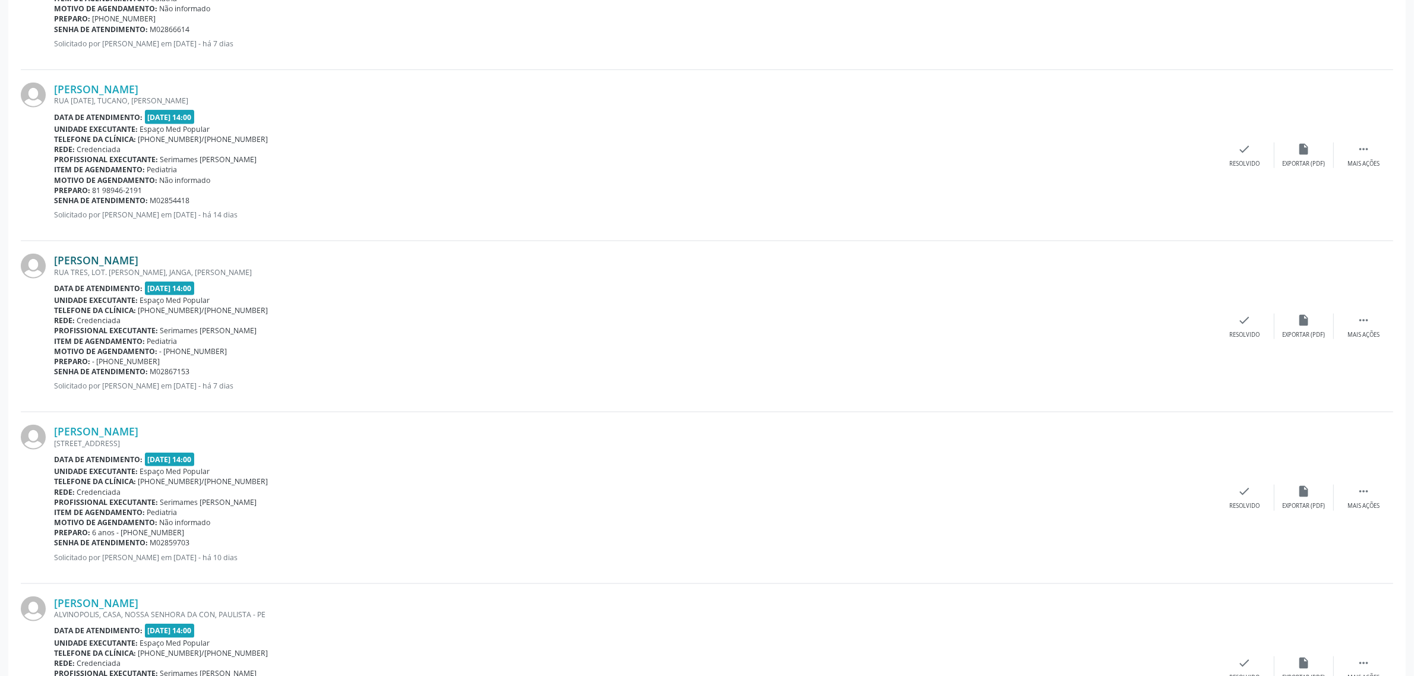
click at [138, 262] on link "[PERSON_NAME]" at bounding box center [96, 260] width 84 height 13
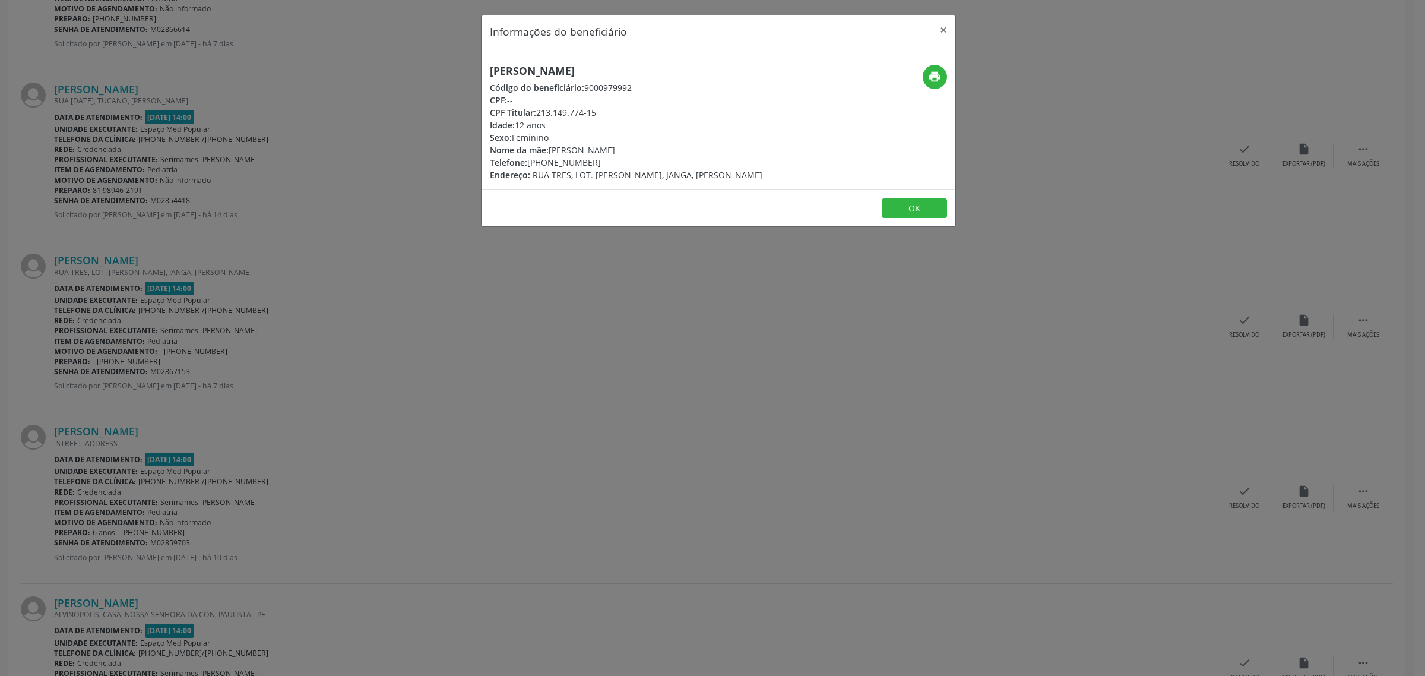
drag, startPoint x: 698, startPoint y: 64, endPoint x: 491, endPoint y: 73, distance: 206.9
click at [491, 73] on h5 "[PERSON_NAME]" at bounding box center [626, 71] width 273 height 12
drag, startPoint x: 598, startPoint y: 159, endPoint x: 530, endPoint y: 164, distance: 67.9
click at [530, 164] on div "Telefone: [PHONE_NUMBER]" at bounding box center [626, 162] width 273 height 12
click at [366, 303] on div "Informações do beneficiário × [PERSON_NAME] Código do beneficiário: 9000979992 …" at bounding box center [712, 338] width 1425 height 676
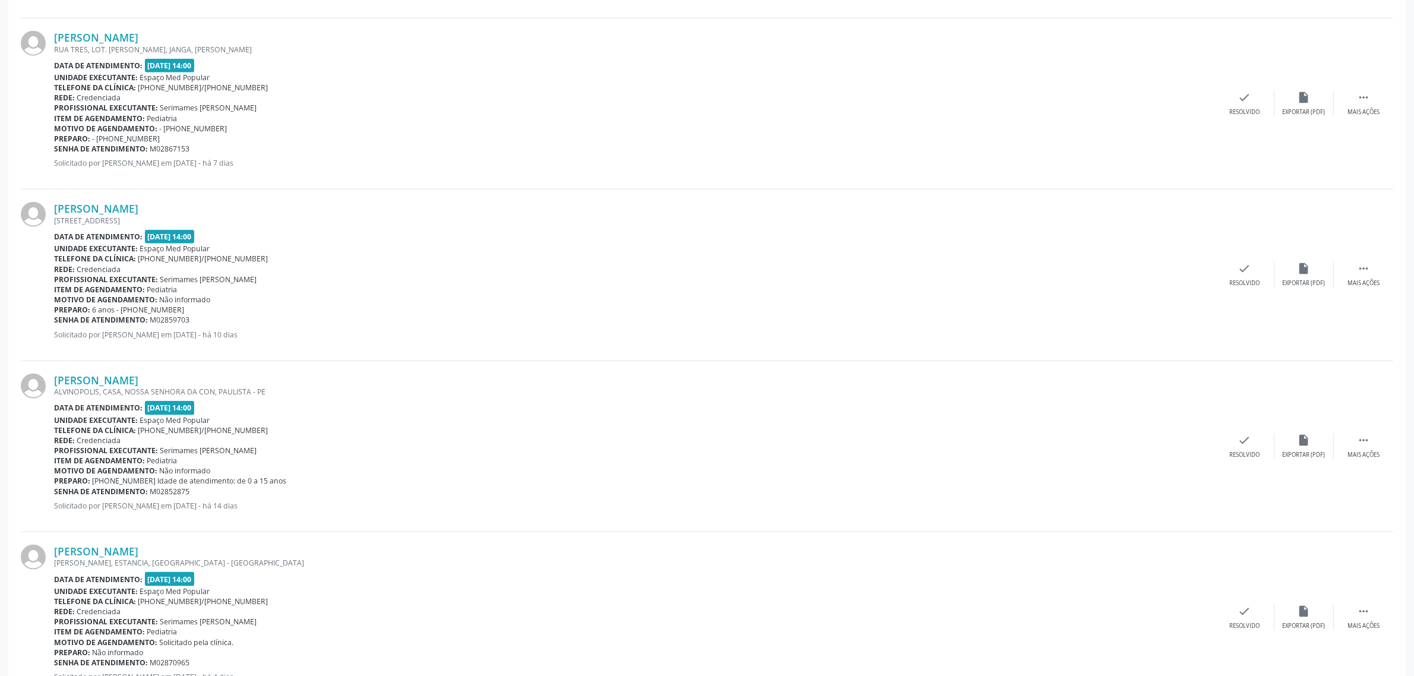
scroll to position [1782, 0]
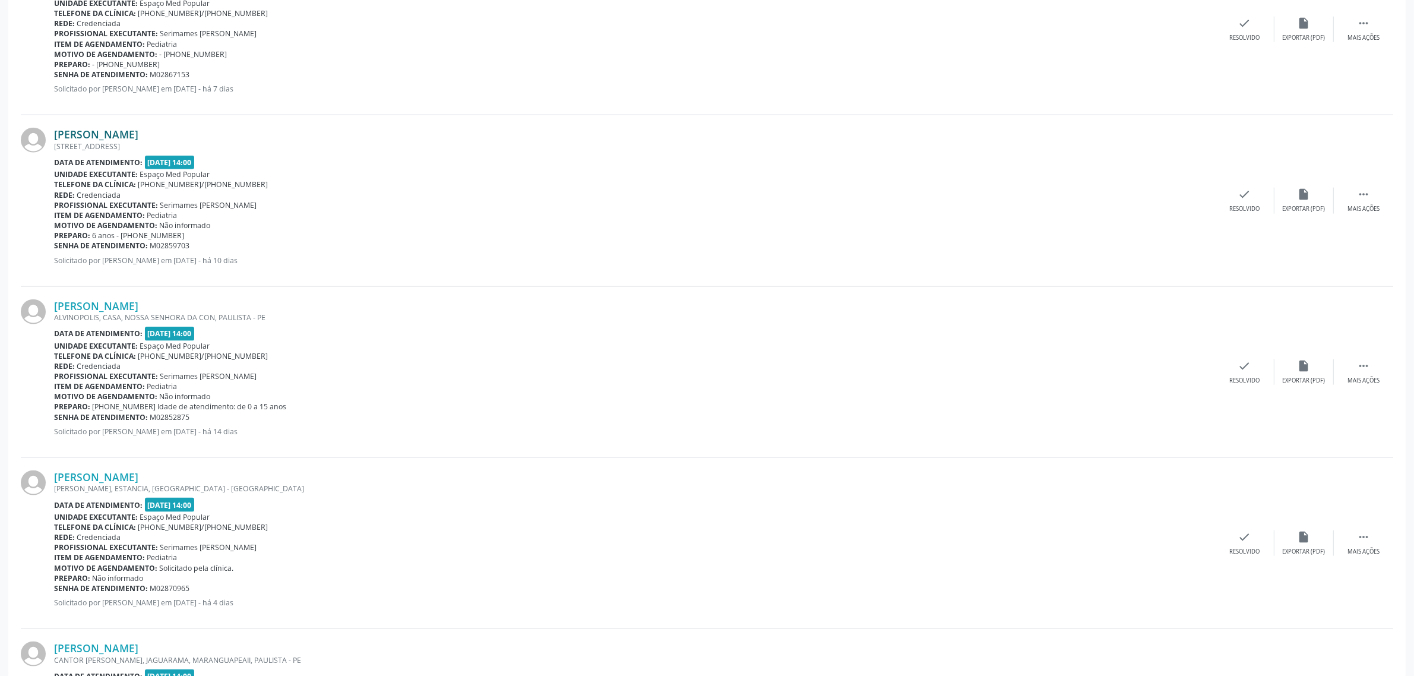
click at [138, 137] on link "[PERSON_NAME]" at bounding box center [96, 134] width 84 height 13
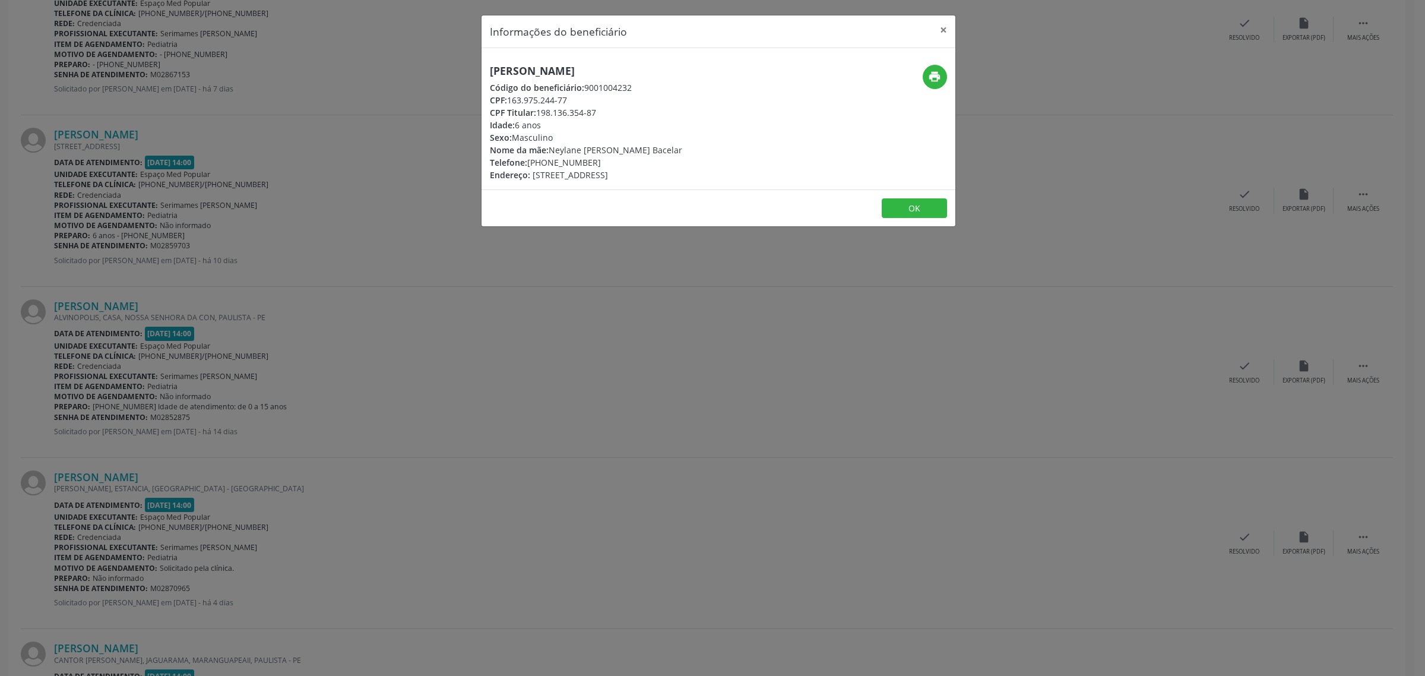
drag, startPoint x: 733, startPoint y: 69, endPoint x: 493, endPoint y: 75, distance: 240.6
click at [493, 75] on div "[PERSON_NAME] Código do beneficiário: 9001004232 CPF: 163.975.244-77 CPF Titula…" at bounding box center [640, 123] width 316 height 116
click at [194, 309] on div "Informações do beneficiário × [PERSON_NAME] Código do beneficiário: 9001004232 …" at bounding box center [712, 338] width 1425 height 676
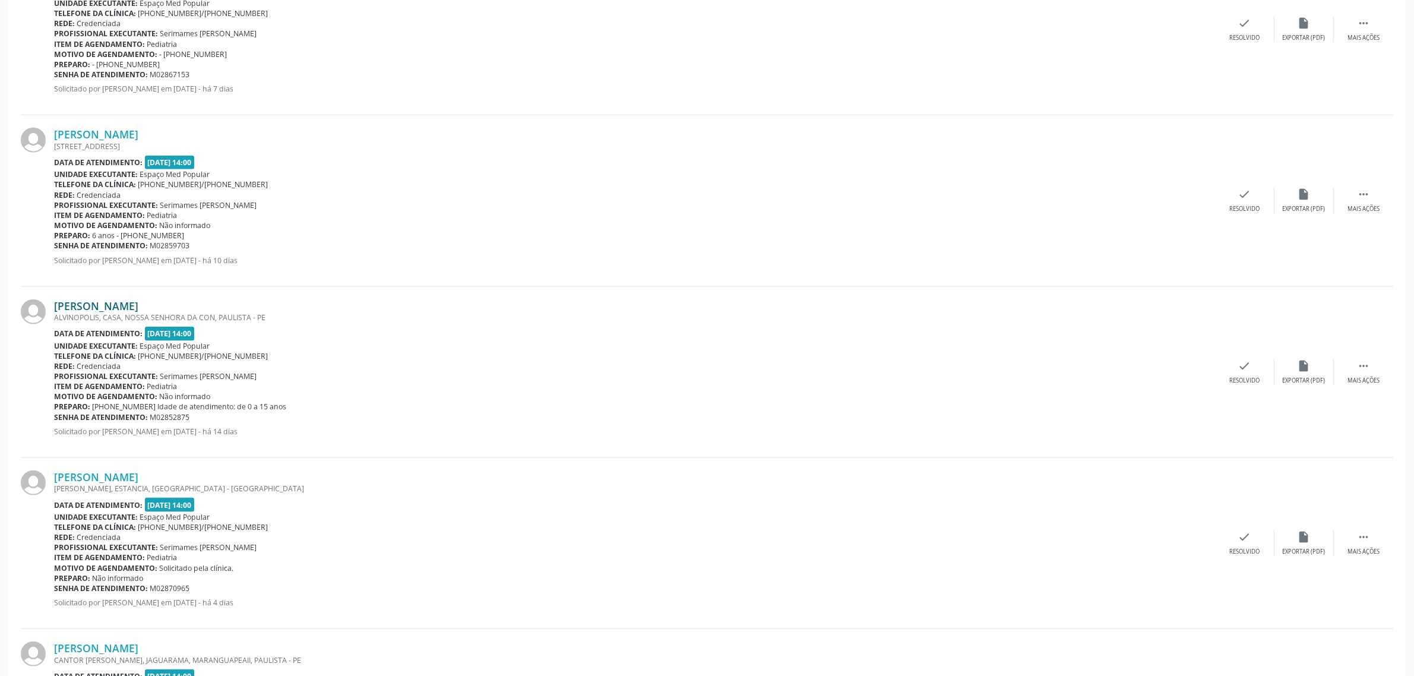
click at [138, 306] on link "[PERSON_NAME]" at bounding box center [96, 305] width 84 height 13
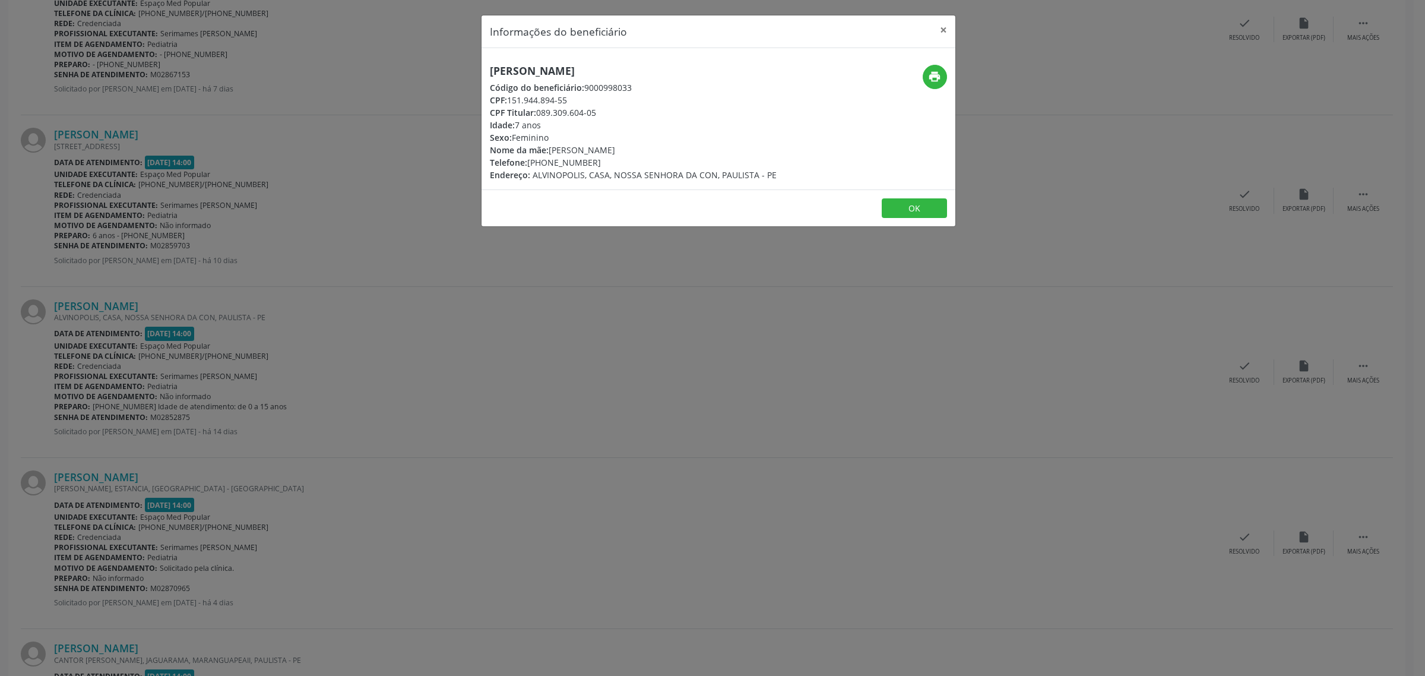
drag, startPoint x: 723, startPoint y: 65, endPoint x: 479, endPoint y: 72, distance: 244.2
click at [479, 72] on div "Informações do beneficiário × [PERSON_NAME] Código do beneficiário: 9000998033 …" at bounding box center [712, 338] width 1425 height 676
drag, startPoint x: 597, startPoint y: 162, endPoint x: 530, endPoint y: 165, distance: 67.2
click at [530, 165] on div "Telefone: [PHONE_NUMBER]" at bounding box center [633, 162] width 287 height 12
click at [209, 310] on div "Informações do beneficiário × [PERSON_NAME] Código do beneficiário: 9000998033 …" at bounding box center [712, 338] width 1425 height 676
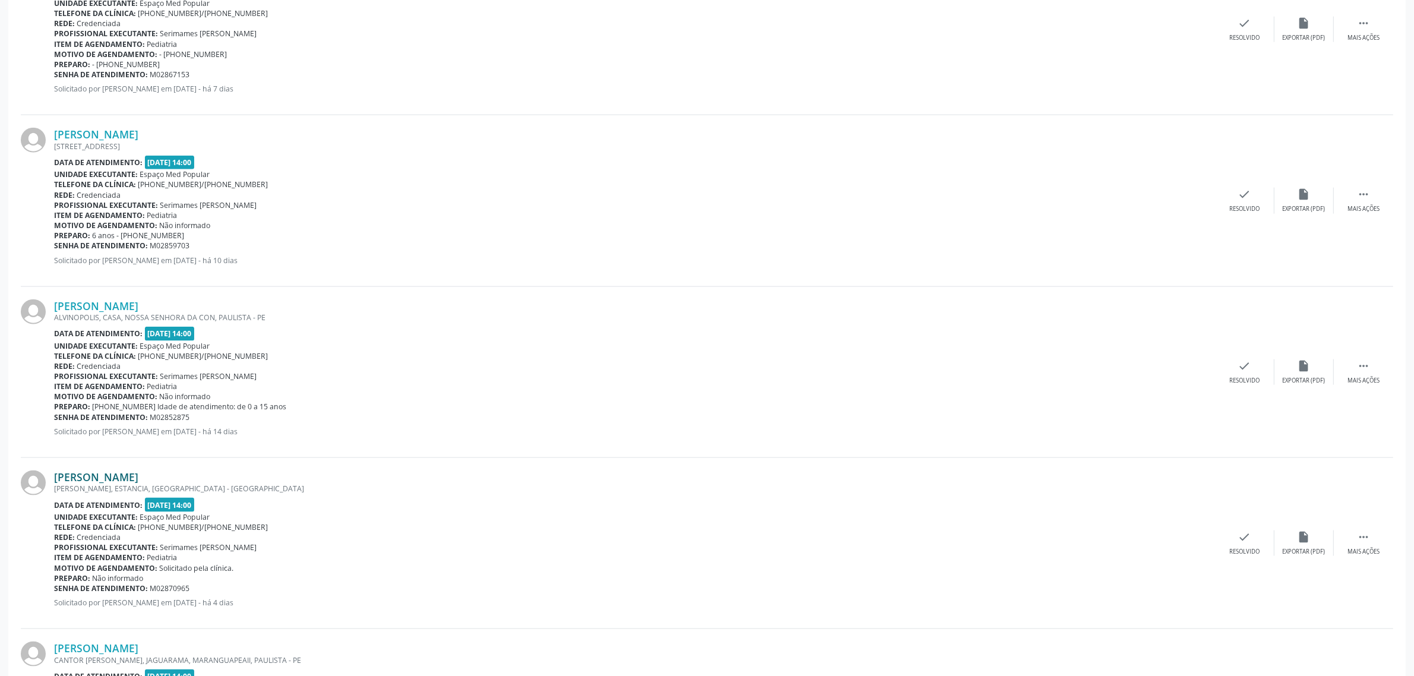
click at [137, 479] on link "[PERSON_NAME]" at bounding box center [96, 476] width 84 height 13
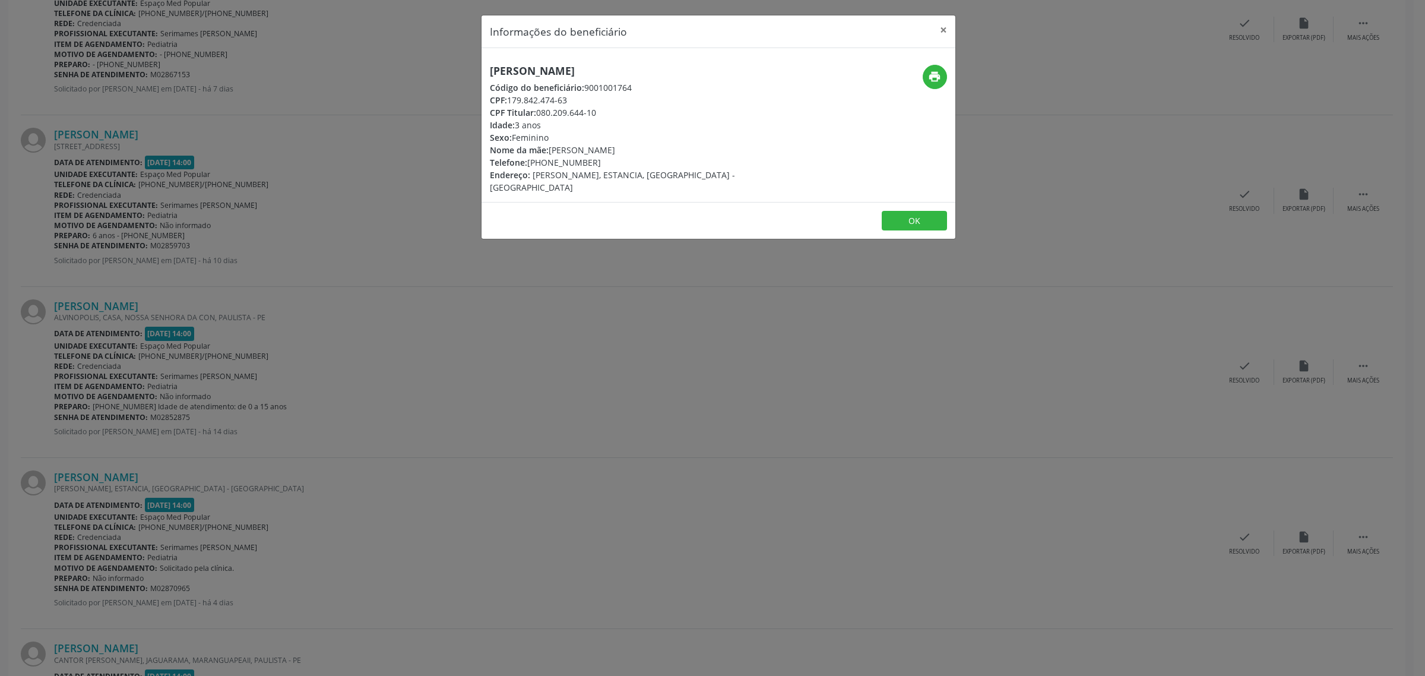
drag, startPoint x: 633, startPoint y: 66, endPoint x: 491, endPoint y: 67, distance: 142.0
click at [491, 67] on h5 "[PERSON_NAME]" at bounding box center [639, 71] width 299 height 12
click at [408, 317] on div "Informações do beneficiário × [PERSON_NAME] Código do beneficiário: 9001001764 …" at bounding box center [712, 338] width 1425 height 676
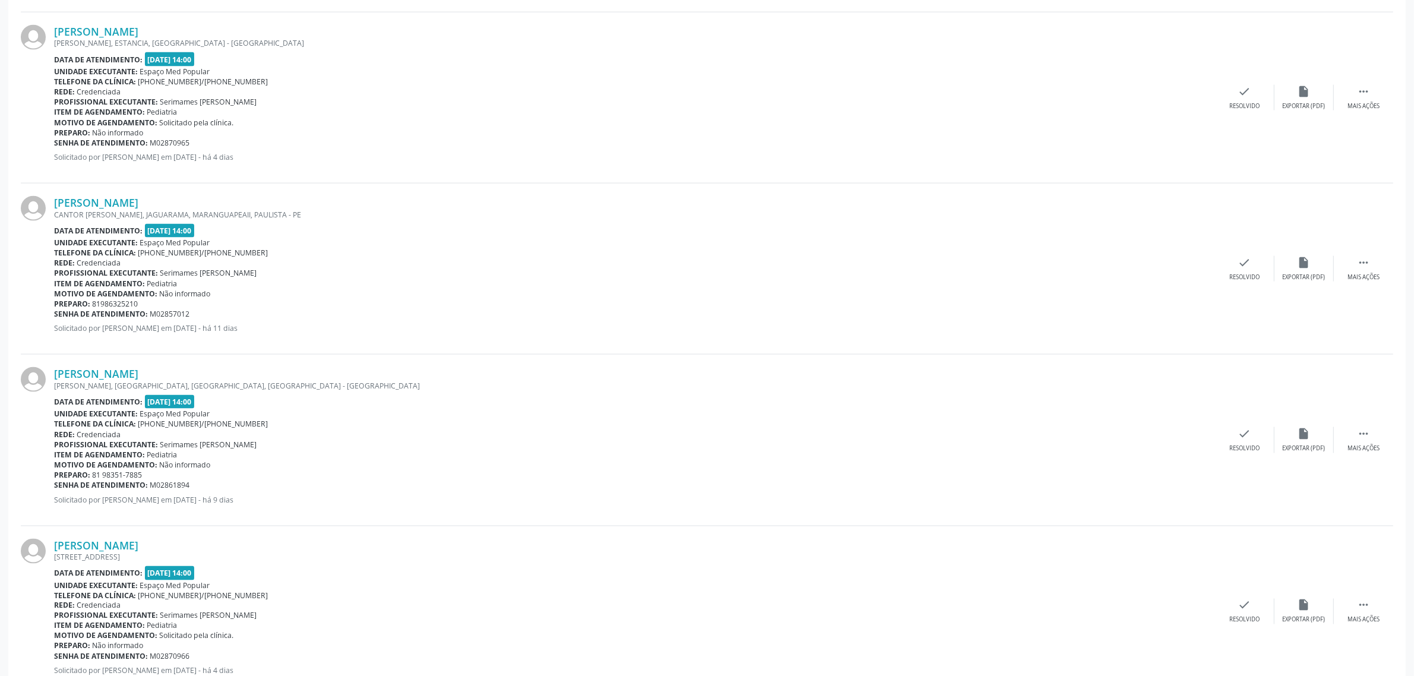
scroll to position [2301, 0]
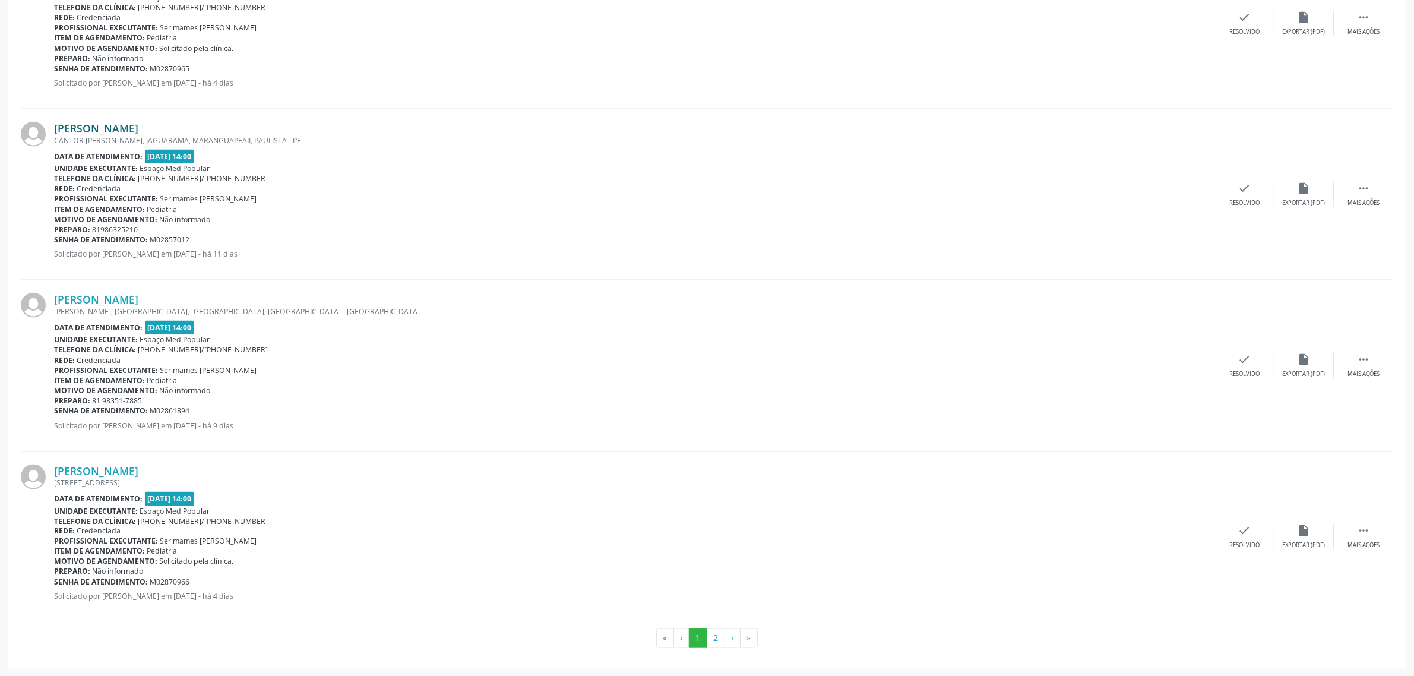
click at [138, 131] on link "[PERSON_NAME]" at bounding box center [96, 128] width 84 height 13
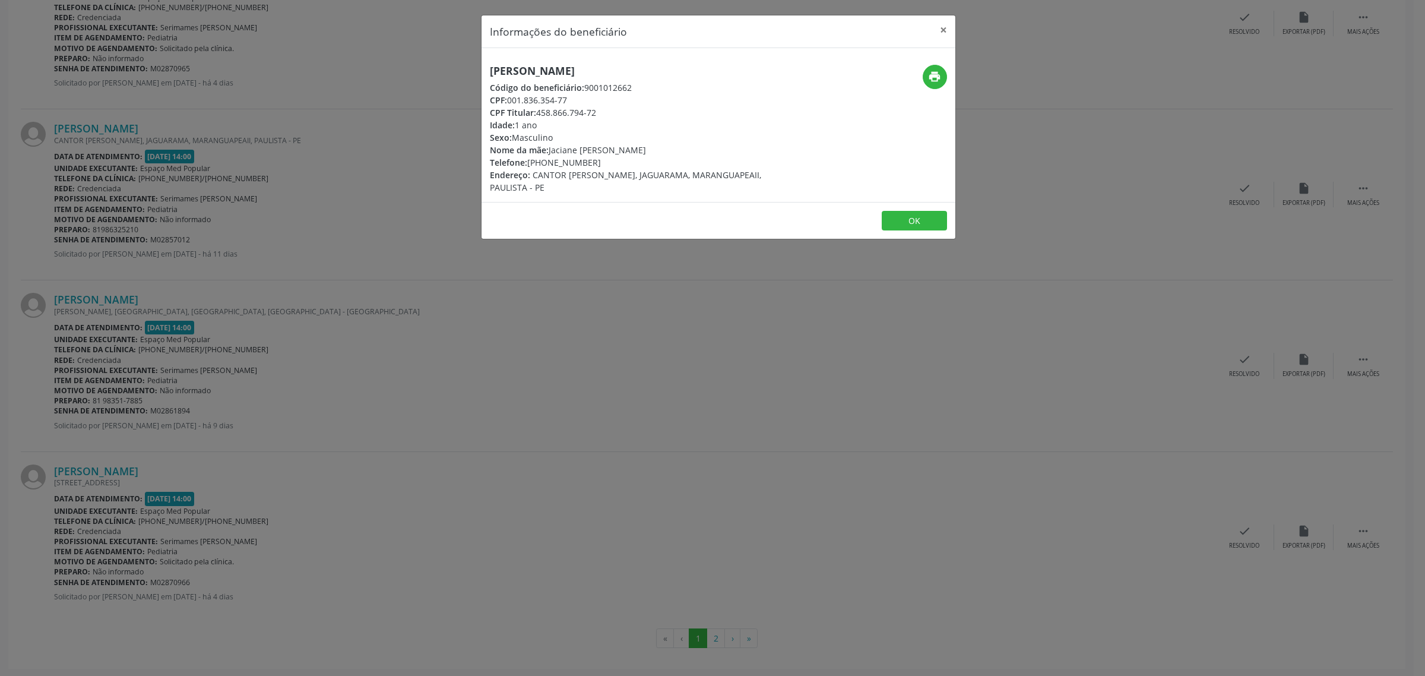
drag, startPoint x: 710, startPoint y: 70, endPoint x: 493, endPoint y: 67, distance: 216.8
click at [493, 67] on h5 "[PERSON_NAME]" at bounding box center [639, 71] width 299 height 12
click at [287, 346] on div "Informações do beneficiário × [PERSON_NAME] Código do beneficiário: 9001012662 …" at bounding box center [712, 338] width 1425 height 676
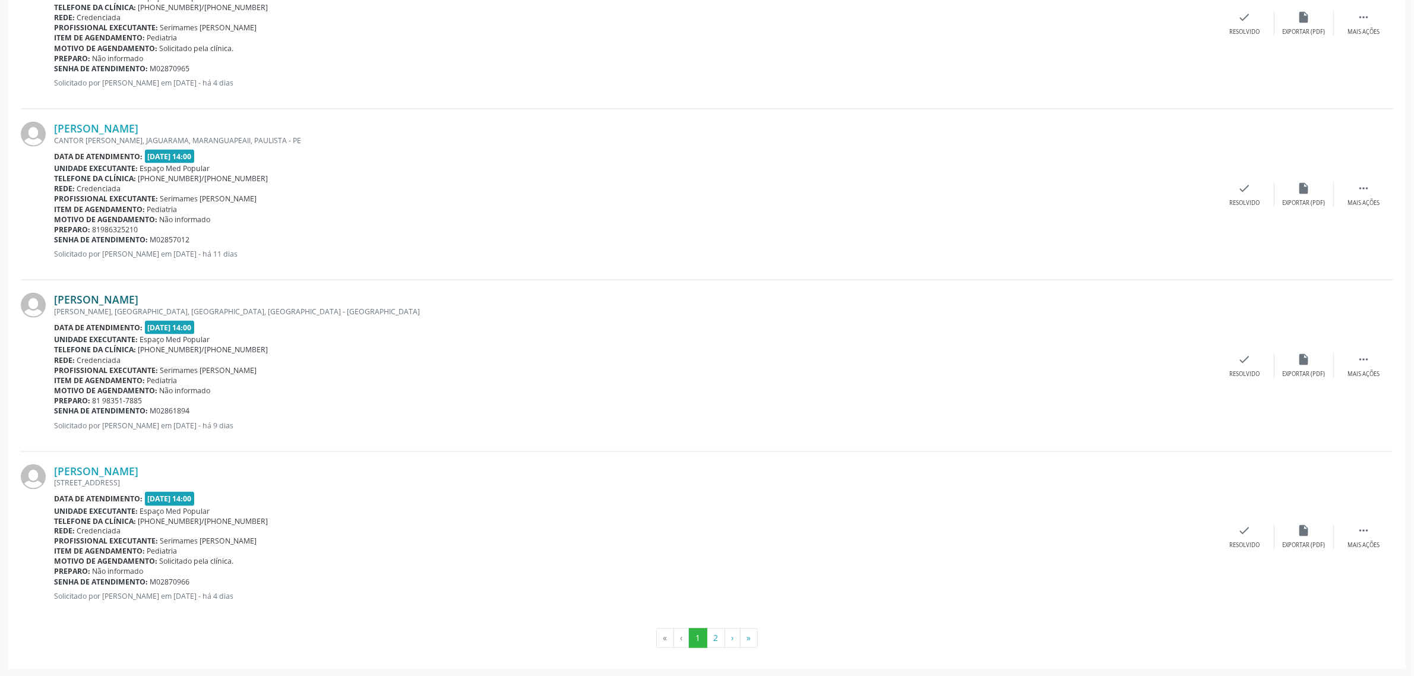
click at [138, 298] on link "[PERSON_NAME]" at bounding box center [96, 299] width 84 height 13
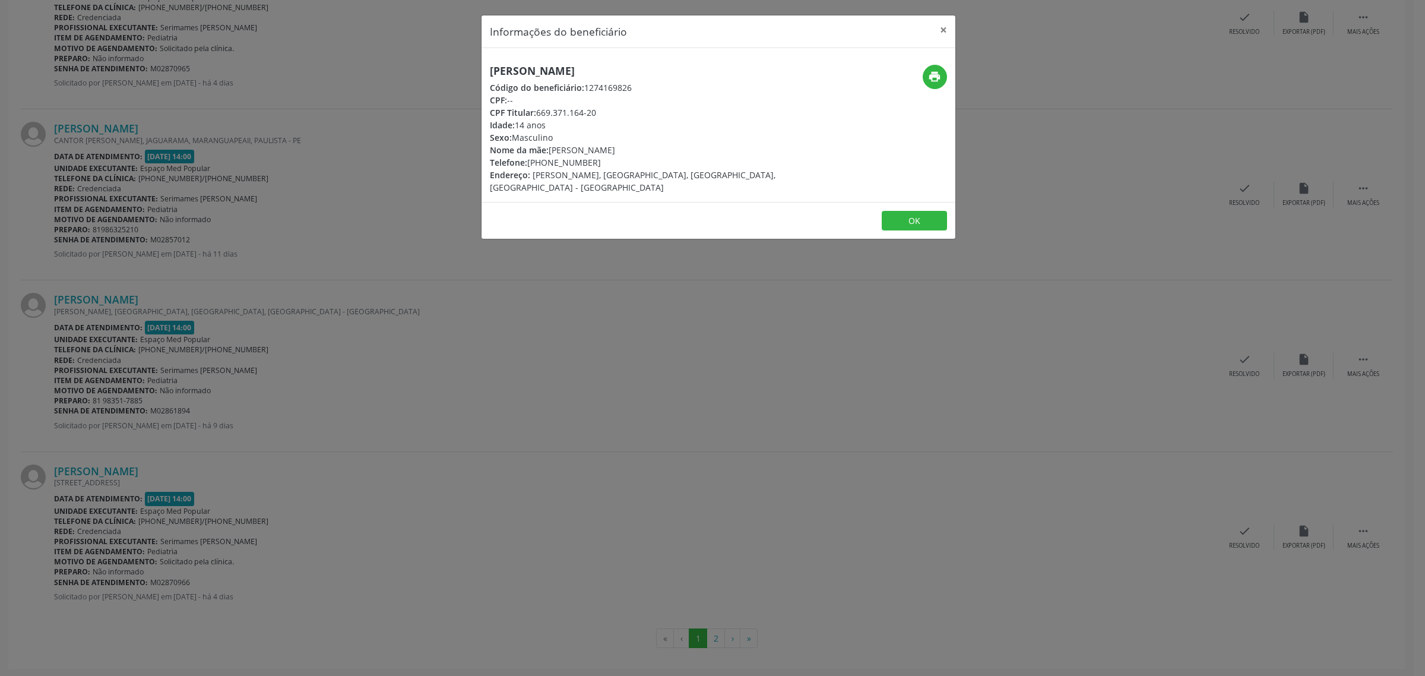
drag, startPoint x: 700, startPoint y: 67, endPoint x: 492, endPoint y: 70, distance: 207.9
click at [492, 70] on div "[PERSON_NAME] Código do beneficiário: 1274169826 CPF: -- CPF Titular: 669.371.1…" at bounding box center [640, 129] width 316 height 129
drag, startPoint x: 602, startPoint y: 162, endPoint x: 530, endPoint y: 165, distance: 71.9
click at [530, 165] on div "Telefone: [PHONE_NUMBER]" at bounding box center [639, 162] width 299 height 12
click at [476, 351] on div "Informações do beneficiário × [PERSON_NAME] Código do beneficiário: 1274169826 …" at bounding box center [712, 338] width 1425 height 676
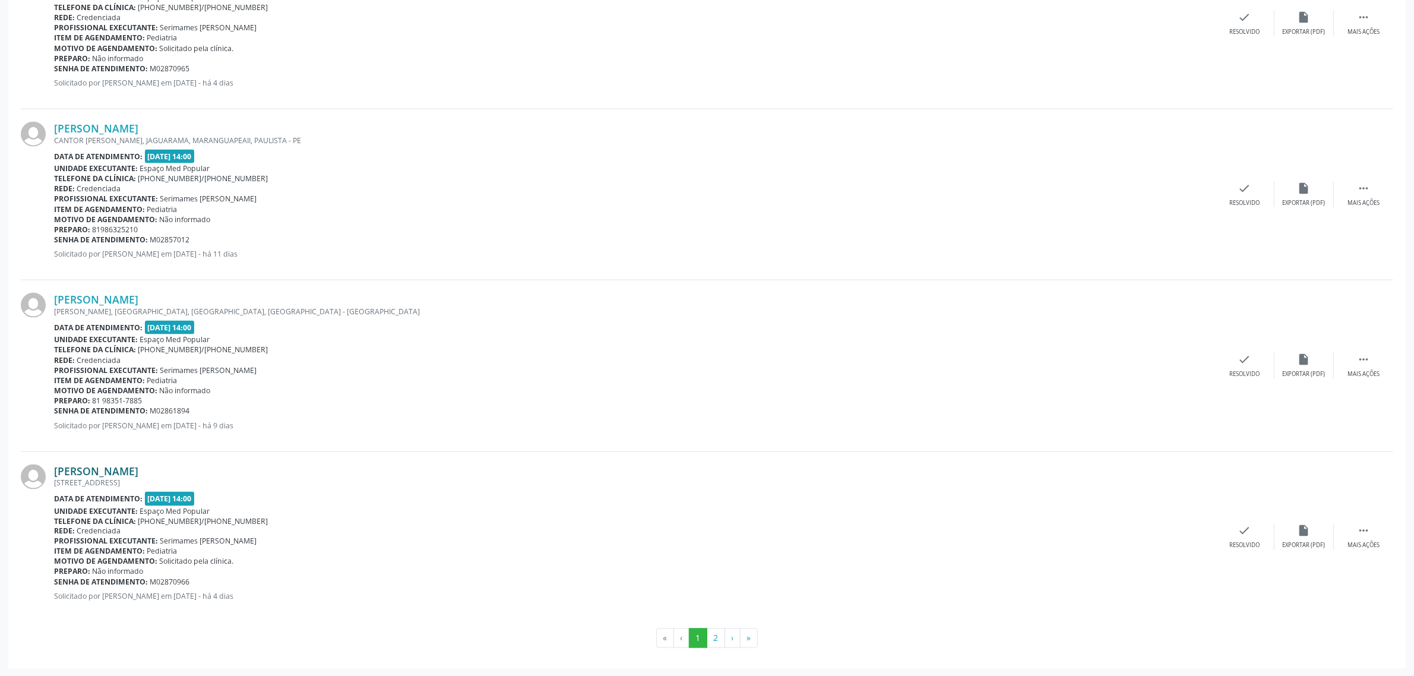
click at [132, 470] on link "[PERSON_NAME]" at bounding box center [96, 470] width 84 height 13
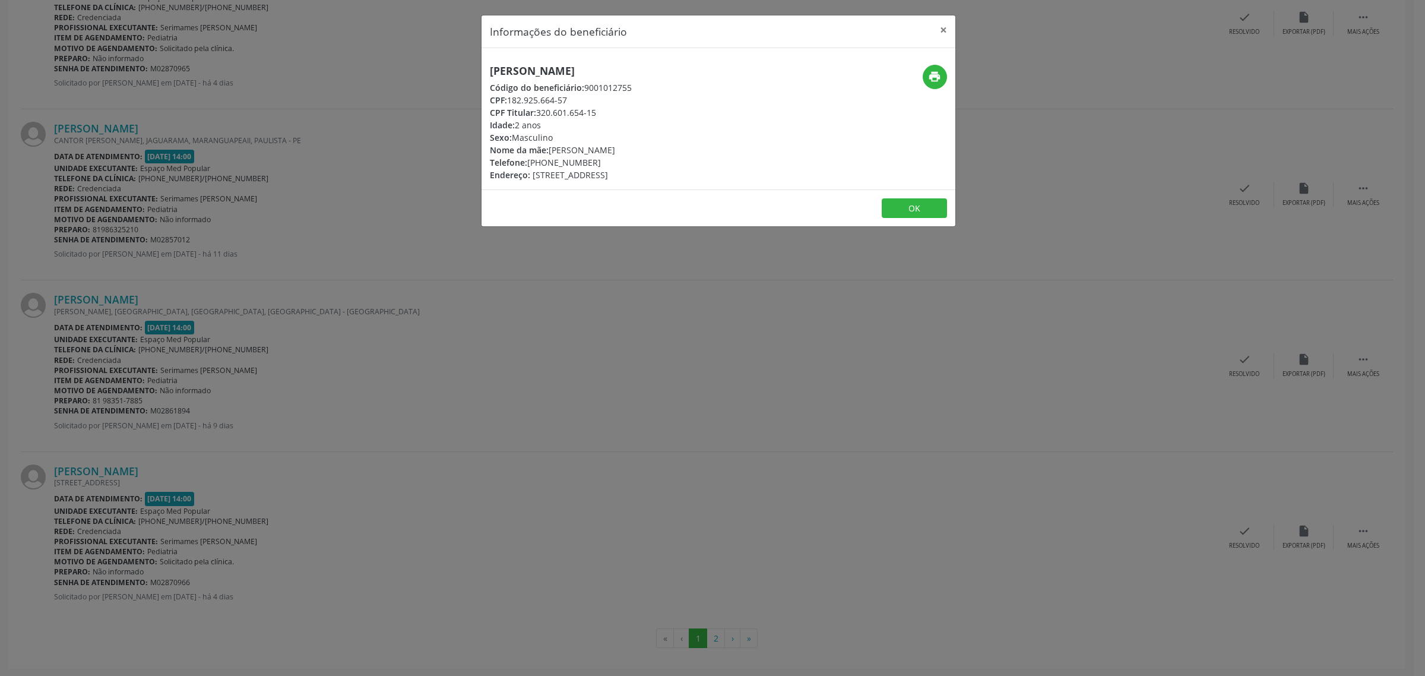
drag, startPoint x: 658, startPoint y: 67, endPoint x: 488, endPoint y: 76, distance: 170.7
click at [488, 76] on div "[PERSON_NAME] Código do beneficiário: 9001012755 CPF: 182.925.664-57 CPF Titula…" at bounding box center [640, 123] width 316 height 116
click at [450, 336] on div "Informações do beneficiário × [PERSON_NAME] Código do beneficiário: 9001012755 …" at bounding box center [712, 338] width 1425 height 676
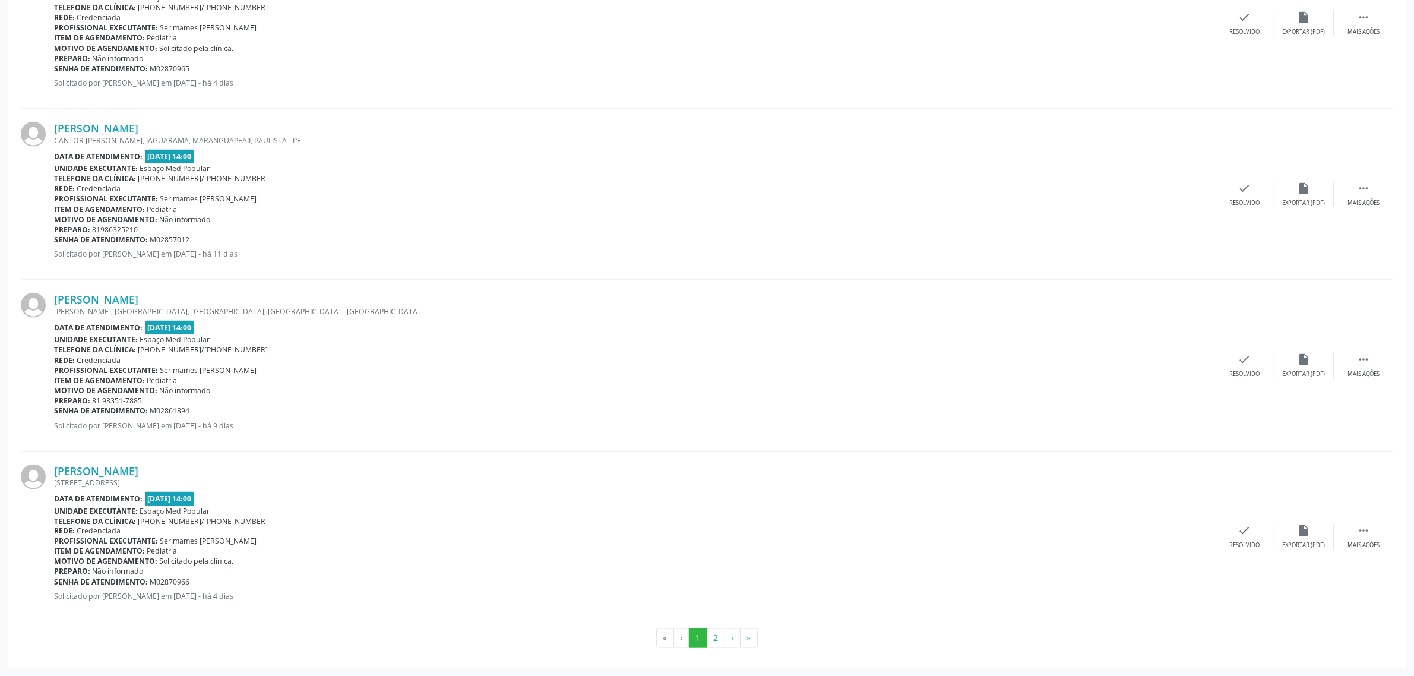
scroll to position [2303, 0]
click at [717, 637] on button "2" at bounding box center [716, 637] width 18 height 20
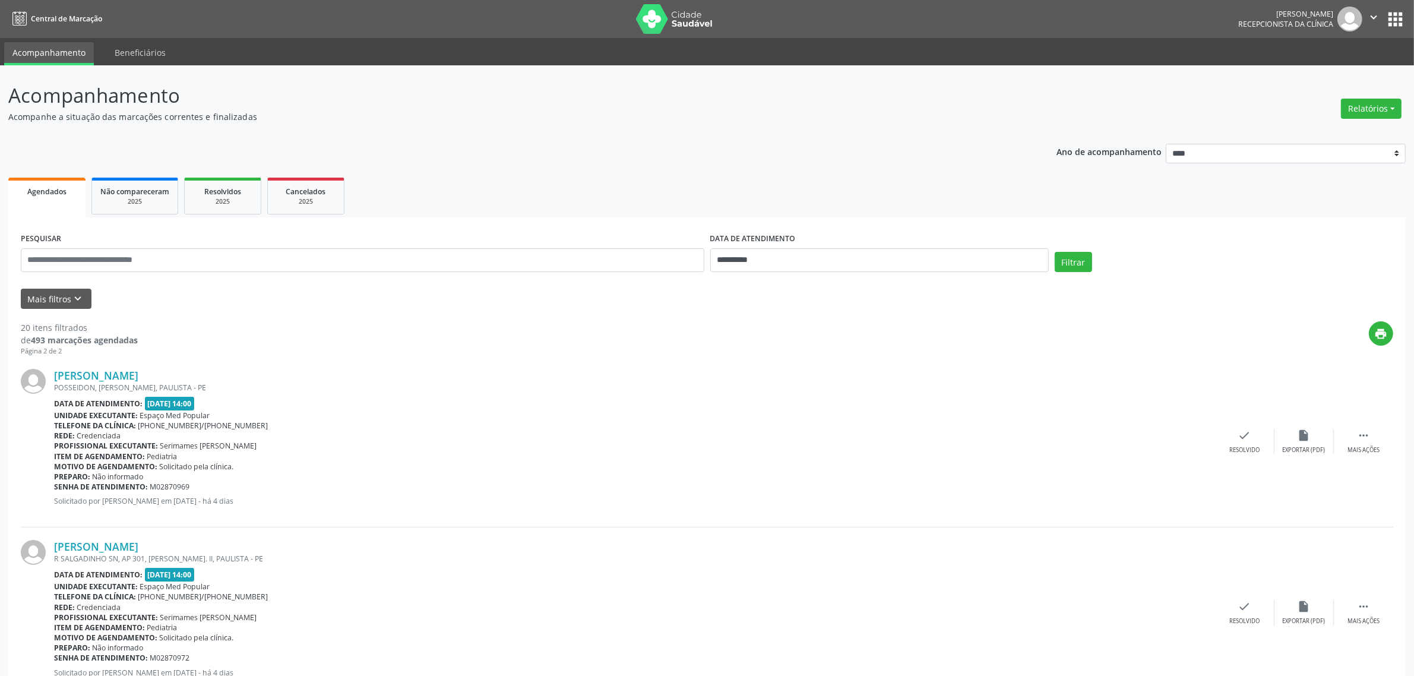
scroll to position [148, 0]
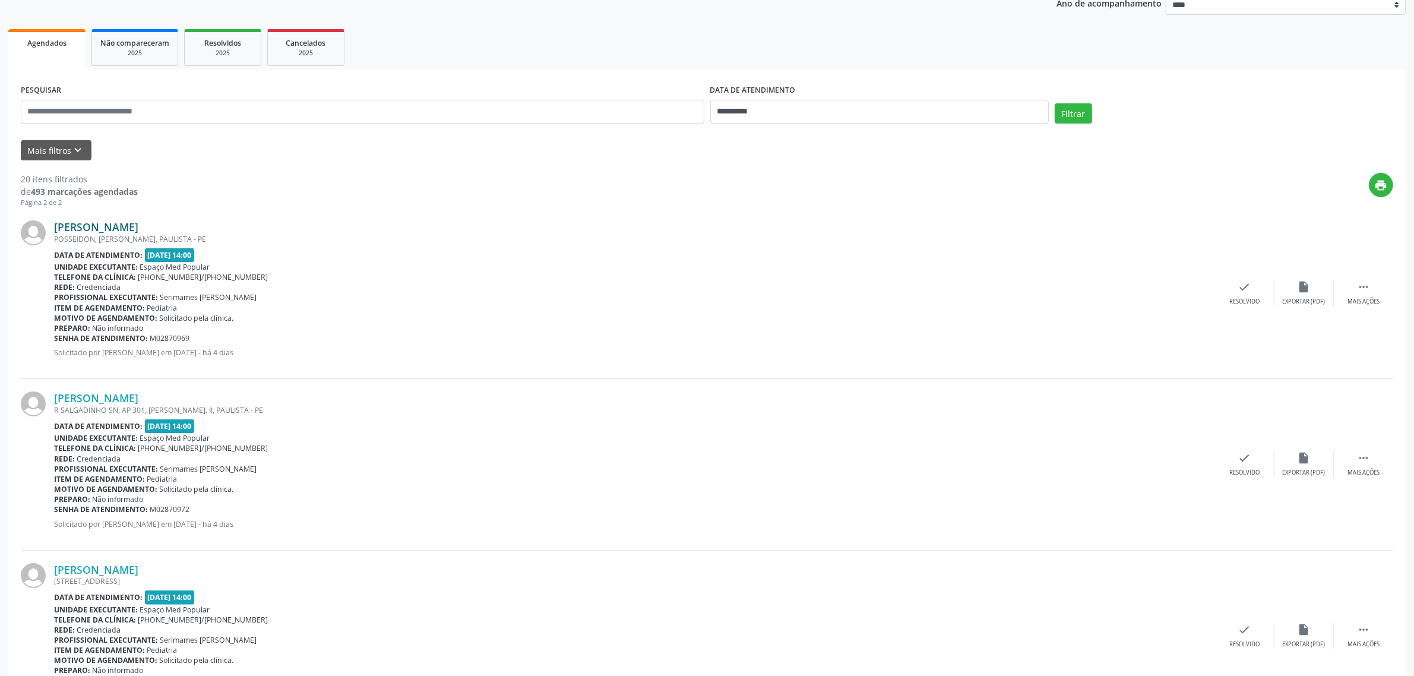
click at [138, 227] on link "[PERSON_NAME]" at bounding box center [96, 226] width 84 height 13
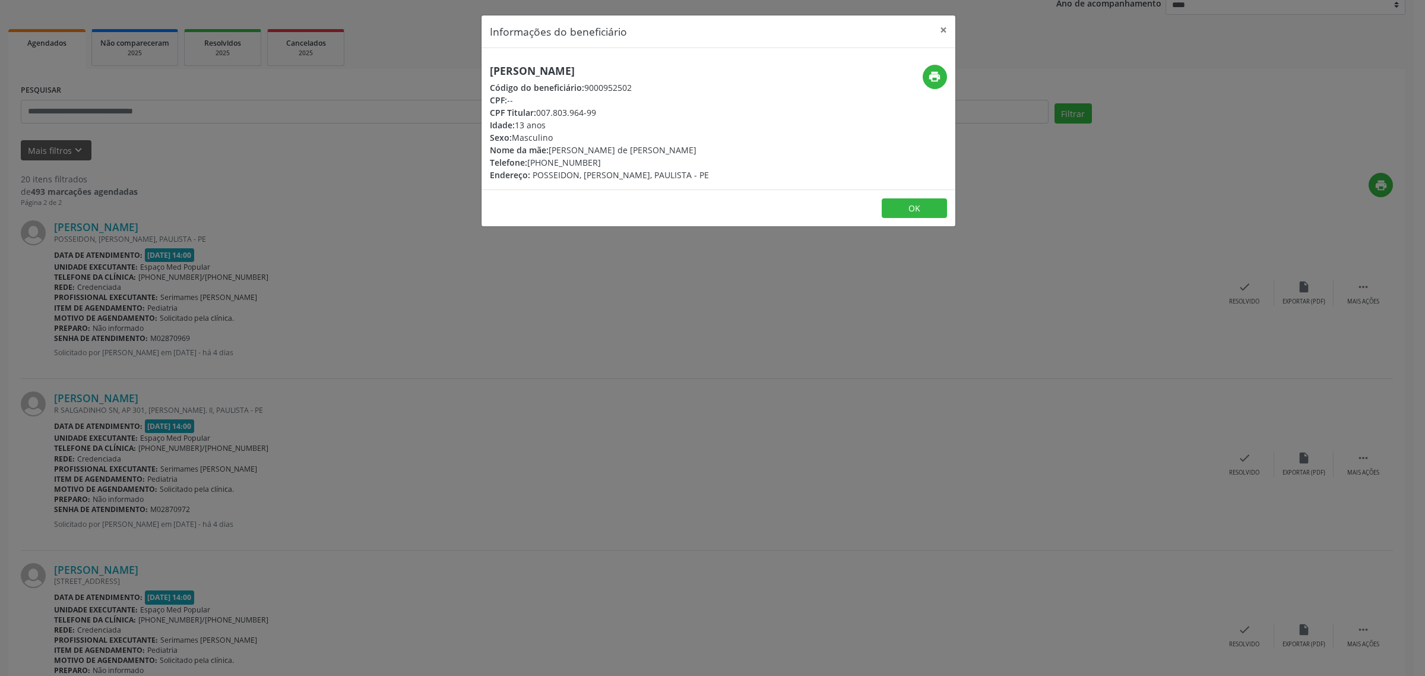
drag, startPoint x: 723, startPoint y: 67, endPoint x: 485, endPoint y: 67, distance: 238.2
click at [485, 67] on div "[PERSON_NAME] Código do beneficiário: 9000952502 CPF: -- CPF Titular: 007.803.9…" at bounding box center [640, 123] width 316 height 116
drag, startPoint x: 591, startPoint y: 161, endPoint x: 527, endPoint y: 165, distance: 63.6
click at [527, 165] on div "Telefone: [PHONE_NUMBER]" at bounding box center [599, 162] width 219 height 12
click at [382, 261] on div "Informações do beneficiário × [PERSON_NAME] Código do beneficiário: 9000952502 …" at bounding box center [712, 338] width 1425 height 676
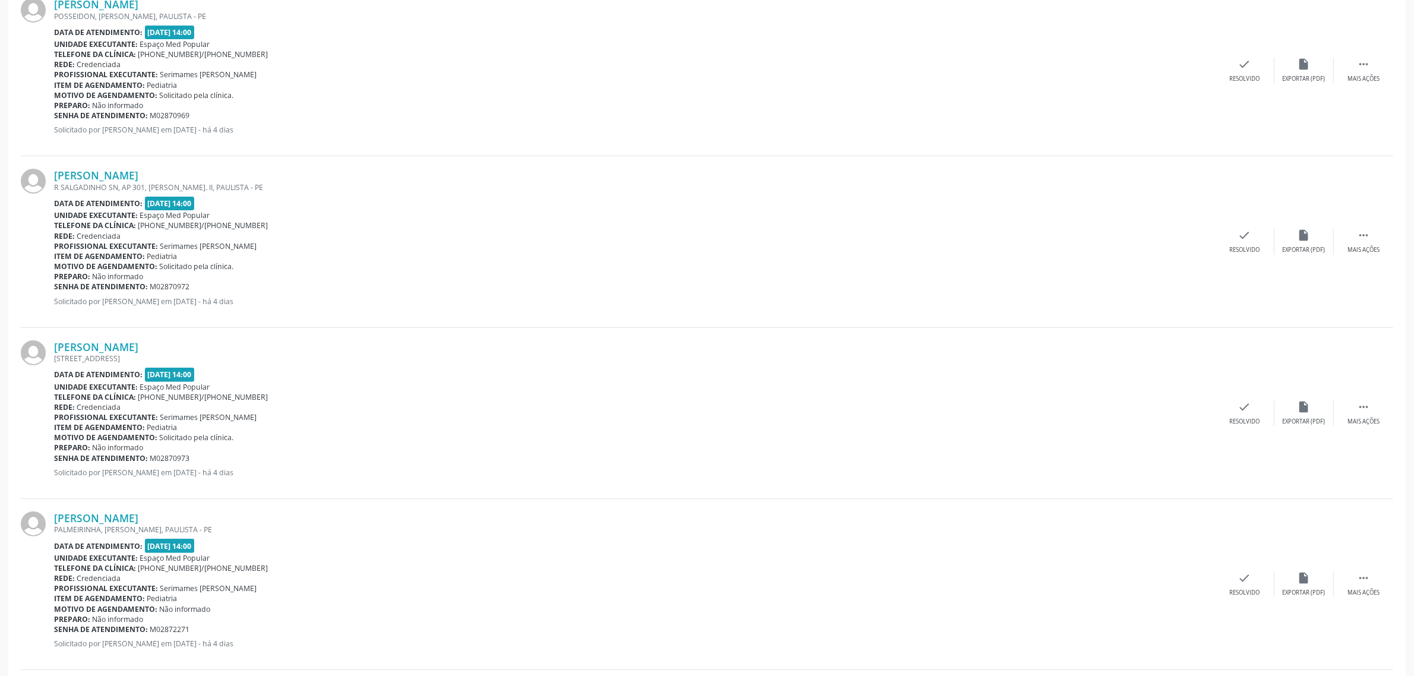
scroll to position [445, 0]
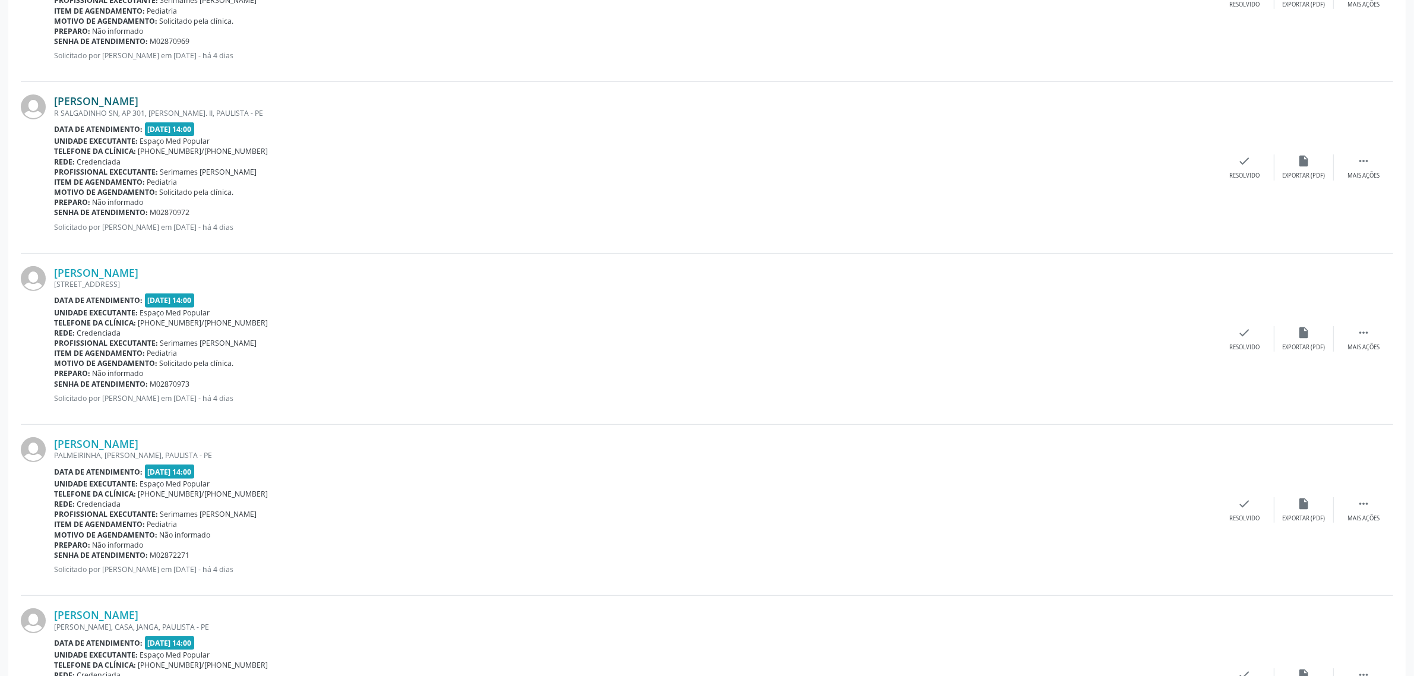
click at [122, 105] on link "[PERSON_NAME]" at bounding box center [96, 100] width 84 height 13
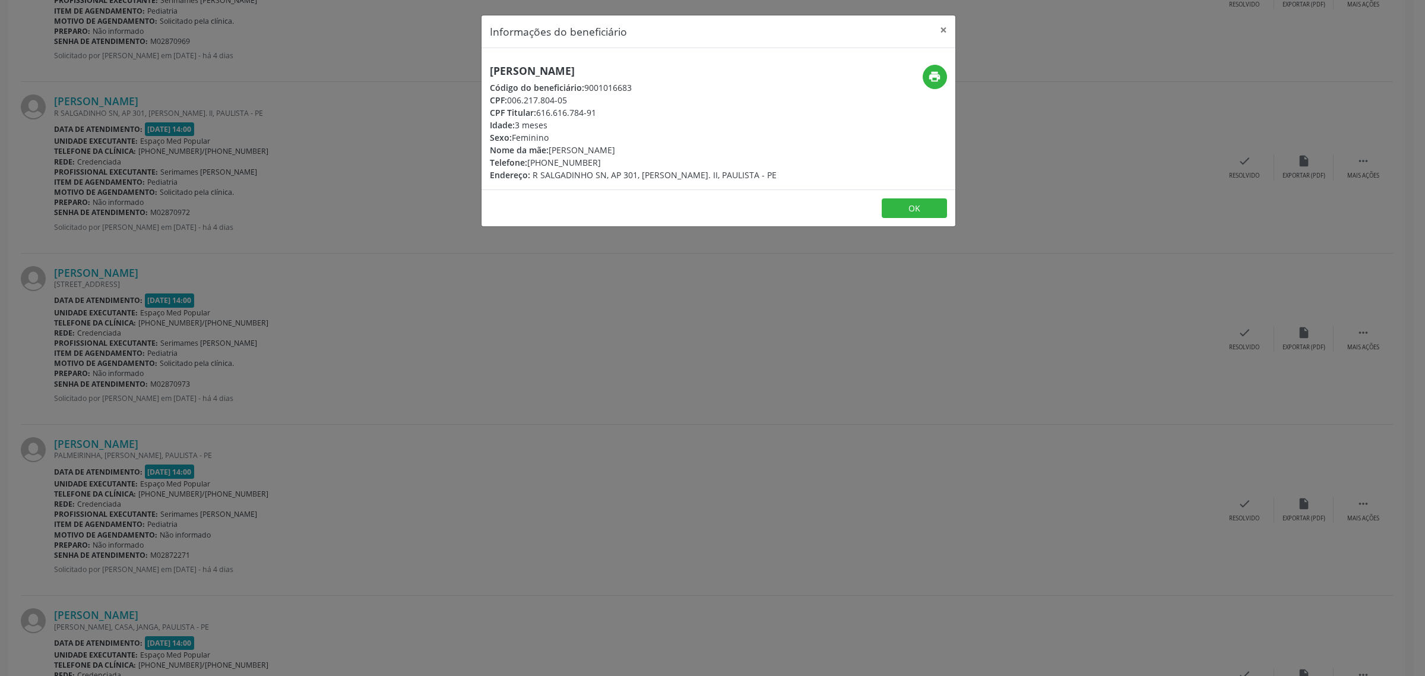
drag, startPoint x: 616, startPoint y: 65, endPoint x: 491, endPoint y: 75, distance: 125.7
click at [491, 75] on h5 "[PERSON_NAME]" at bounding box center [633, 71] width 287 height 12
click at [410, 325] on div "Informações do beneficiário × [PERSON_NAME] Código do beneficiário: 9001016683 …" at bounding box center [712, 338] width 1425 height 676
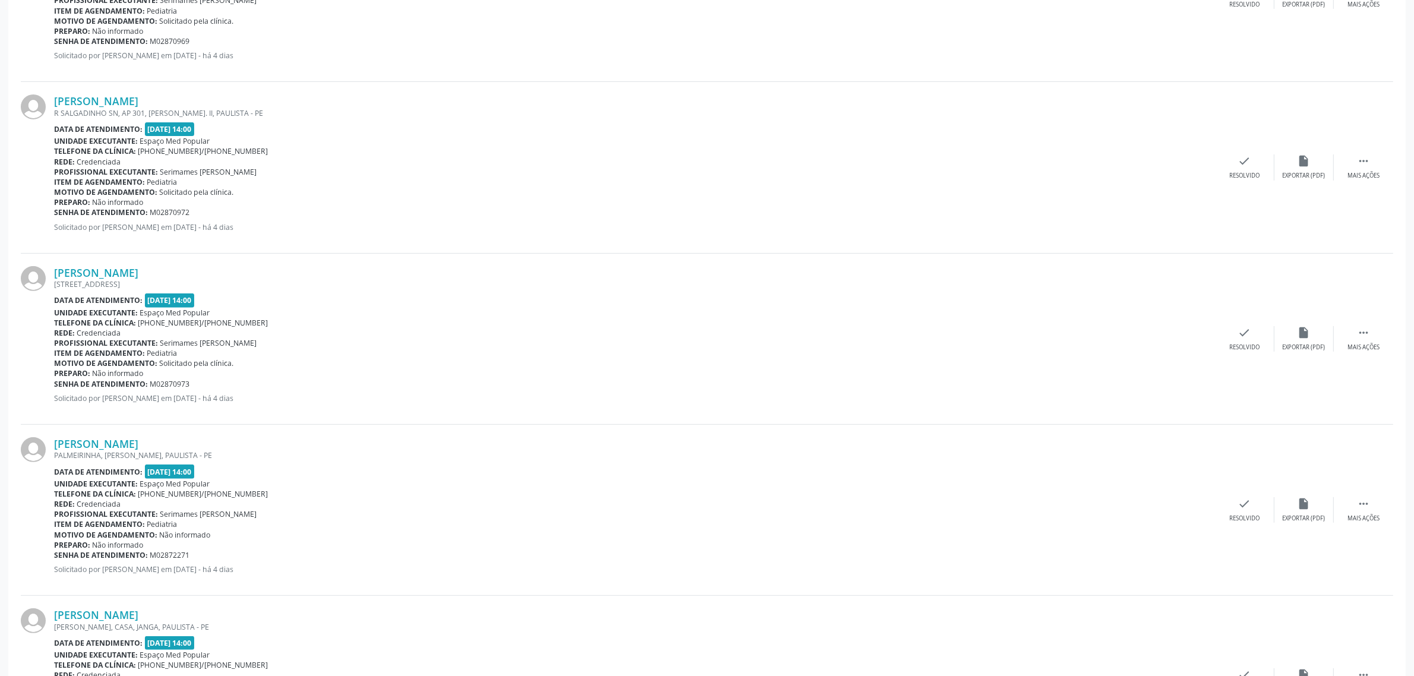
scroll to position [520, 0]
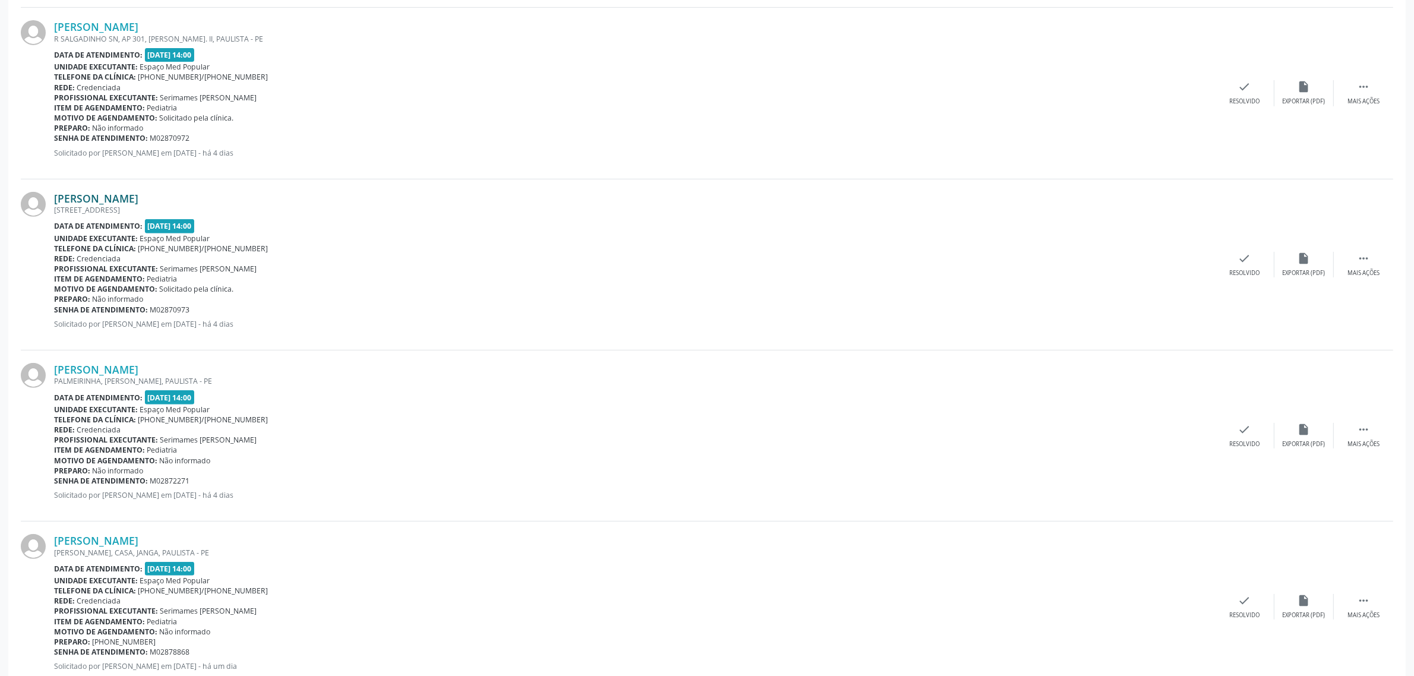
click at [138, 197] on link "[PERSON_NAME]" at bounding box center [96, 198] width 84 height 13
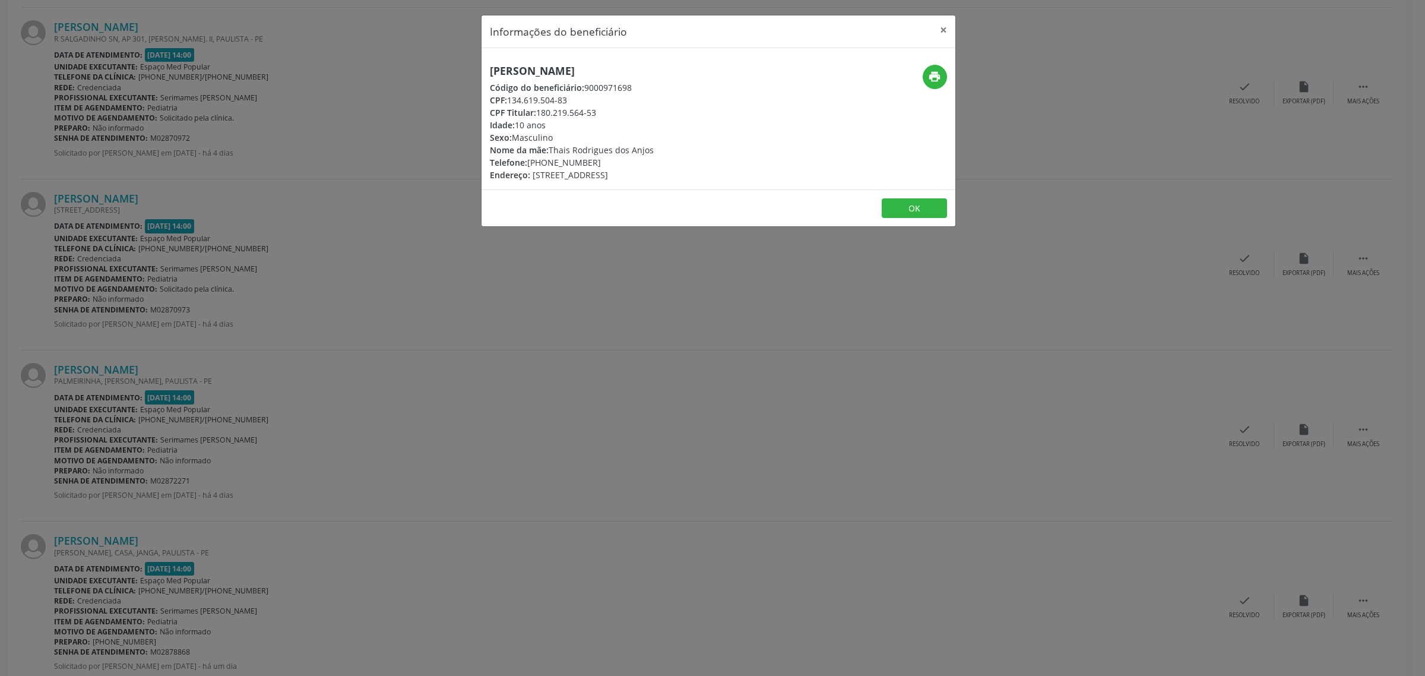
drag, startPoint x: 710, startPoint y: 68, endPoint x: 491, endPoint y: 75, distance: 219.9
click at [491, 75] on div "[PERSON_NAME] Código do beneficiário: 9000971698 CPF: 134.619.504-83 CPF Titula…" at bounding box center [640, 123] width 316 height 116
click at [262, 277] on div "Informações do beneficiário × [PERSON_NAME] Código do beneficiário: 9000971698 …" at bounding box center [712, 338] width 1425 height 676
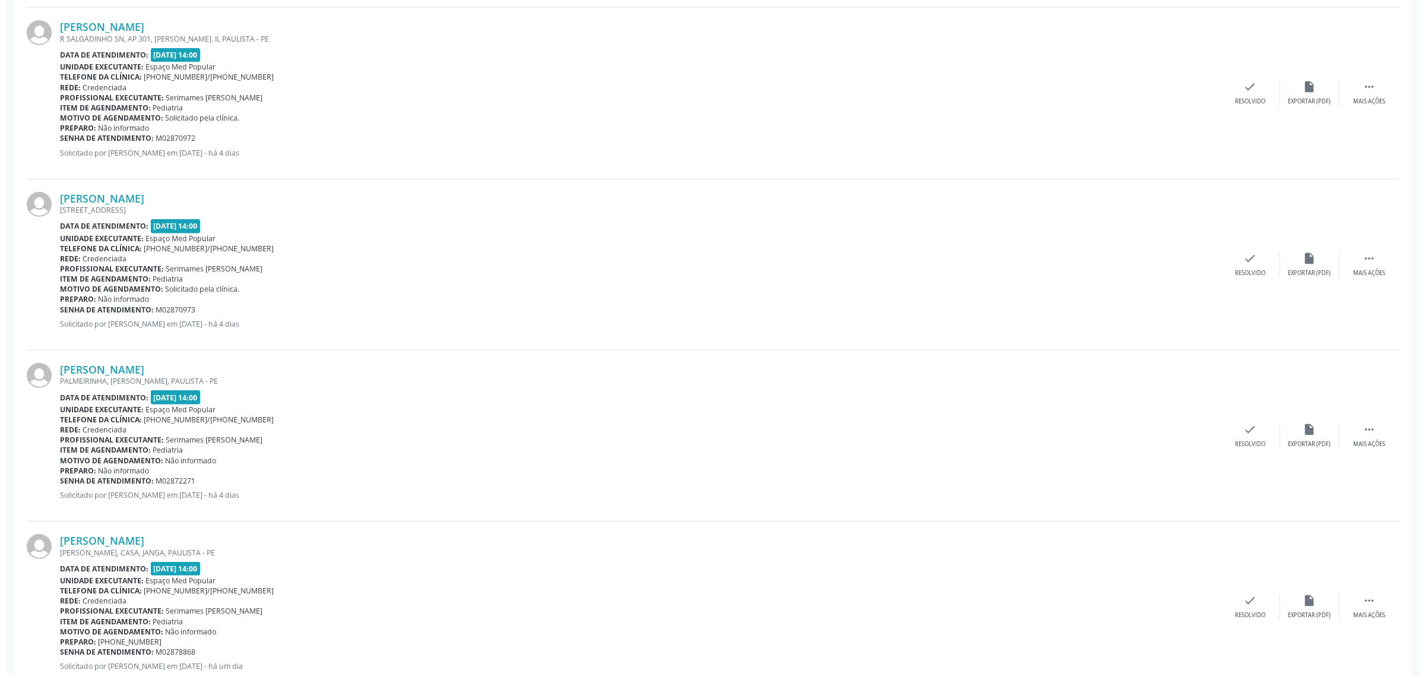
scroll to position [591, 0]
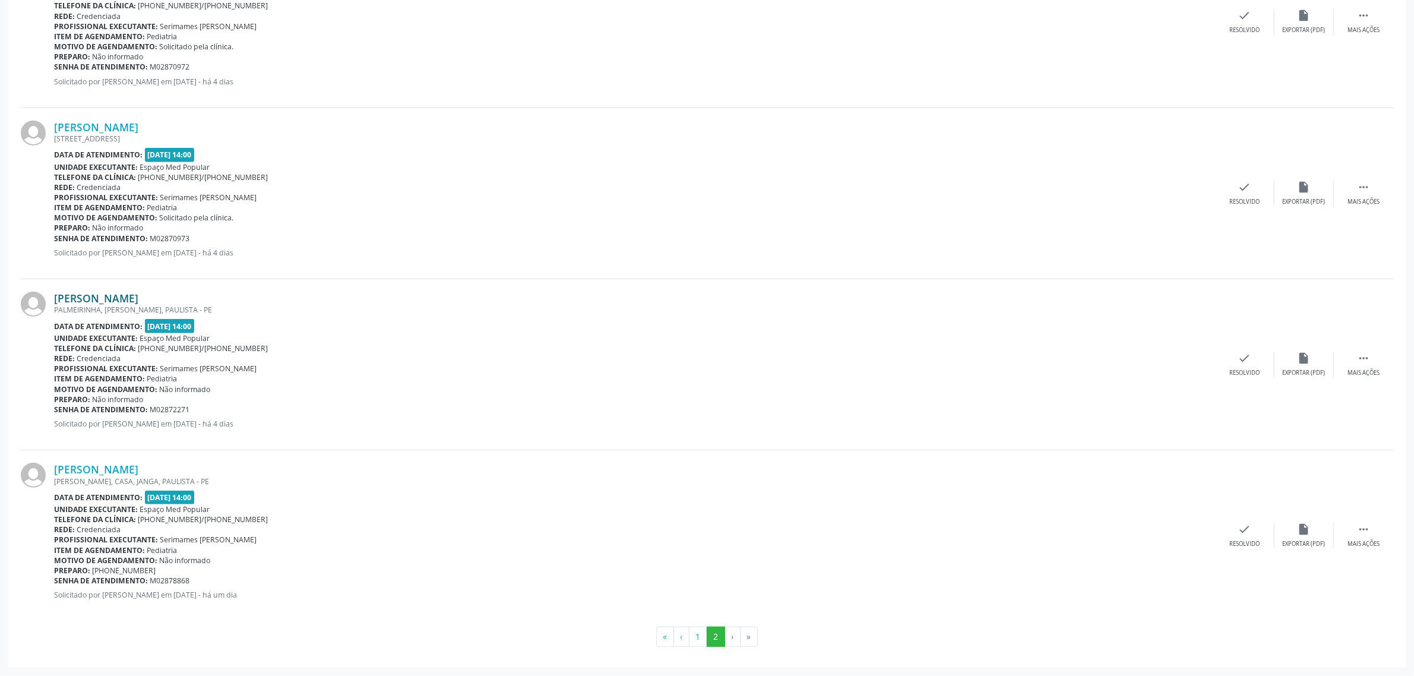
click at [138, 296] on link "[PERSON_NAME]" at bounding box center [96, 298] width 84 height 13
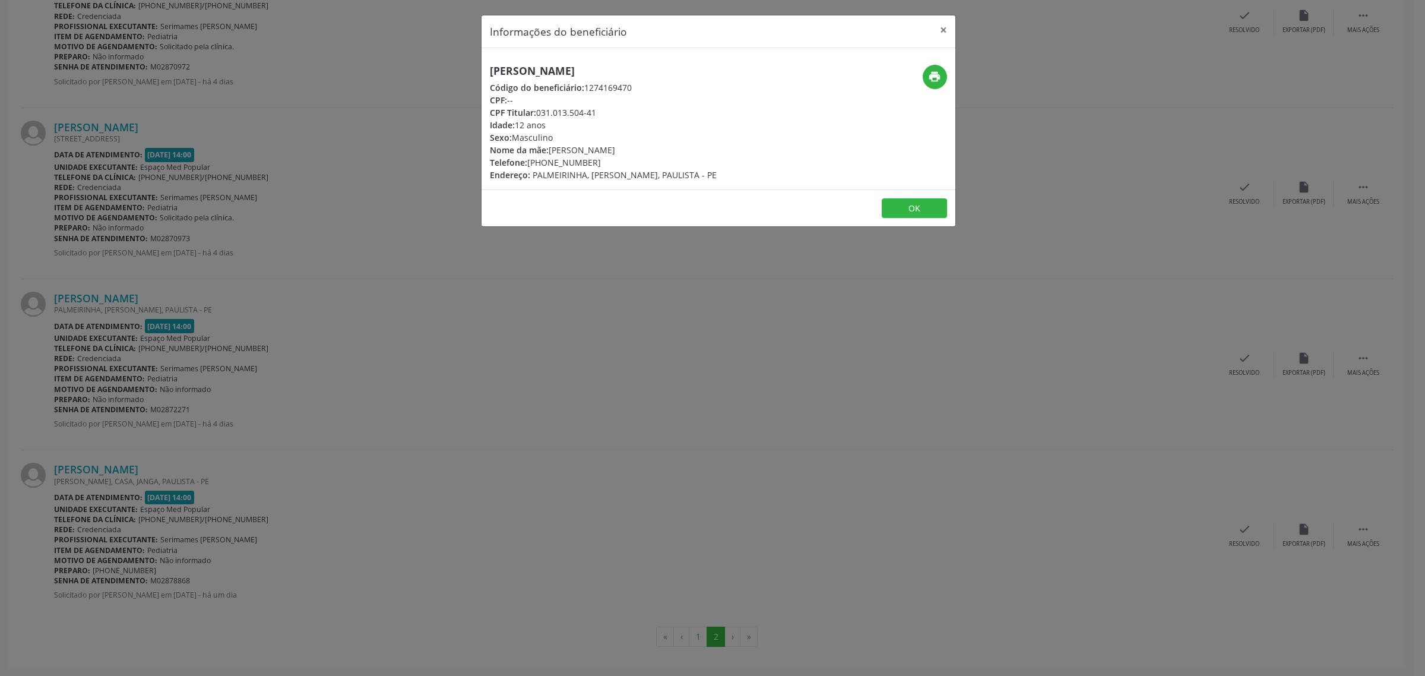
drag, startPoint x: 648, startPoint y: 70, endPoint x: 490, endPoint y: 70, distance: 158.0
click at [490, 70] on h5 "[PERSON_NAME]" at bounding box center [603, 71] width 227 height 12
click at [154, 471] on div "Informações do beneficiário × [PERSON_NAME] Código do beneficiário: 1274169470 …" at bounding box center [712, 338] width 1425 height 676
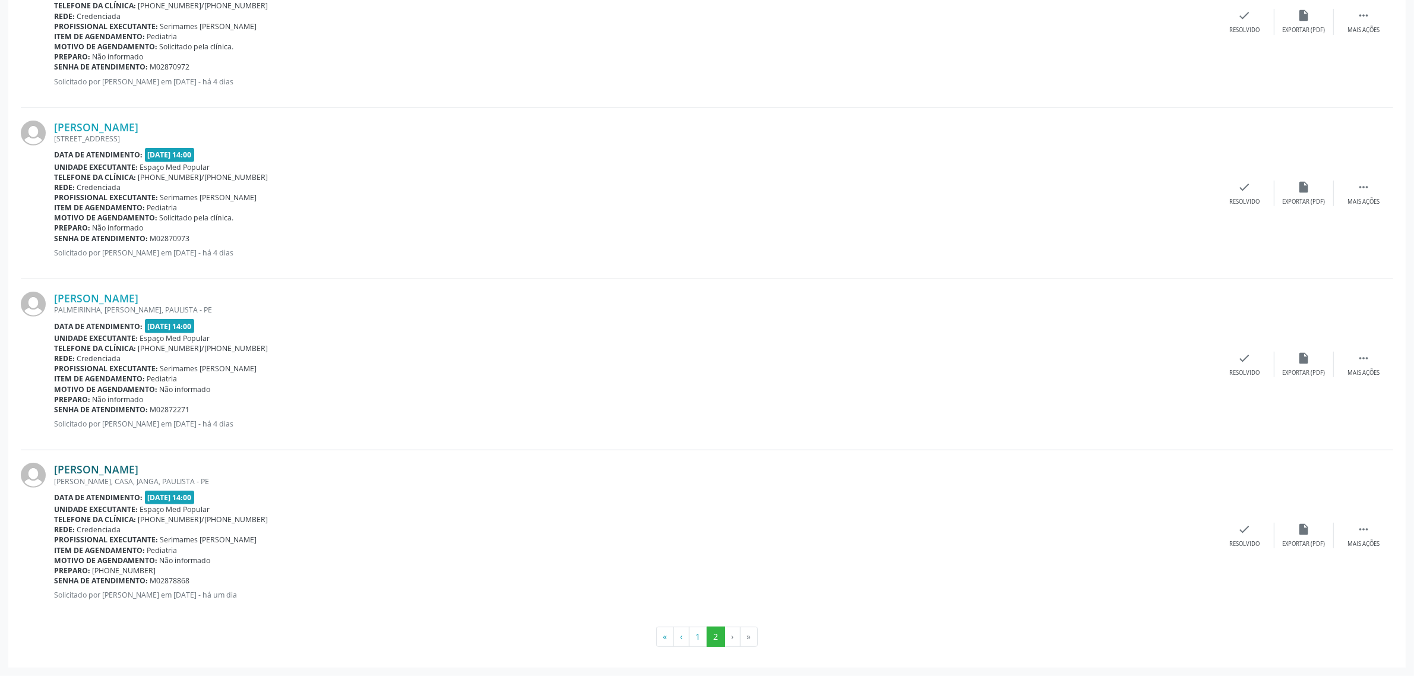
click at [138, 470] on link "[PERSON_NAME]" at bounding box center [96, 469] width 84 height 13
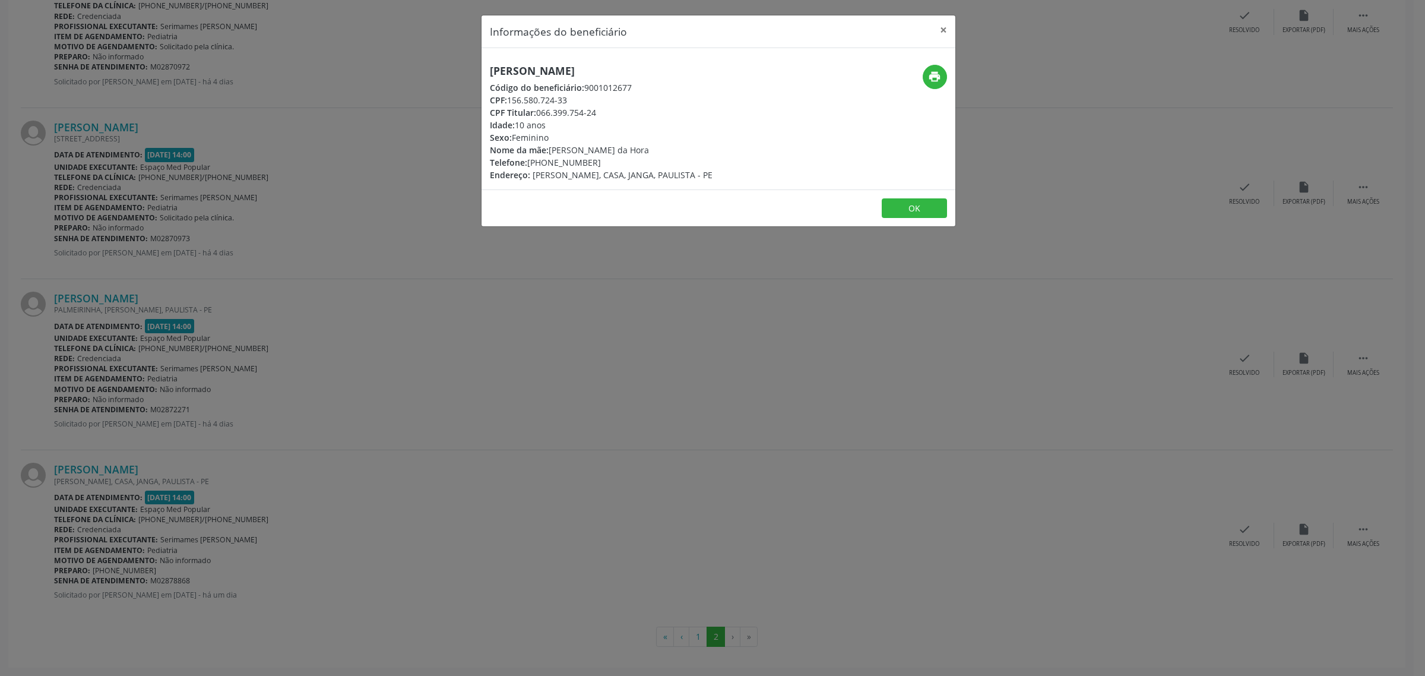
drag, startPoint x: 628, startPoint y: 68, endPoint x: 488, endPoint y: 66, distance: 140.8
click at [488, 66] on div "[PERSON_NAME] Código do beneficiário: 9001012677 CPF: 156.580.724-33 CPF Titula…" at bounding box center [640, 123] width 316 height 116
